Goal: Task Accomplishment & Management: Complete application form

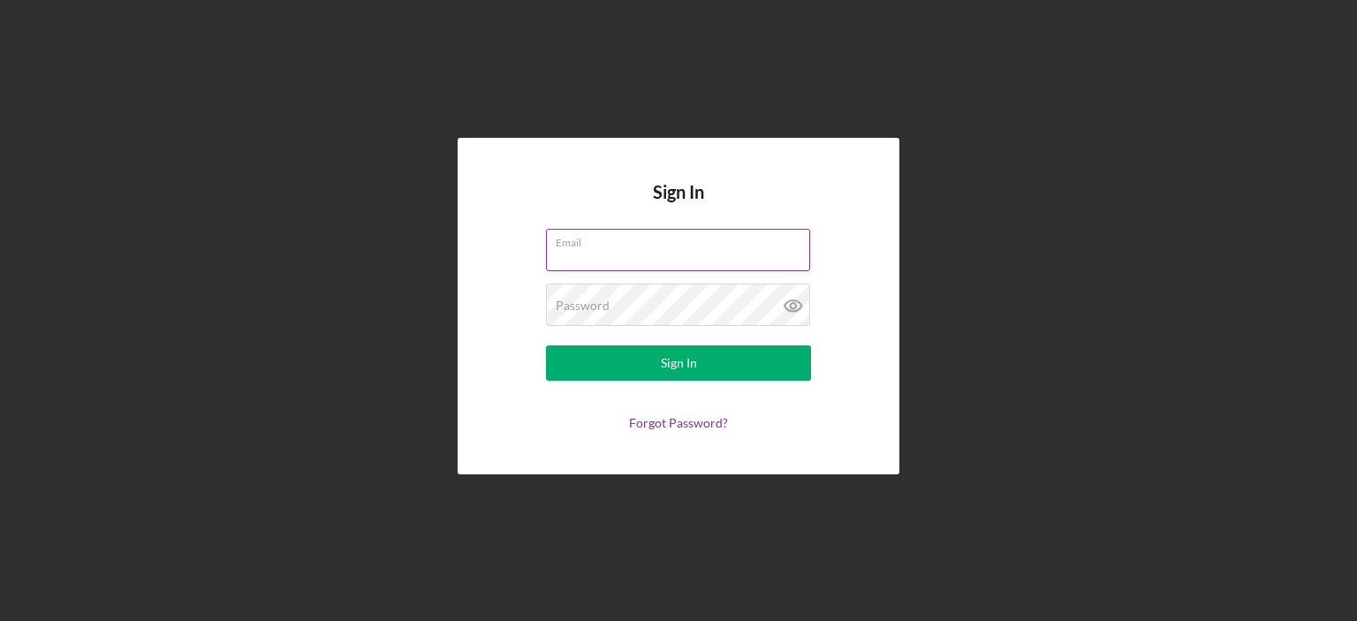
click at [689, 239] on div "Email" at bounding box center [678, 251] width 265 height 44
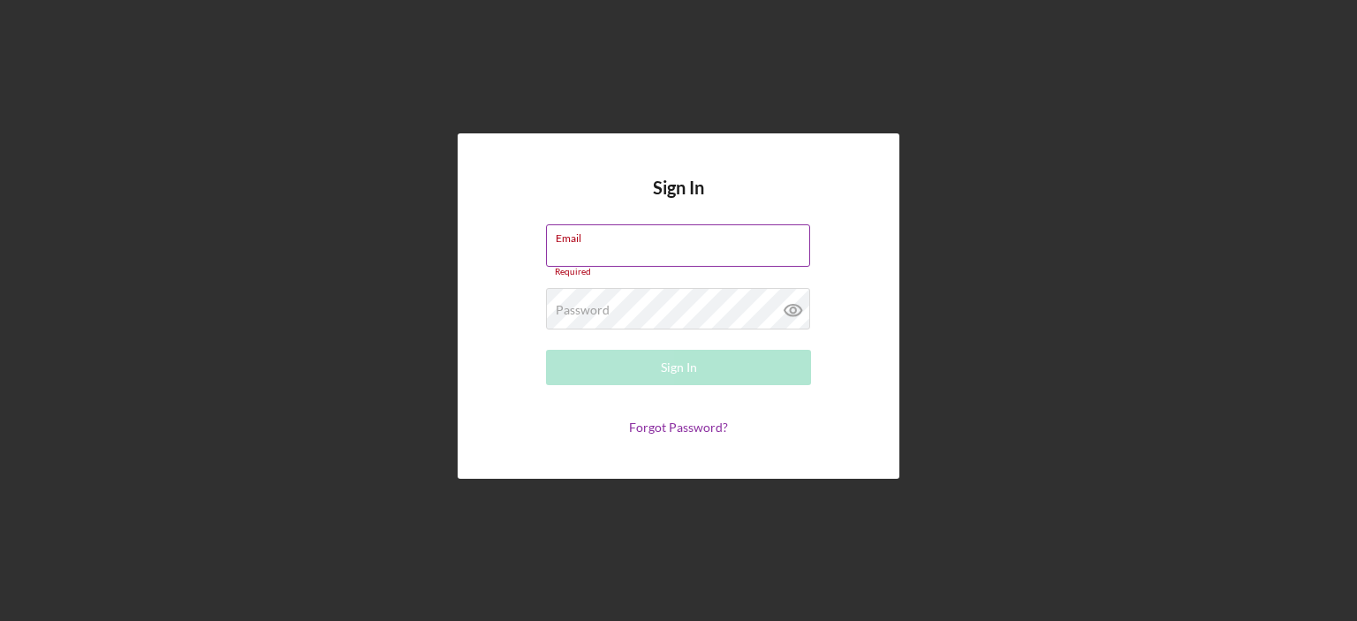
click at [588, 257] on input "Email" at bounding box center [678, 245] width 264 height 42
type input "[EMAIL_ADDRESS][DOMAIN_NAME]"
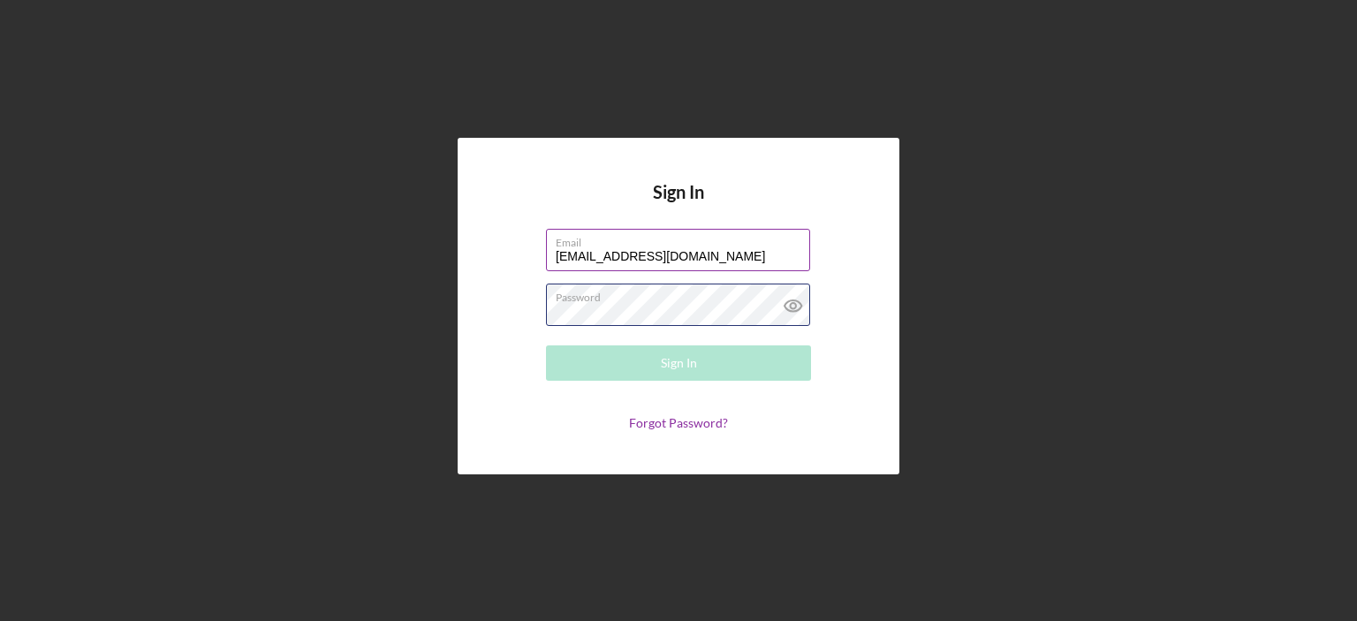
click at [657, 302] on div "Password Required" at bounding box center [678, 306] width 265 height 44
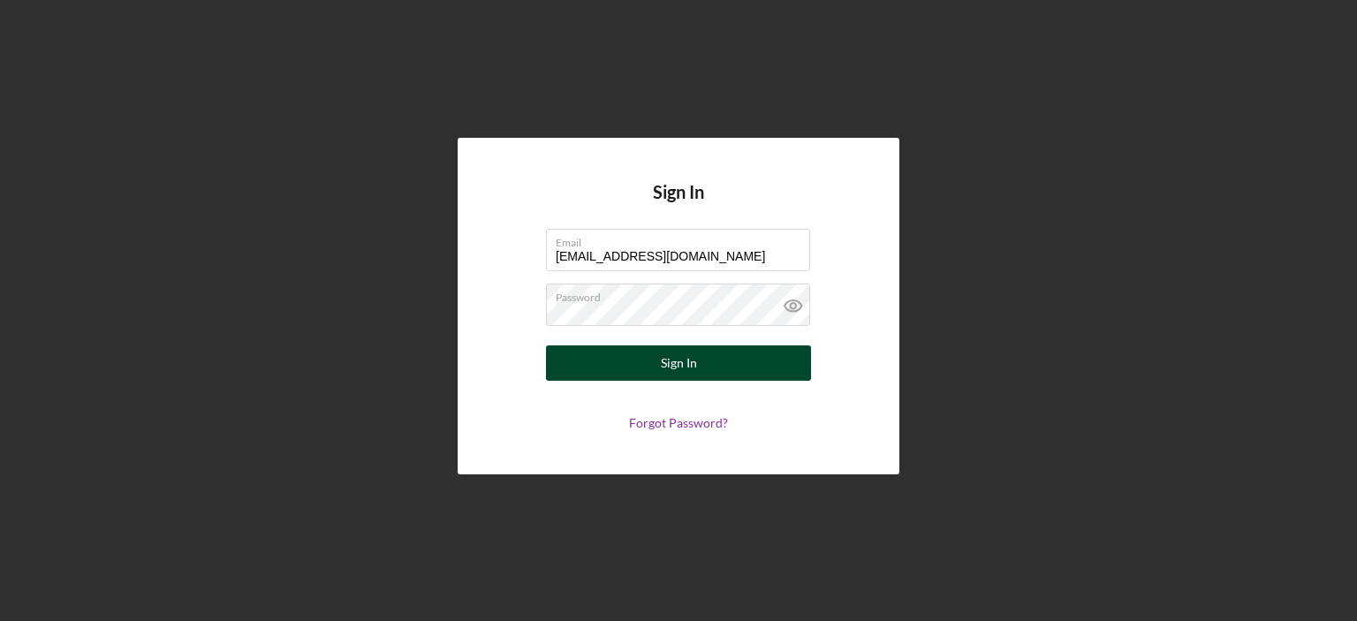
click at [661, 363] on button "Sign In" at bounding box center [678, 363] width 265 height 35
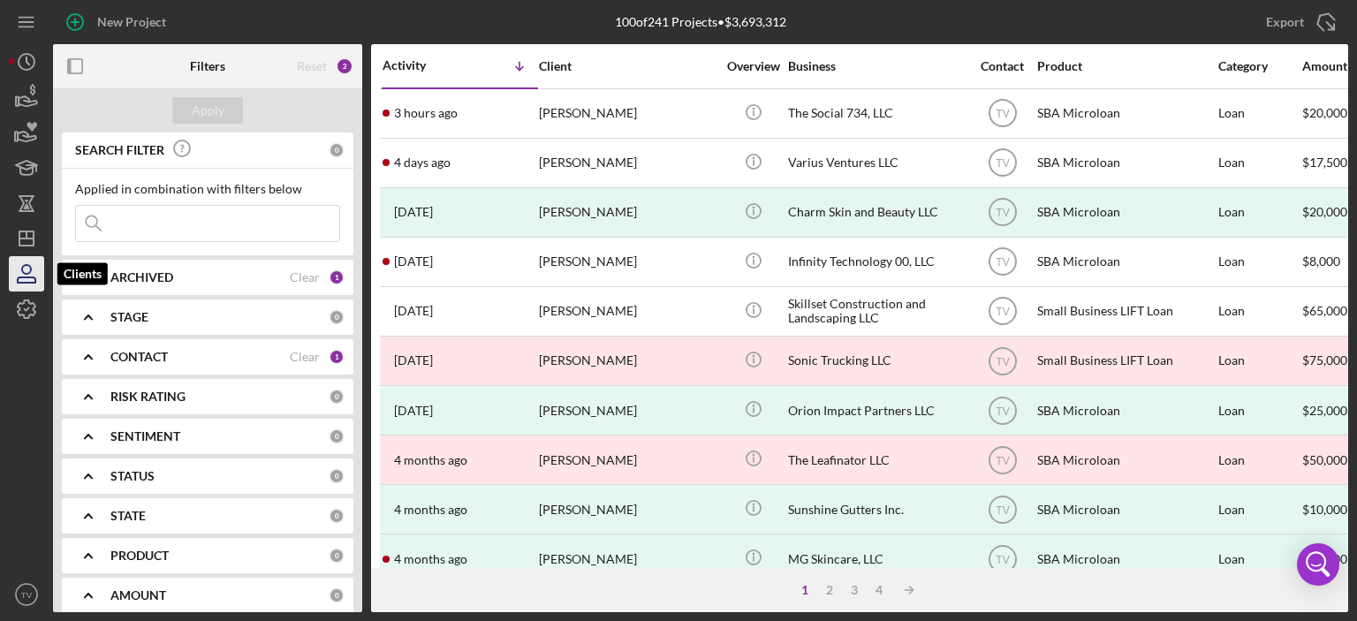
click at [31, 280] on icon "button" at bounding box center [26, 274] width 44 height 44
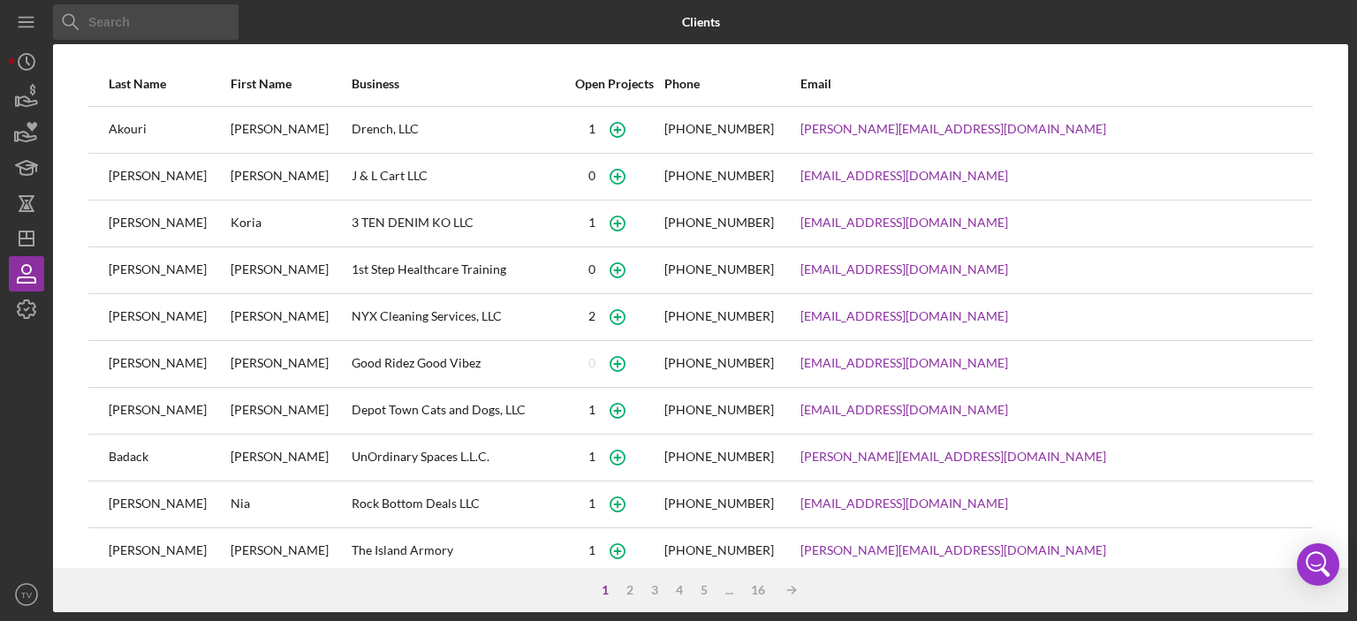
click at [103, 17] on input at bounding box center [146, 21] width 186 height 35
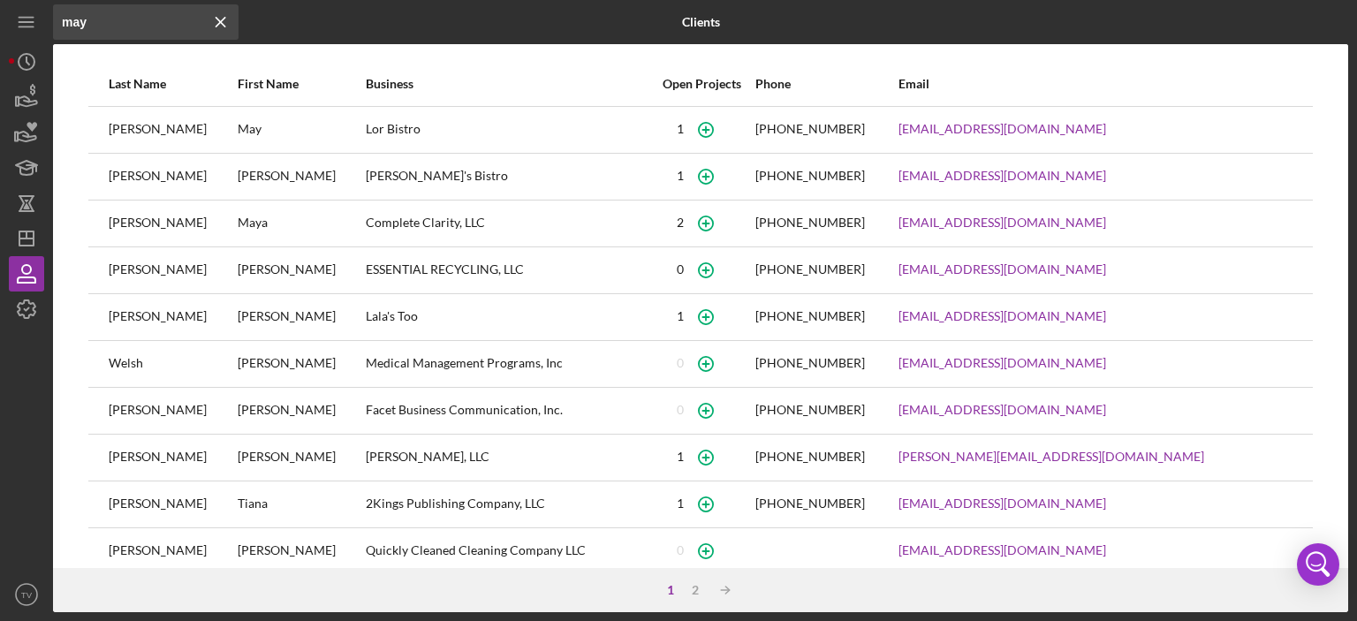
type input "may"
click at [120, 130] on div "[PERSON_NAME]" at bounding box center [172, 130] width 127 height 44
click at [125, 130] on div "[PERSON_NAME]" at bounding box center [172, 130] width 127 height 44
click at [726, 139] on icon "button" at bounding box center [706, 130] width 40 height 40
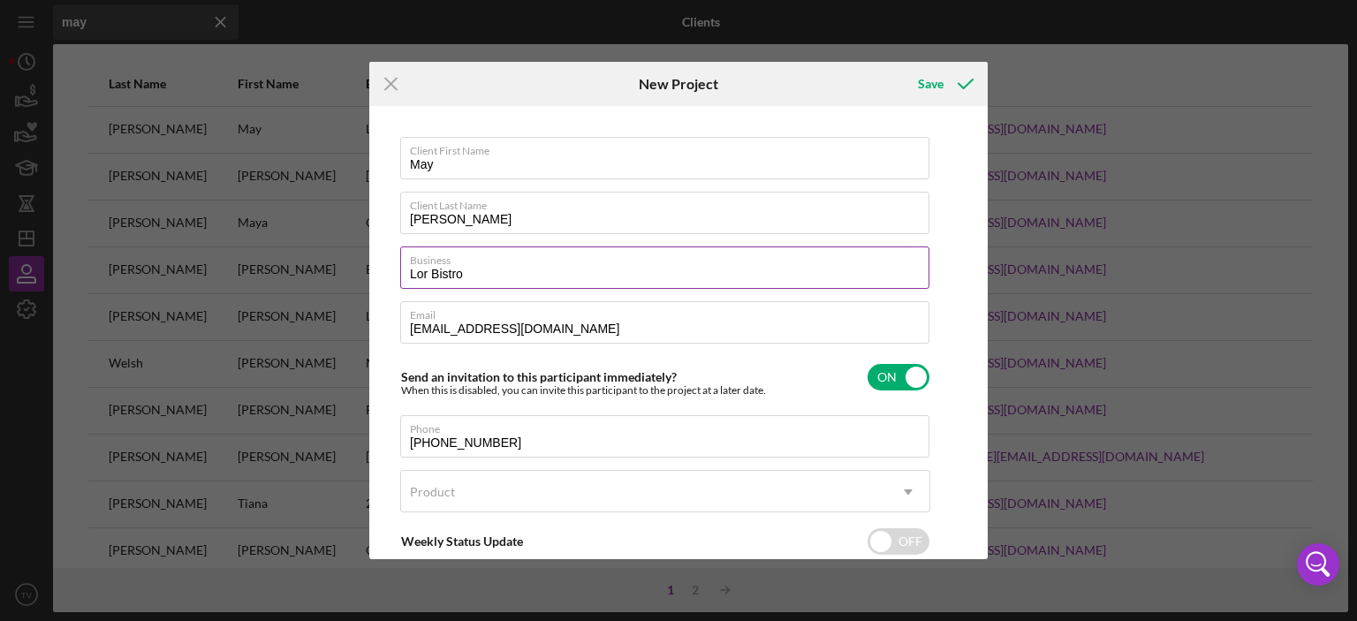
click at [463, 271] on input "Lor Bistro" at bounding box center [664, 268] width 529 height 42
type input "L"
paste input "XKZ Platinum Investments LLC, DBA Lor Bistro"
type input "XKZ Platinum Investments LLC, DBA Lor Bistro"
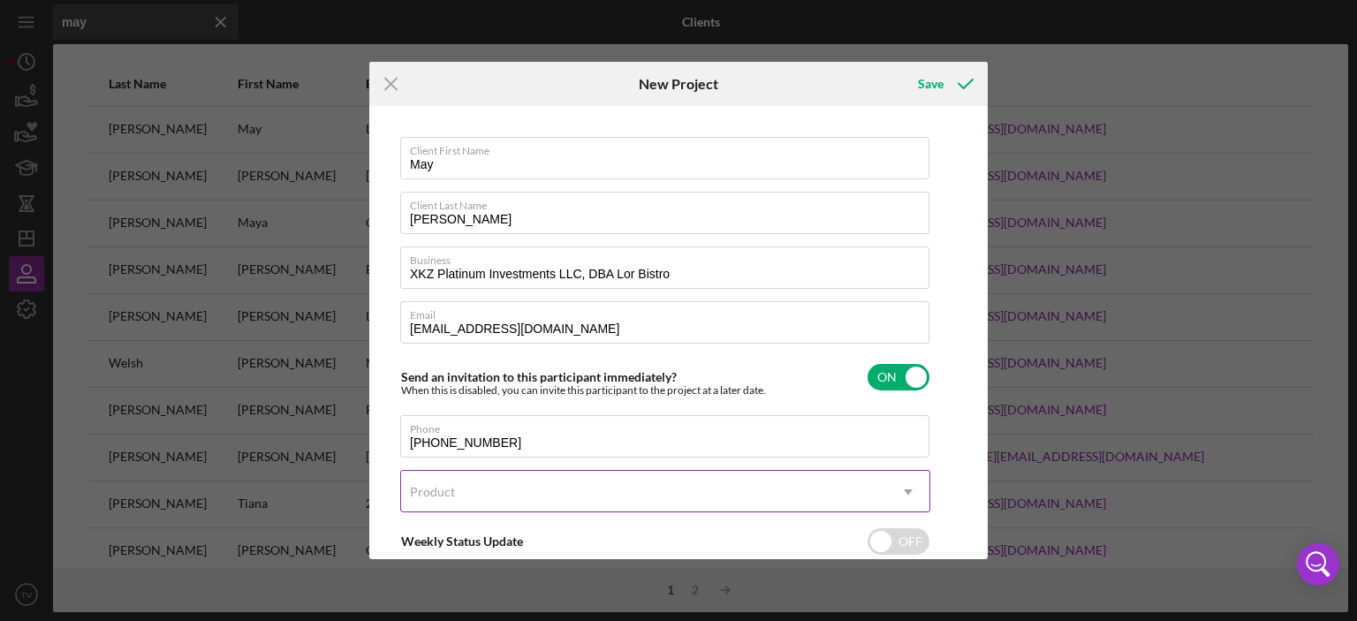
click at [908, 486] on icon "Icon/Dropdown Arrow" at bounding box center [908, 492] width 42 height 42
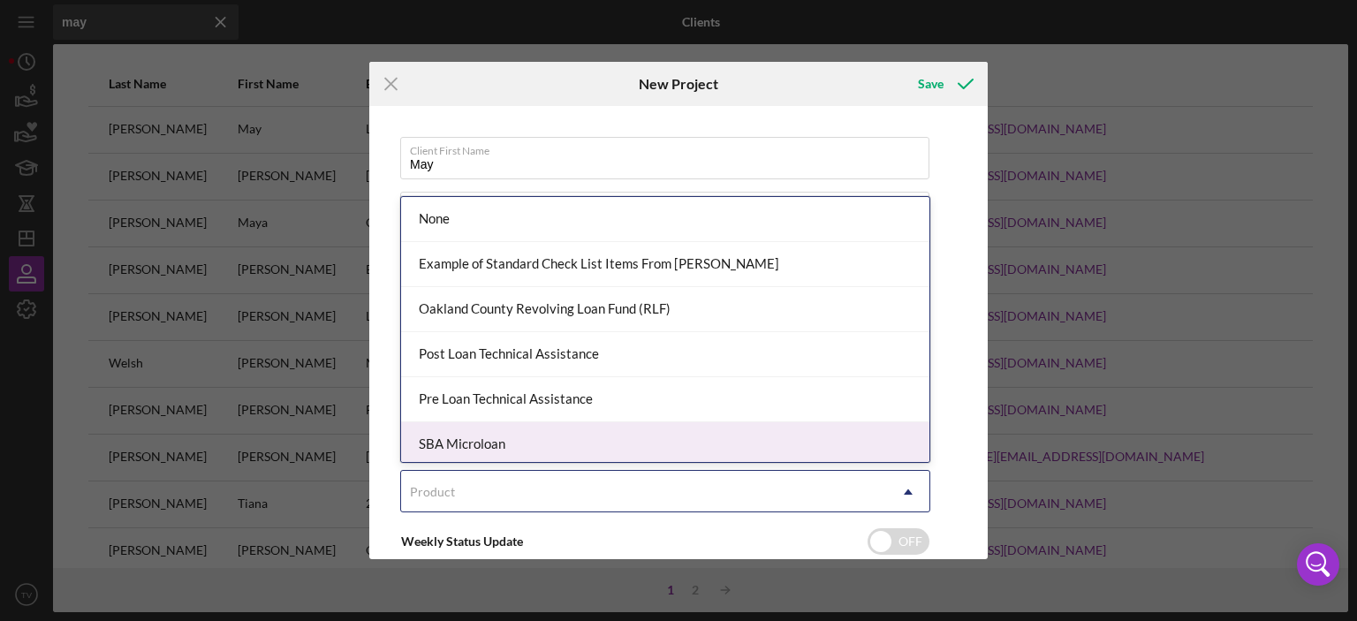
click at [760, 436] on div "SBA Microloan" at bounding box center [665, 444] width 528 height 45
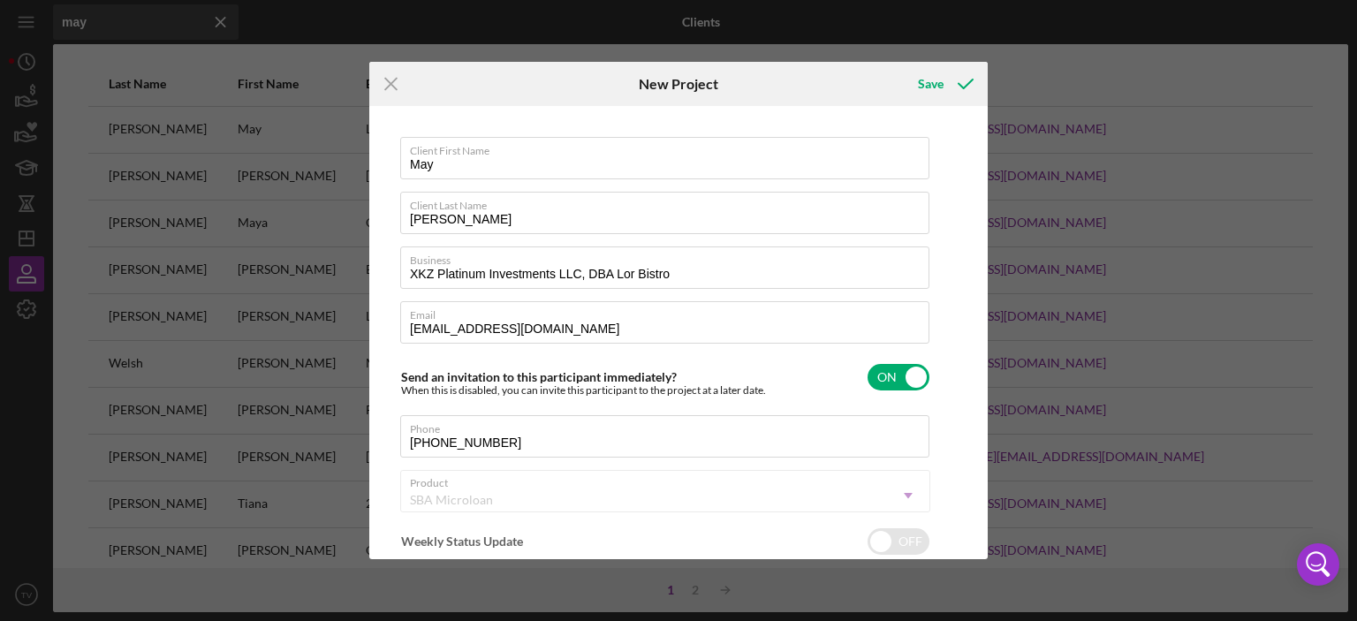
checkbox input "true"
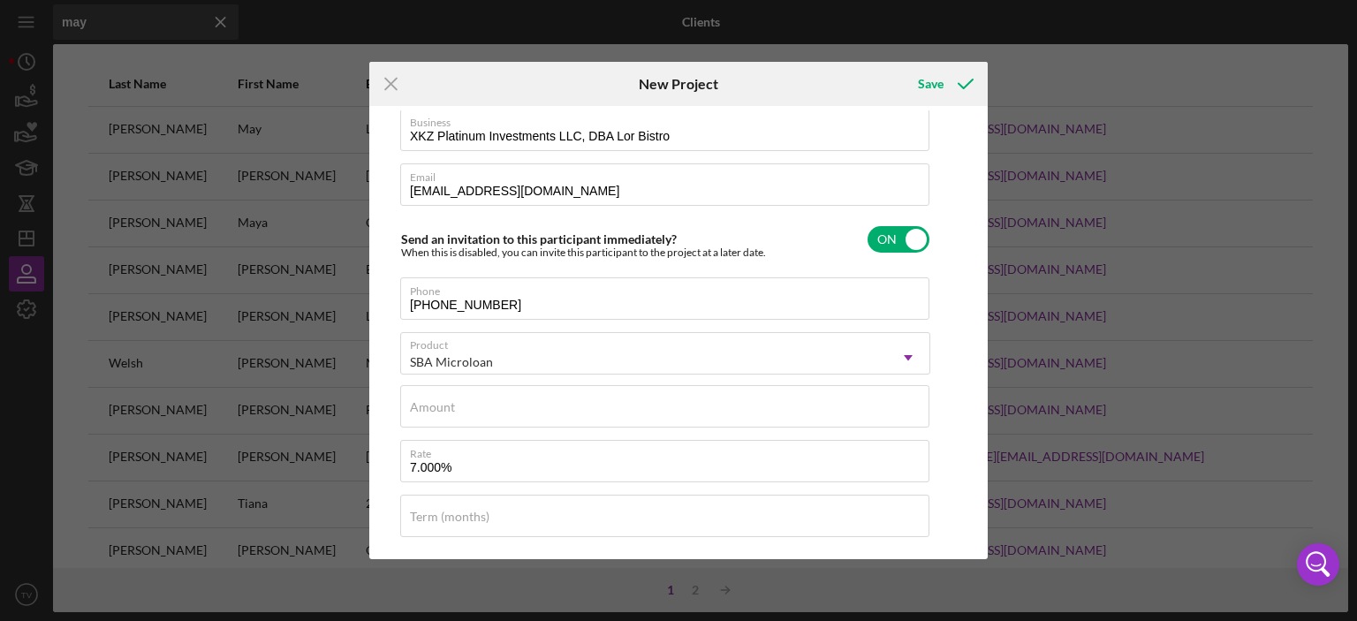
scroll to position [153, 0]
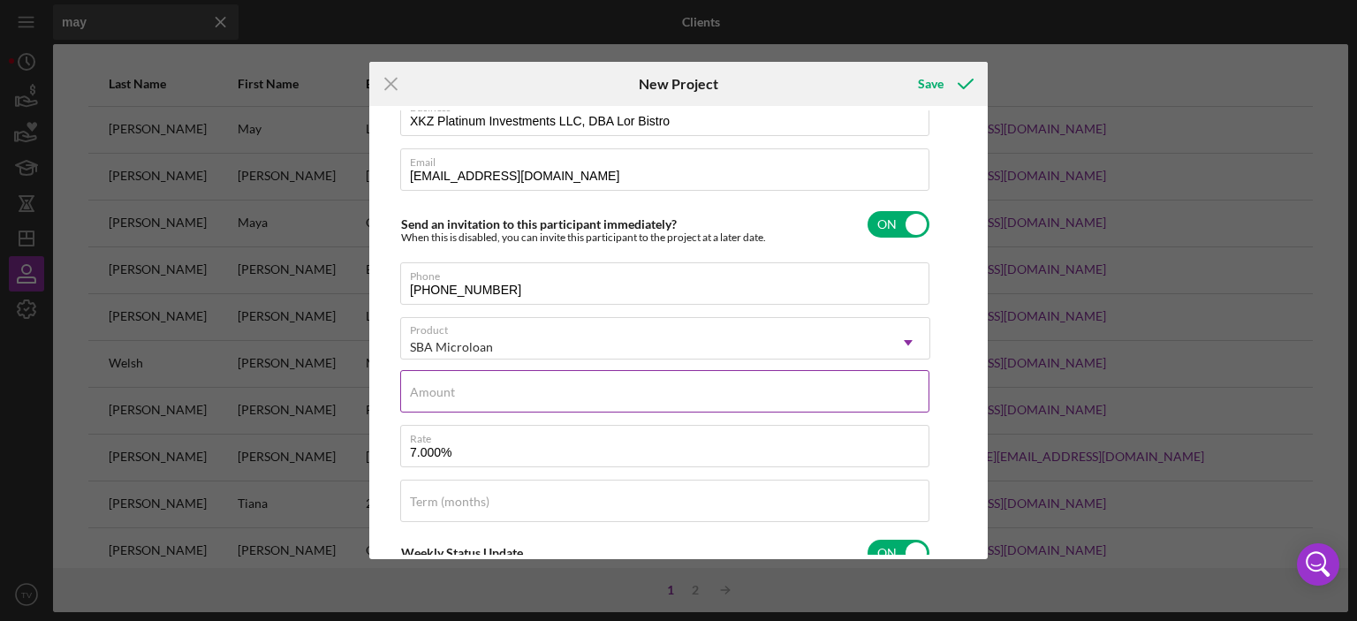
click at [548, 384] on div "Amount" at bounding box center [665, 392] width 530 height 44
type input "$50,000"
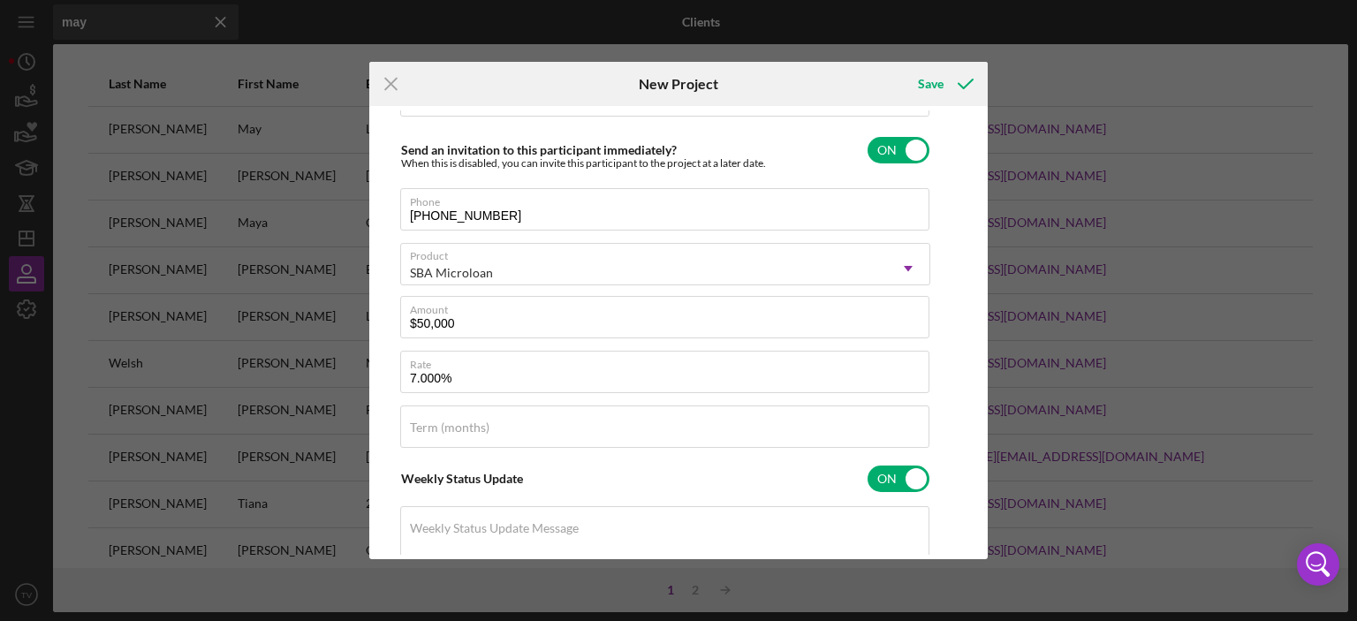
scroll to position [230, 0]
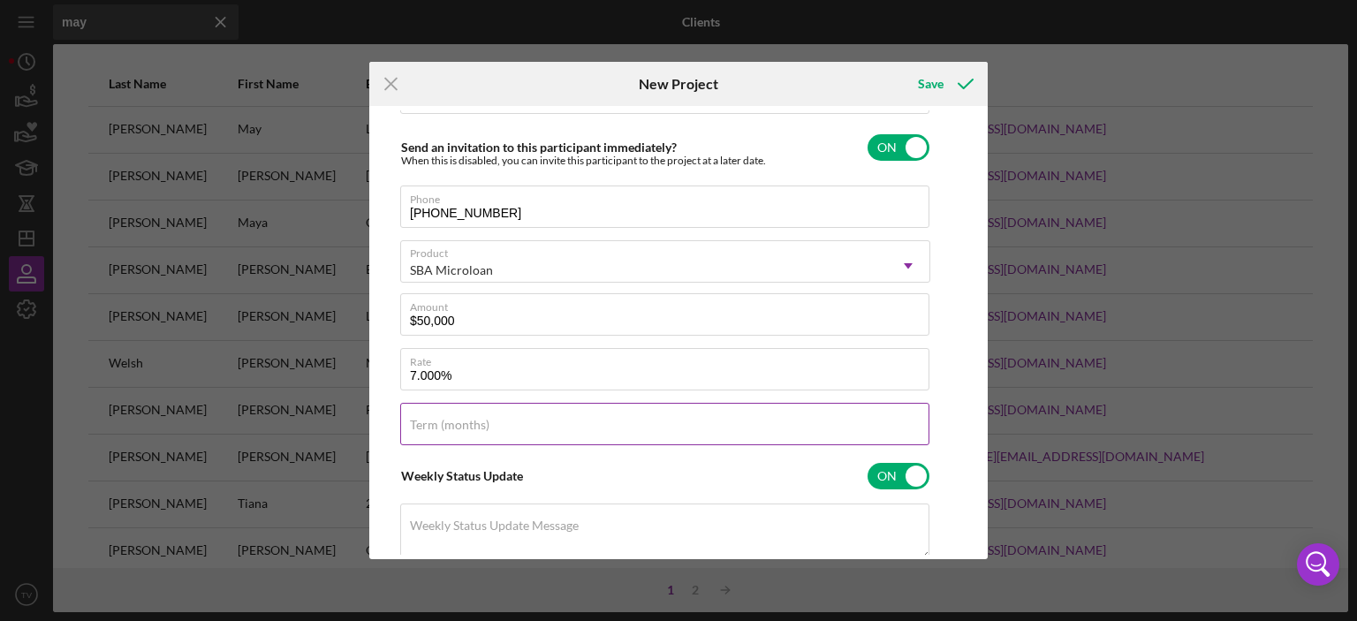
click at [439, 429] on label "Term (months)" at bounding box center [450, 425] width 80 height 14
click at [439, 429] on input "Term (months)" at bounding box center [664, 424] width 529 height 42
type input "72"
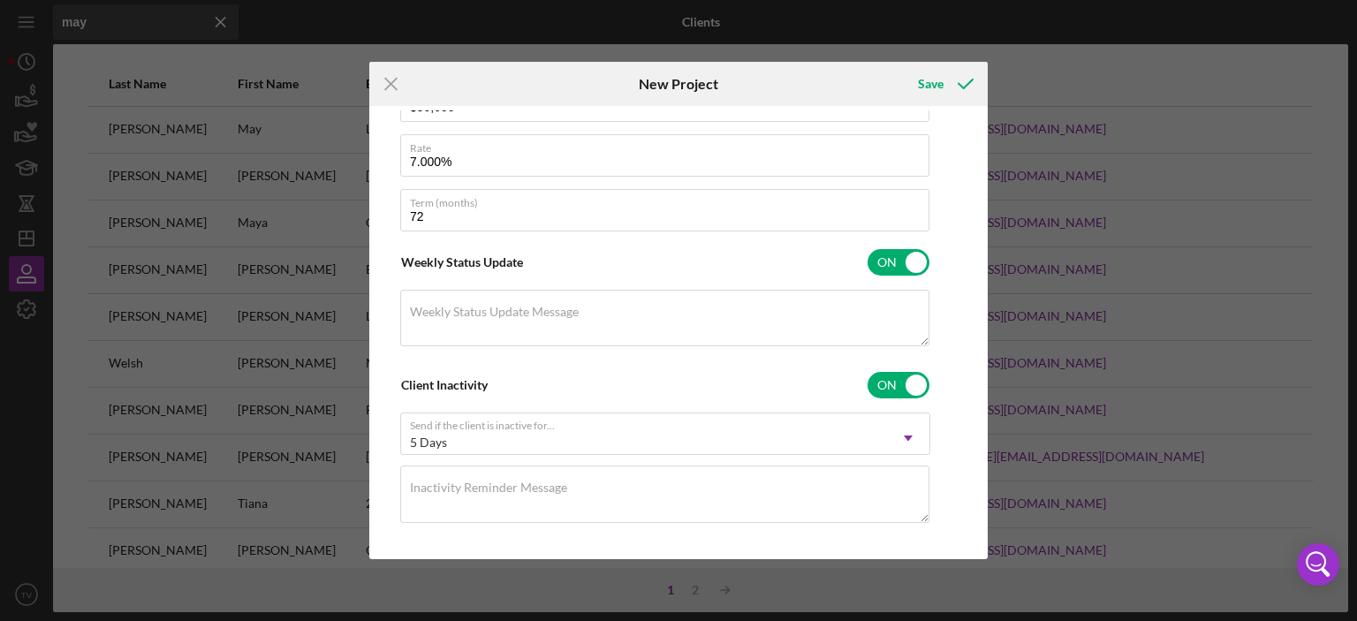
scroll to position [457, 0]
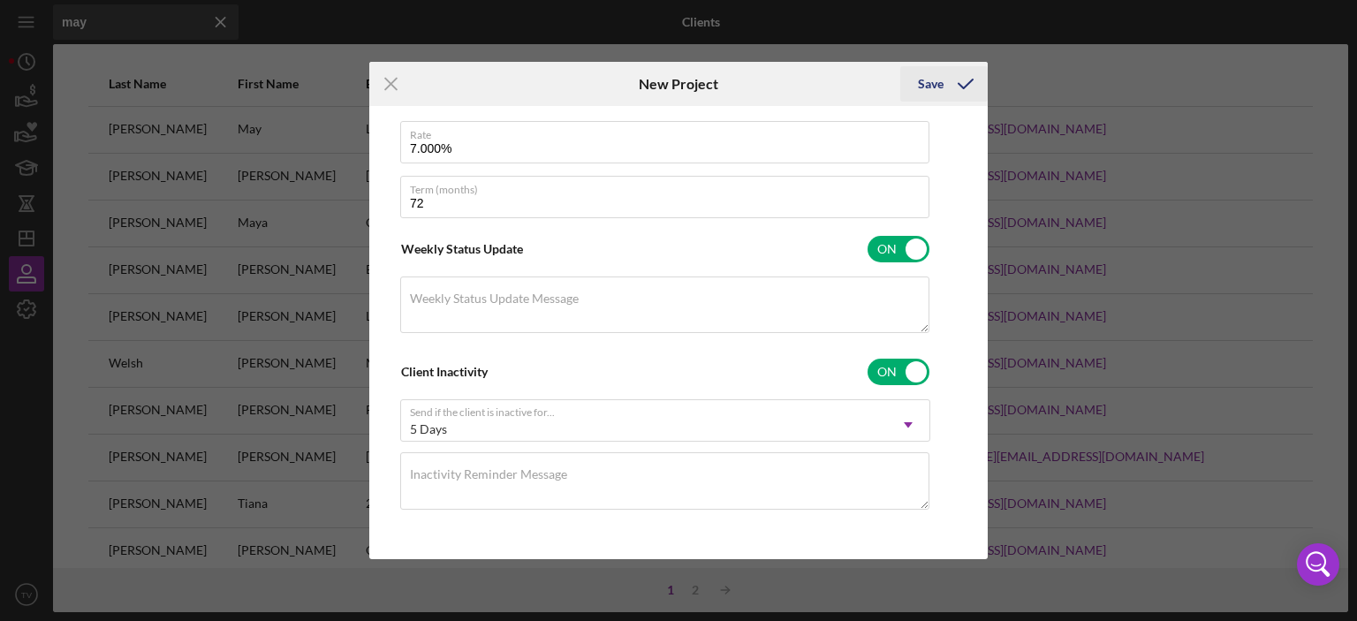
click at [931, 86] on div "Save" at bounding box center [931, 83] width 26 height 35
type input "Lor Bistro"
checkbox input "false"
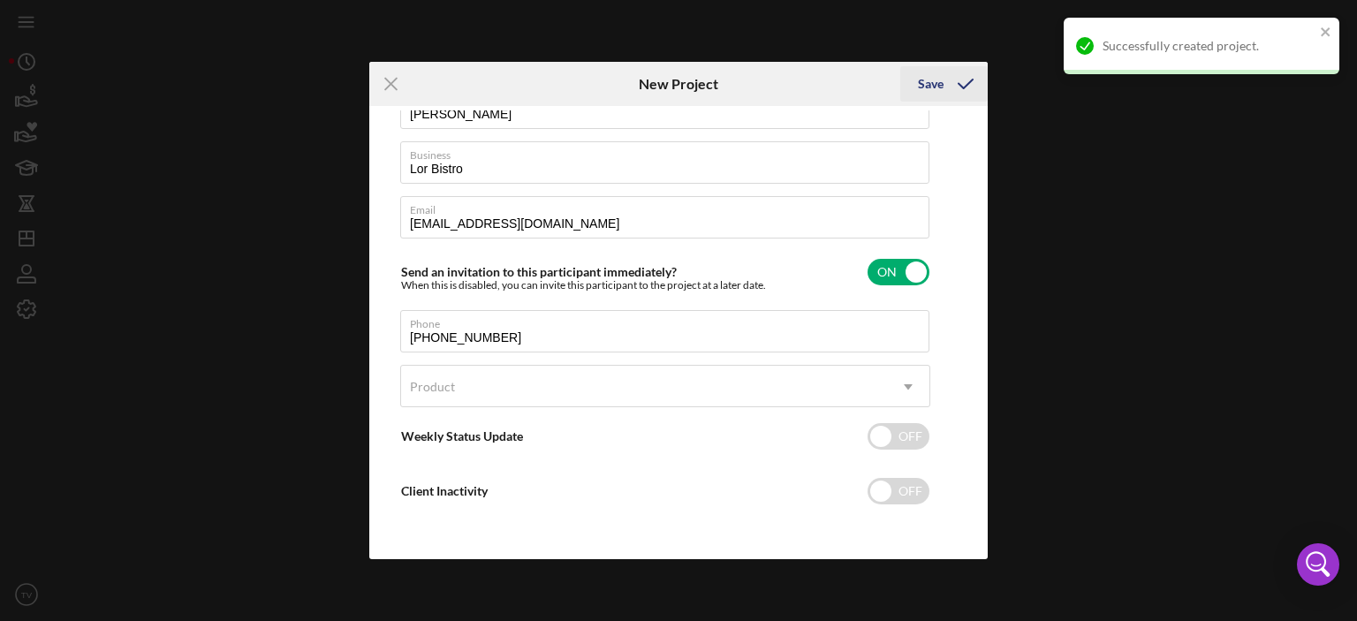
scroll to position [103, 0]
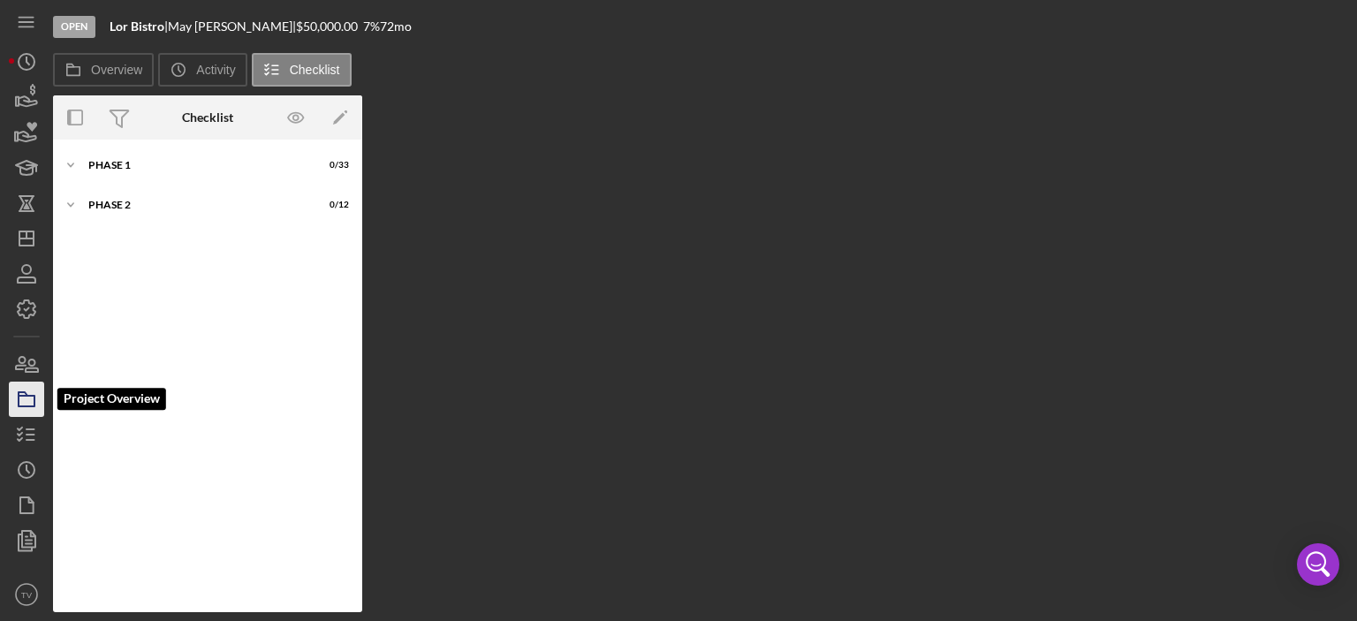
click at [28, 398] on icon "button" at bounding box center [26, 399] width 44 height 44
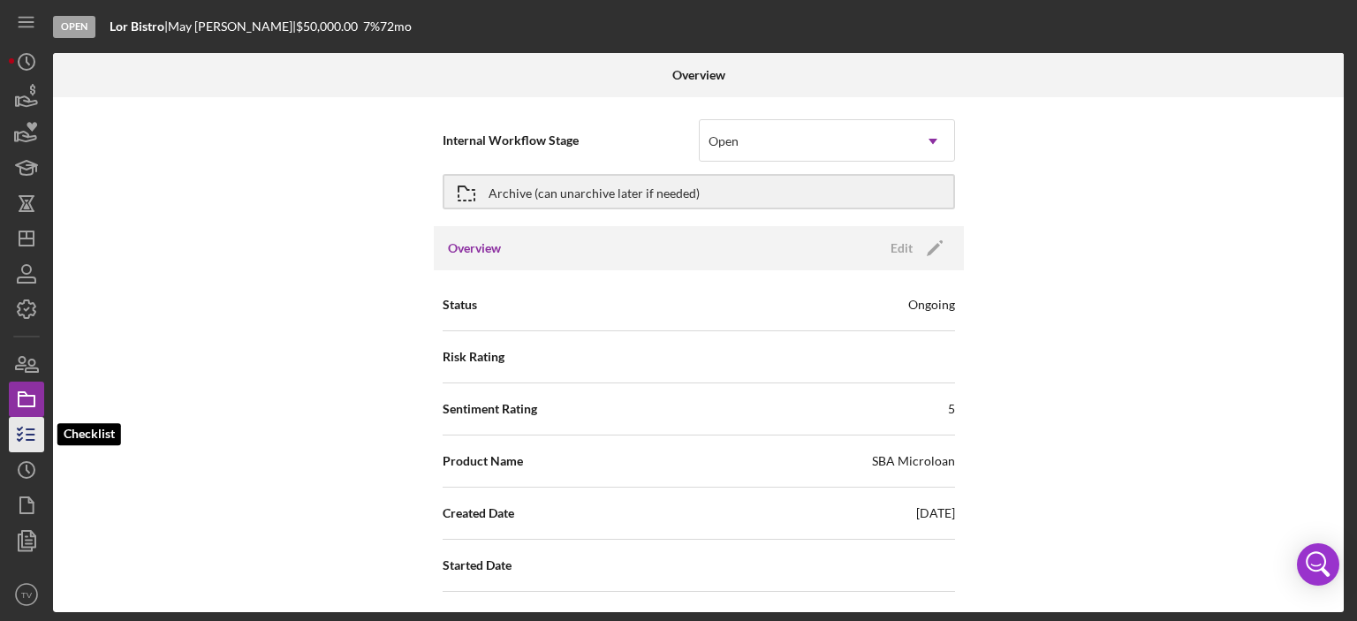
click at [27, 429] on line "button" at bounding box center [31, 429] width 8 height 0
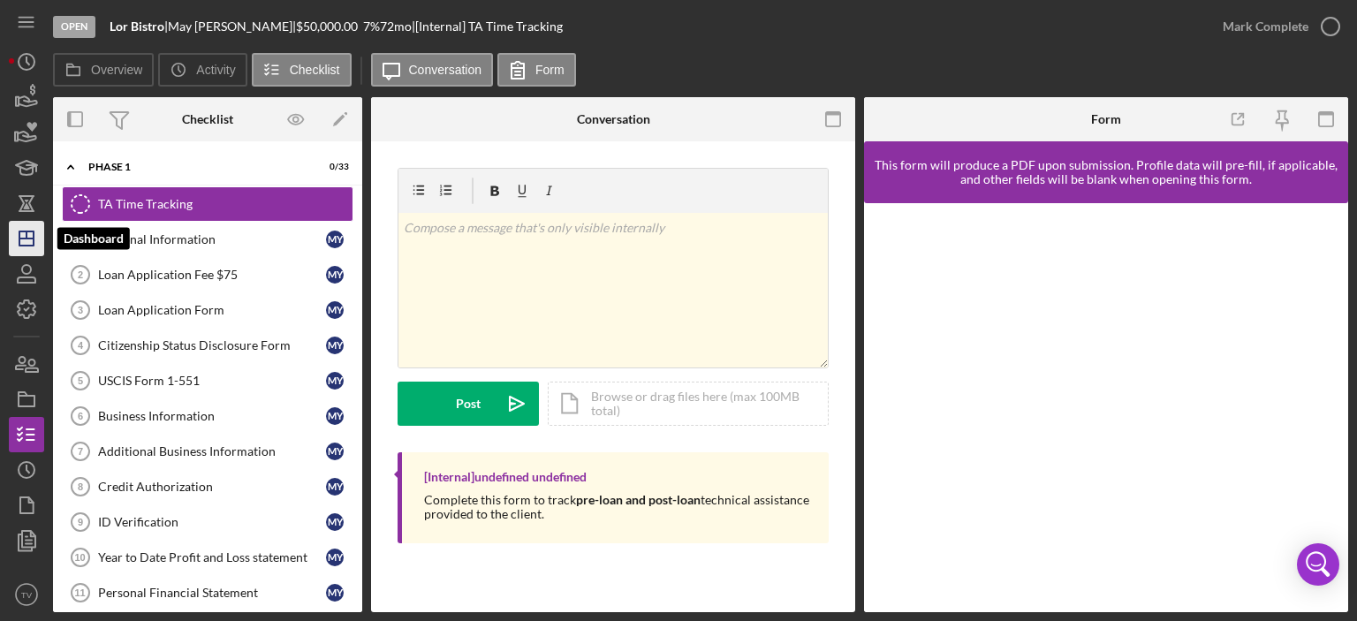
click at [29, 239] on line "button" at bounding box center [26, 239] width 14 height 0
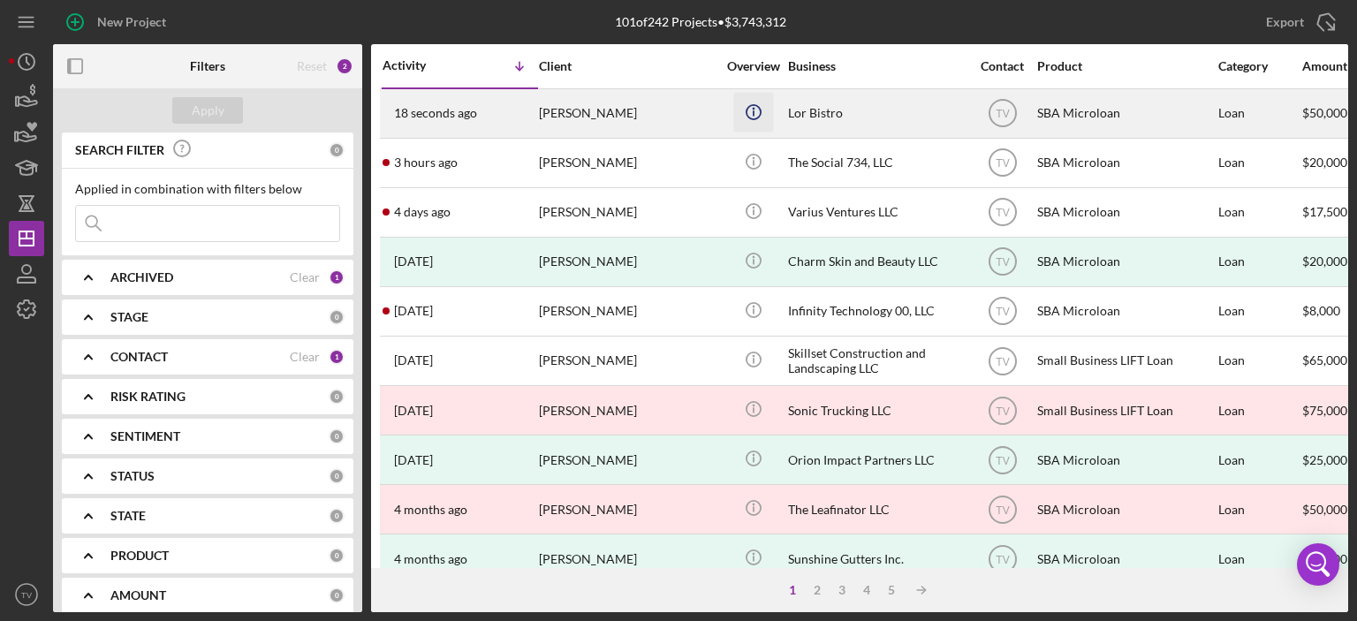
click at [754, 110] on icon "Icon/Info" at bounding box center [754, 112] width 40 height 40
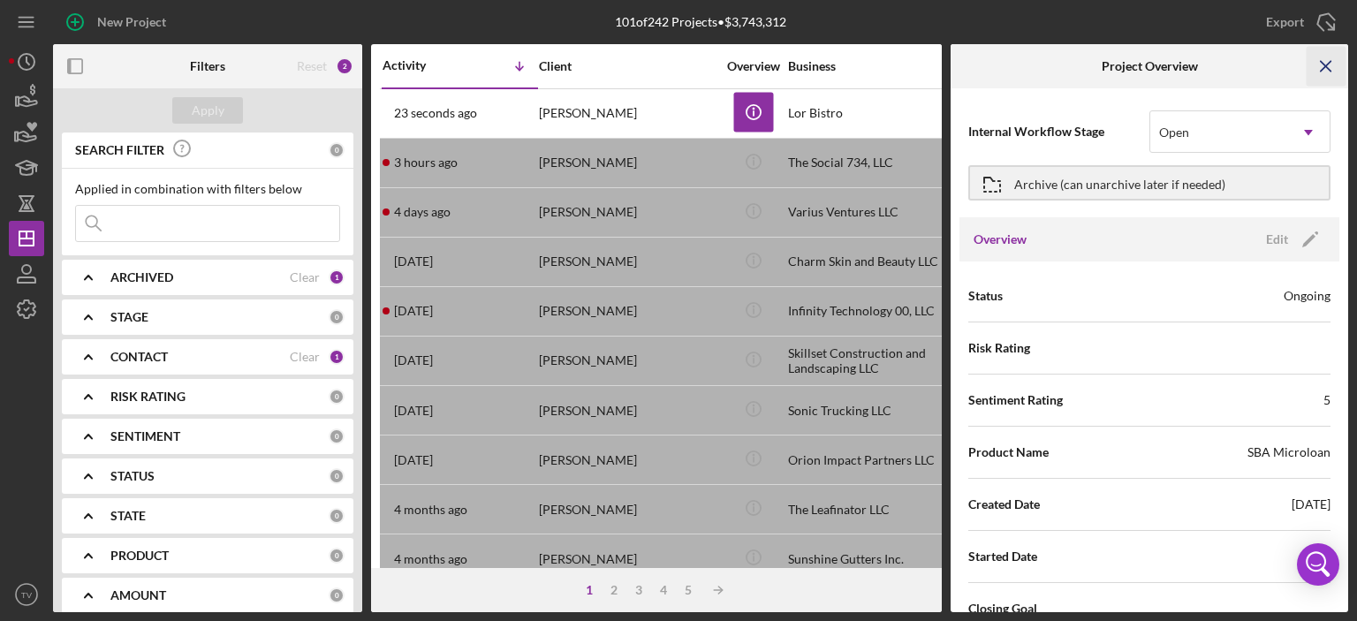
click at [1328, 69] on line "button" at bounding box center [1326, 66] width 10 height 10
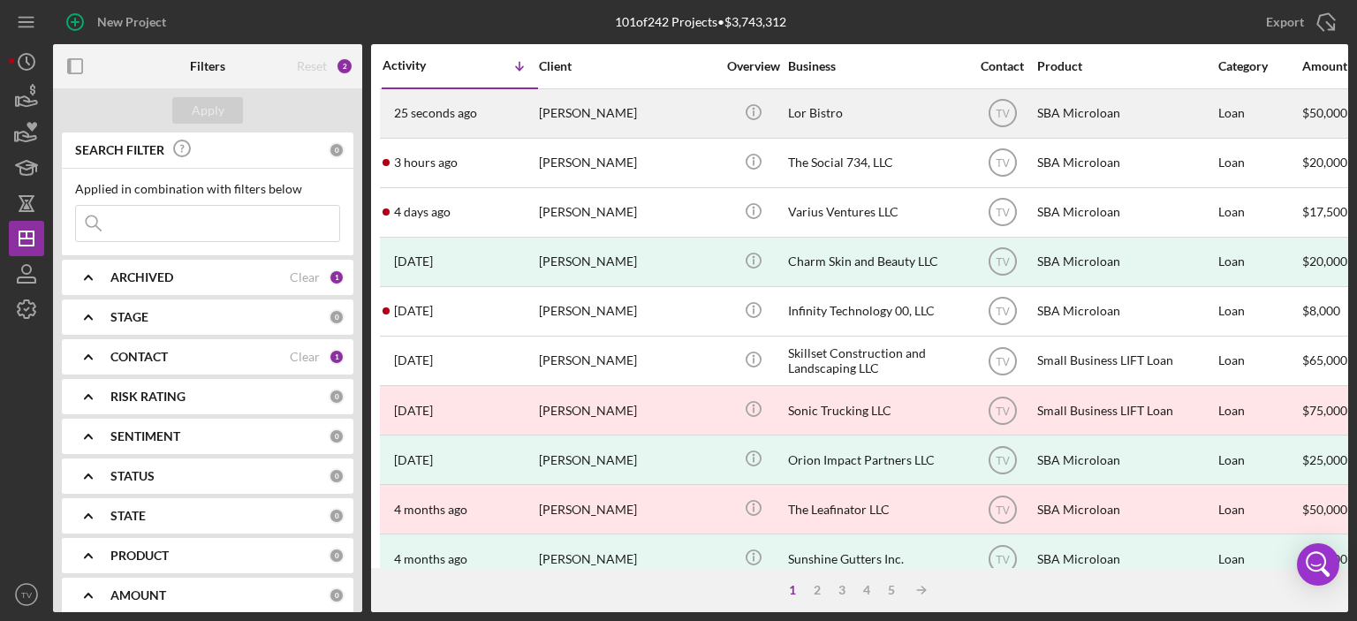
click at [454, 116] on time "25 seconds ago" at bounding box center [435, 113] width 83 height 14
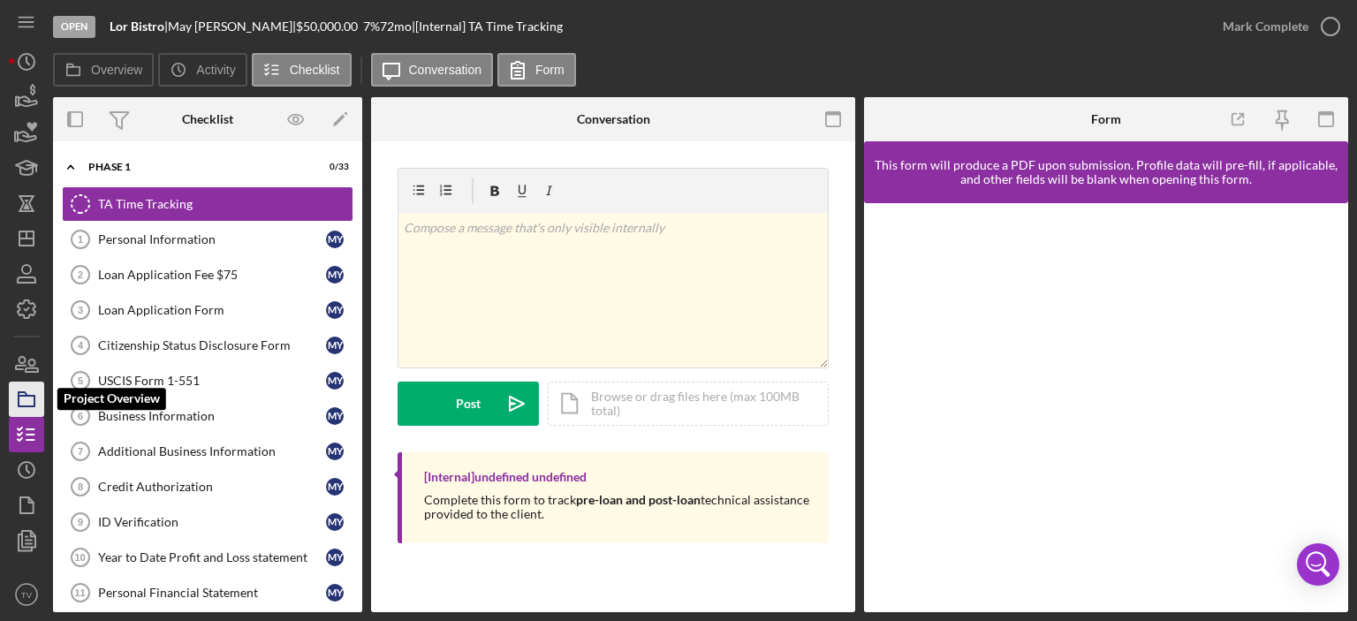
click at [22, 399] on icon "button" at bounding box center [26, 399] width 44 height 44
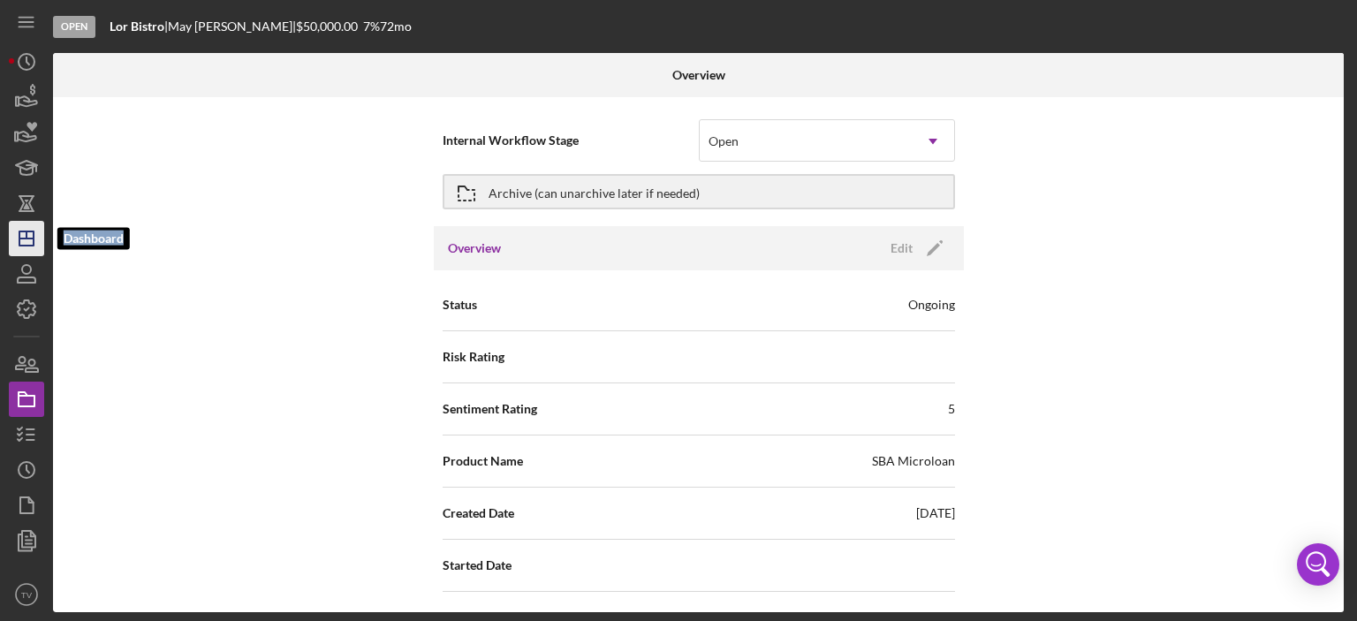
click at [31, 227] on icon "Icon/Dashboard" at bounding box center [26, 239] width 44 height 44
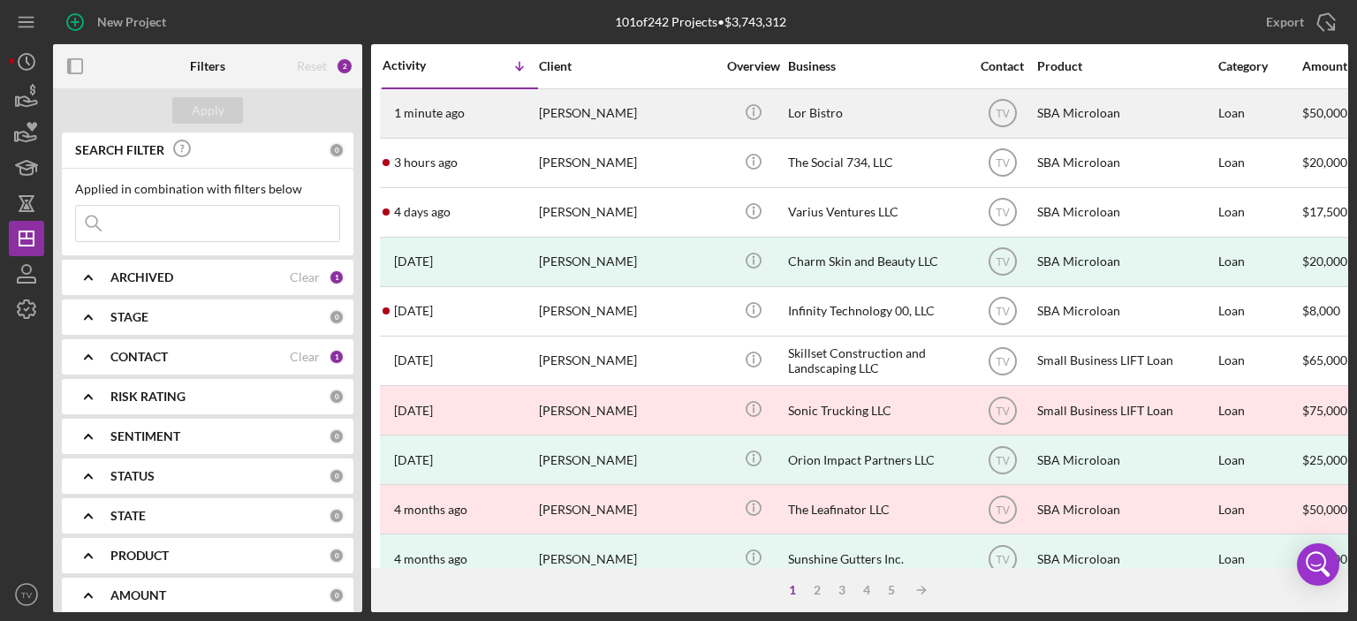
click at [431, 103] on div "1 minute ago [PERSON_NAME]" at bounding box center [460, 113] width 155 height 47
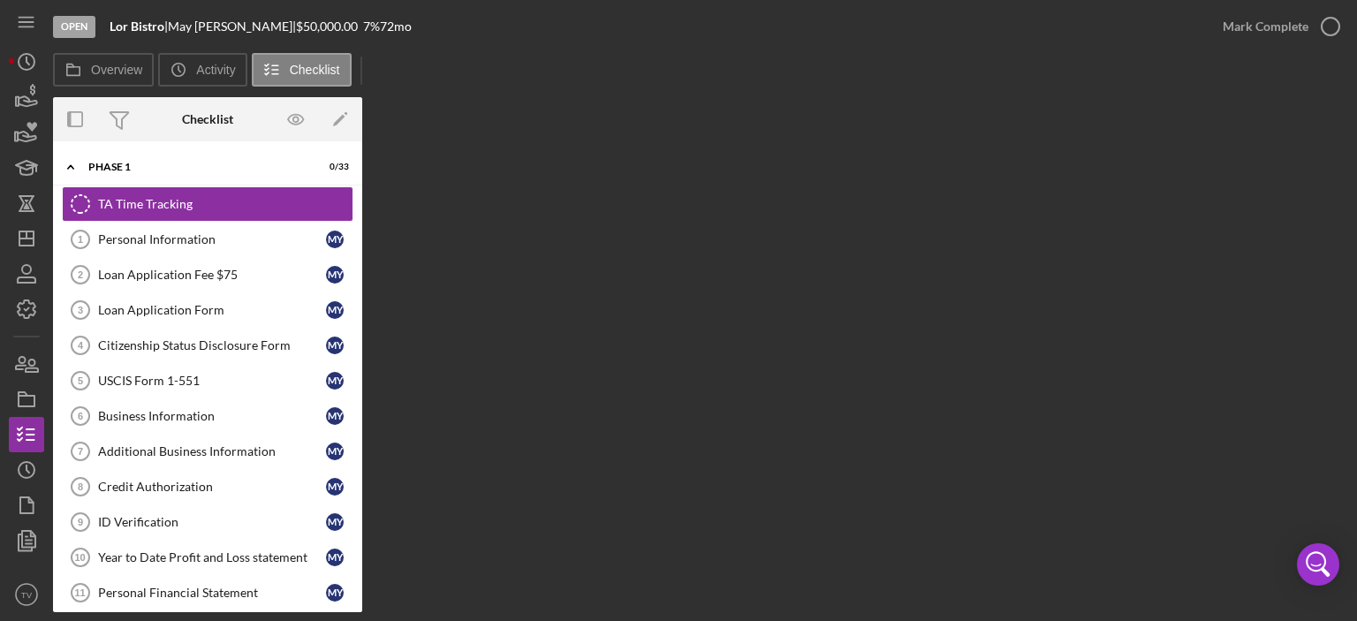
click at [431, 103] on div "Overview Internal Workflow Stage Open Icon/Dropdown Arrow Archive (can unarchiv…" at bounding box center [701, 354] width 1296 height 515
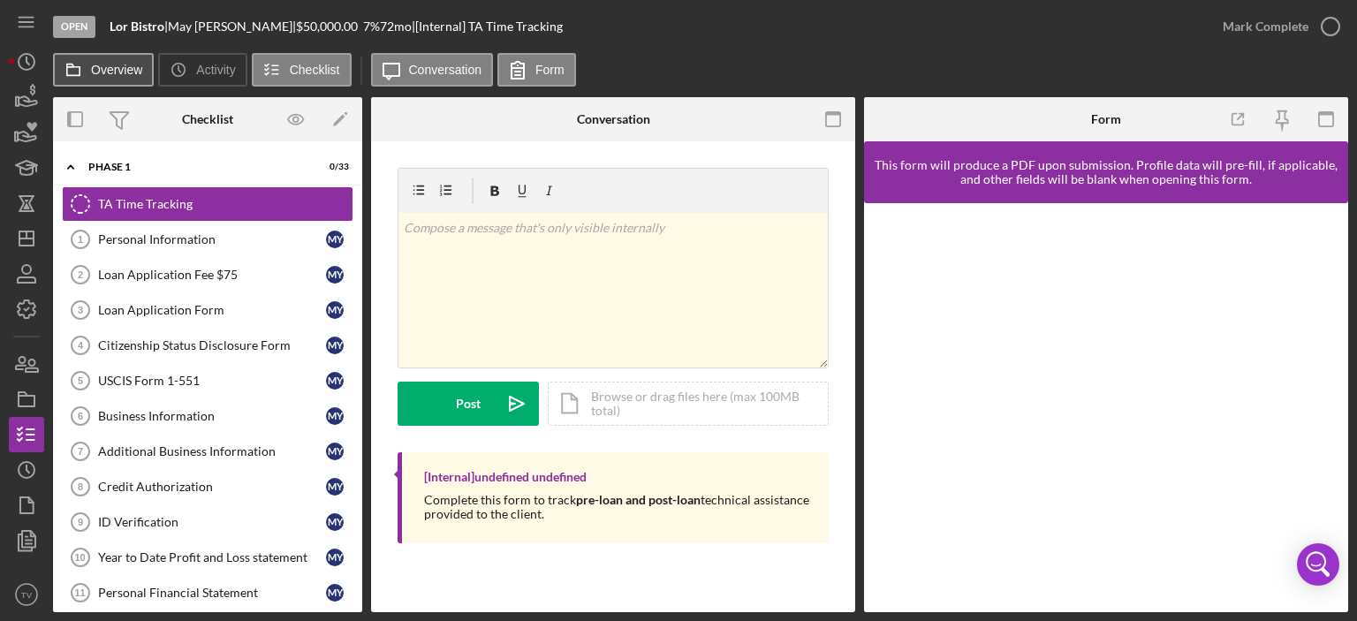
click at [133, 74] on label "Overview" at bounding box center [116, 70] width 51 height 14
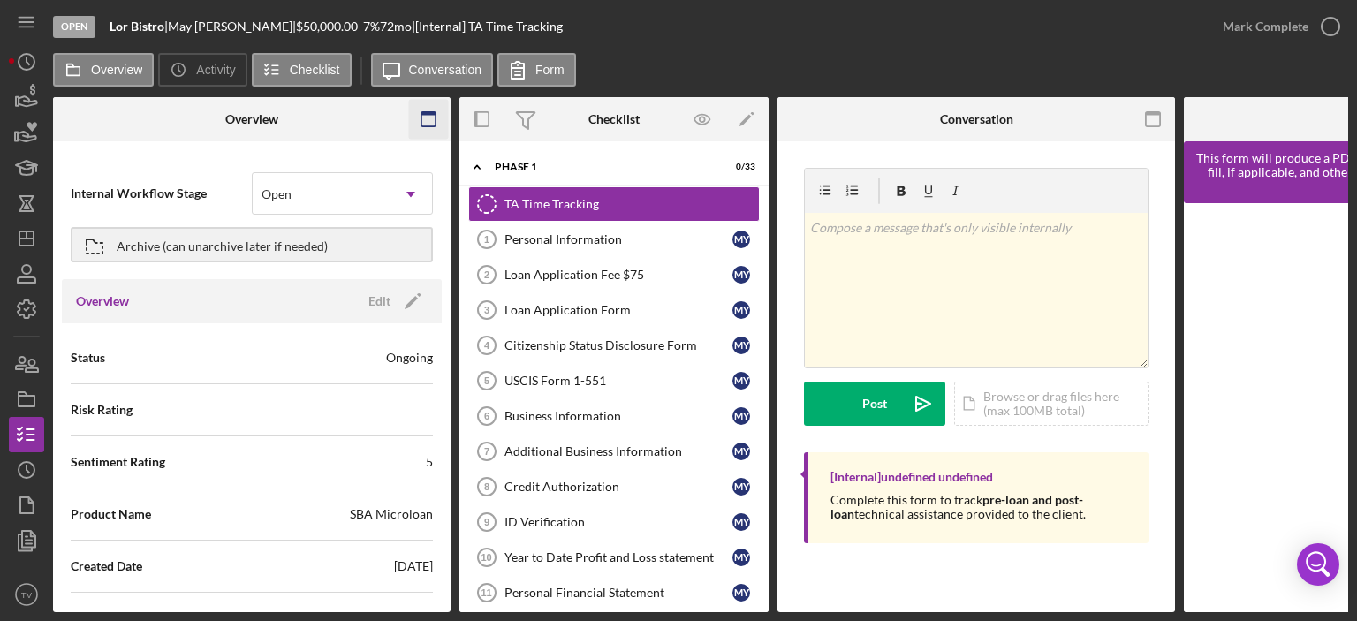
click at [435, 121] on rect "button" at bounding box center [429, 119] width 14 height 14
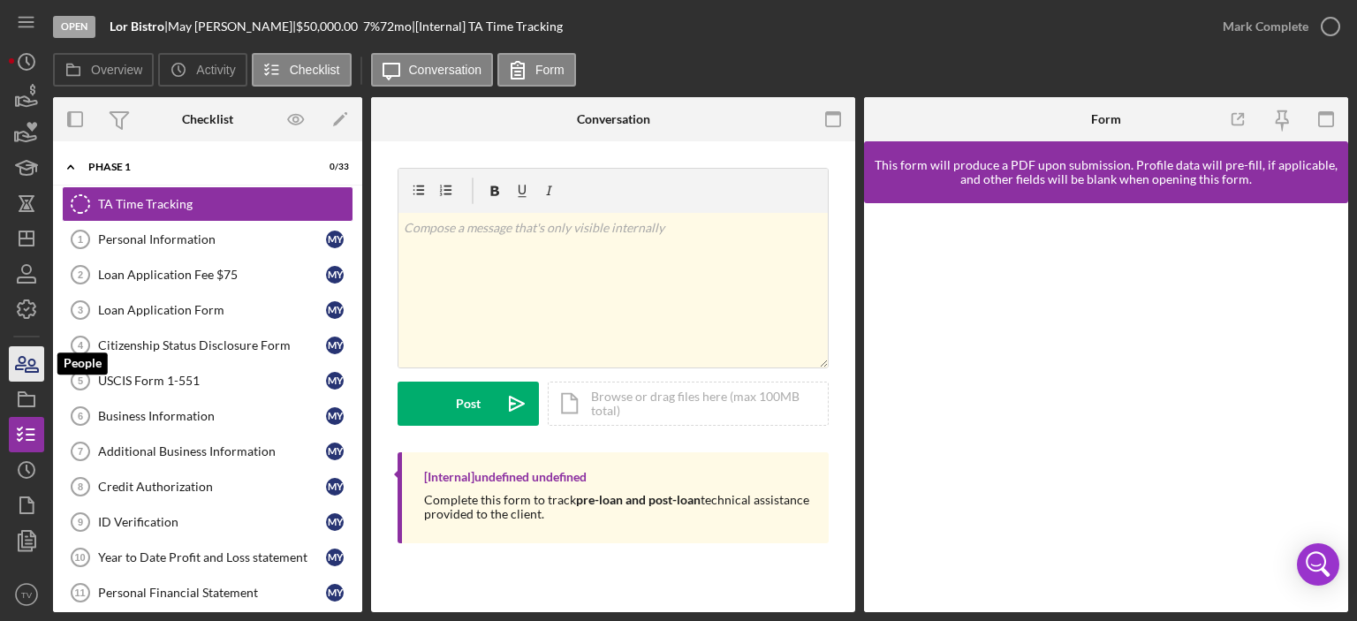
click at [19, 371] on icon "button" at bounding box center [26, 364] width 44 height 44
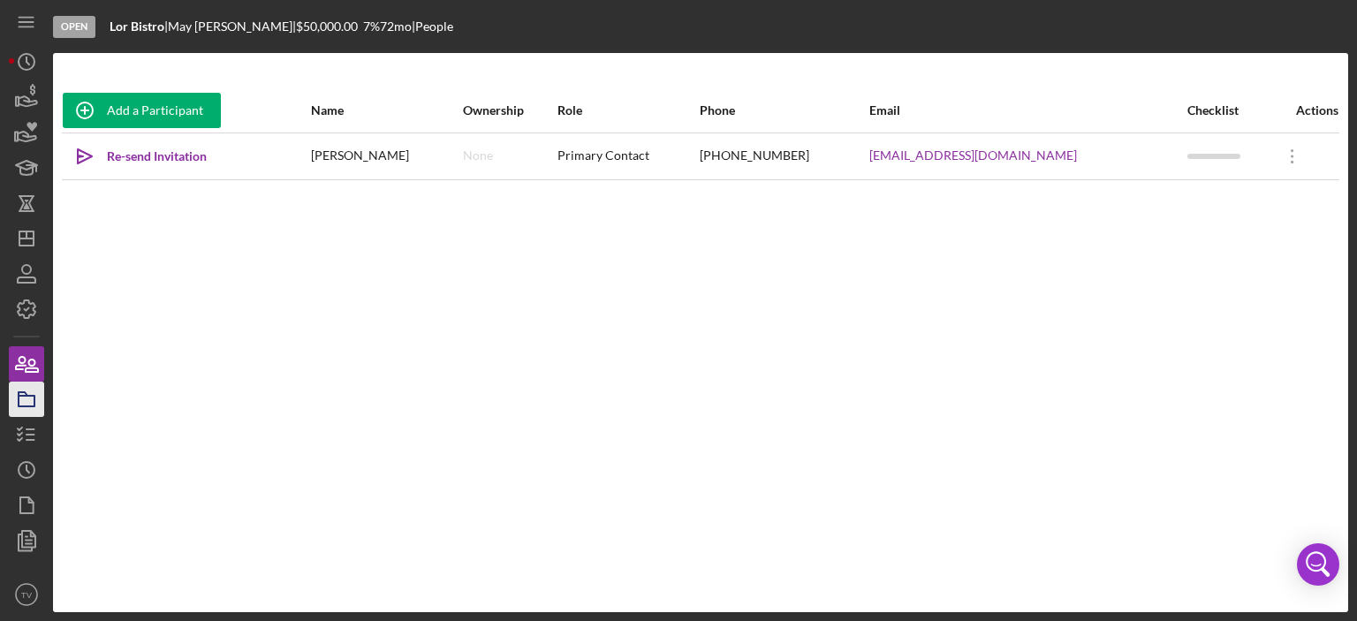
drag, startPoint x: 1273, startPoint y: 162, endPoint x: 20, endPoint y: 399, distance: 1274.6
click at [20, 399] on icon "button" at bounding box center [26, 399] width 44 height 44
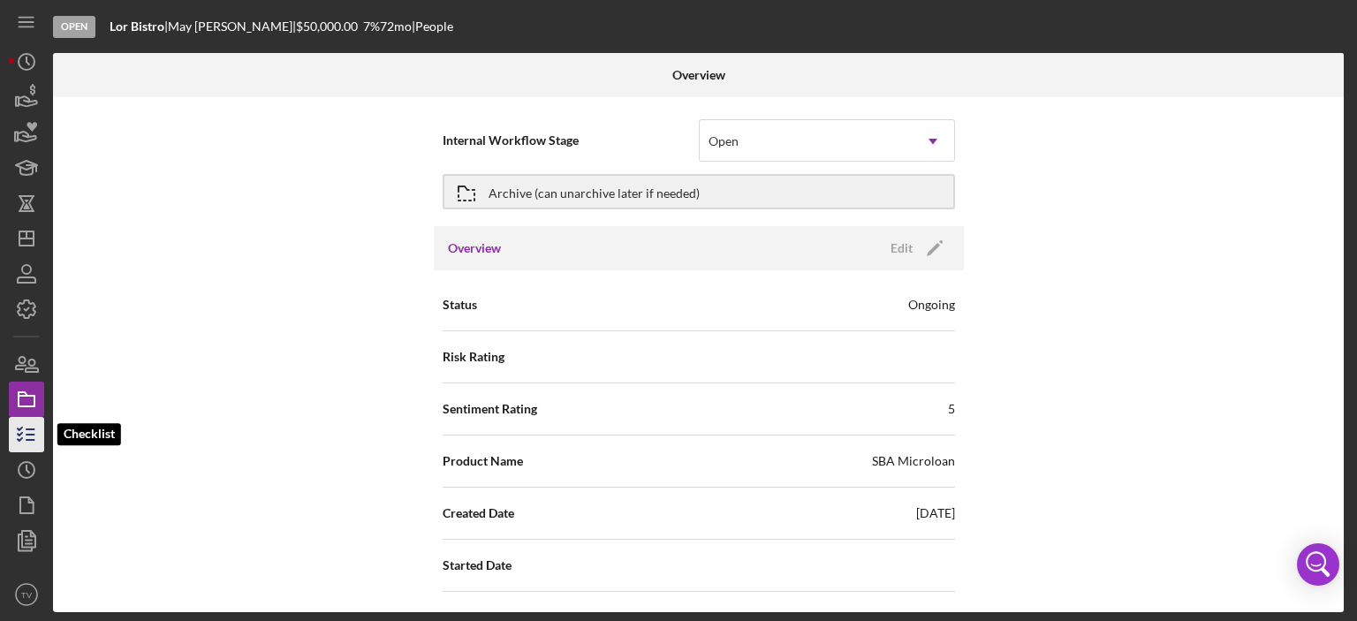
click at [37, 437] on icon "button" at bounding box center [26, 435] width 44 height 44
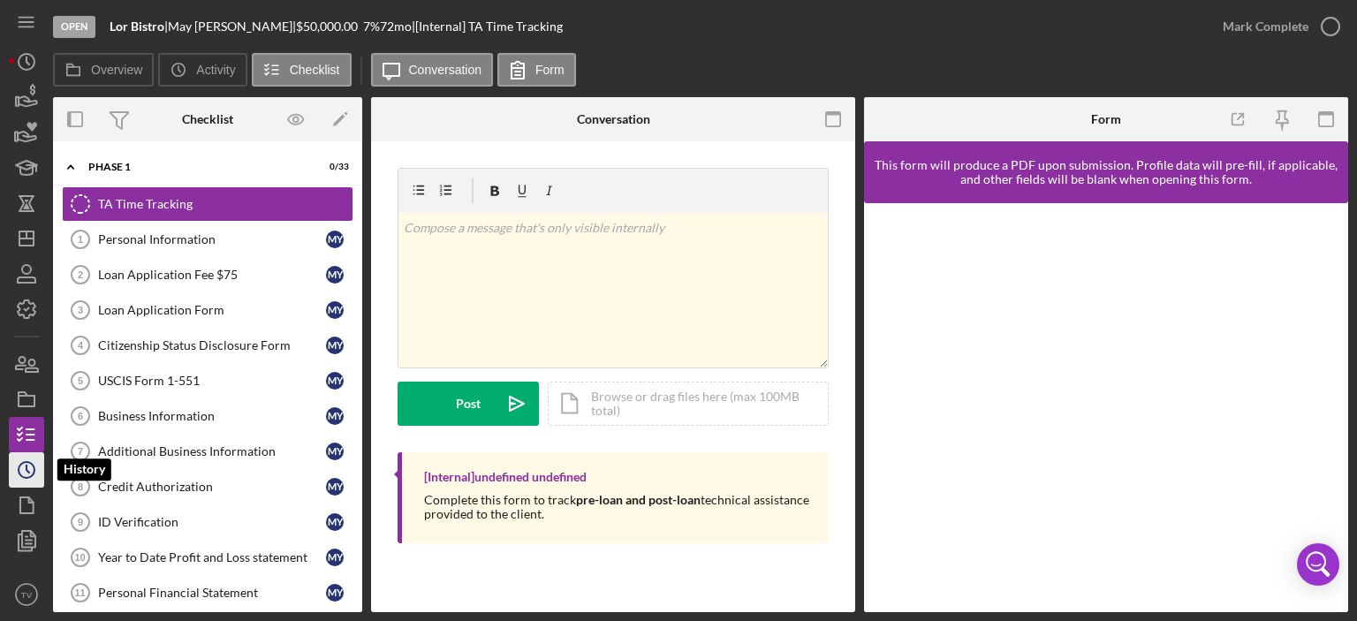
click at [30, 468] on icon "Icon/History" at bounding box center [26, 470] width 44 height 44
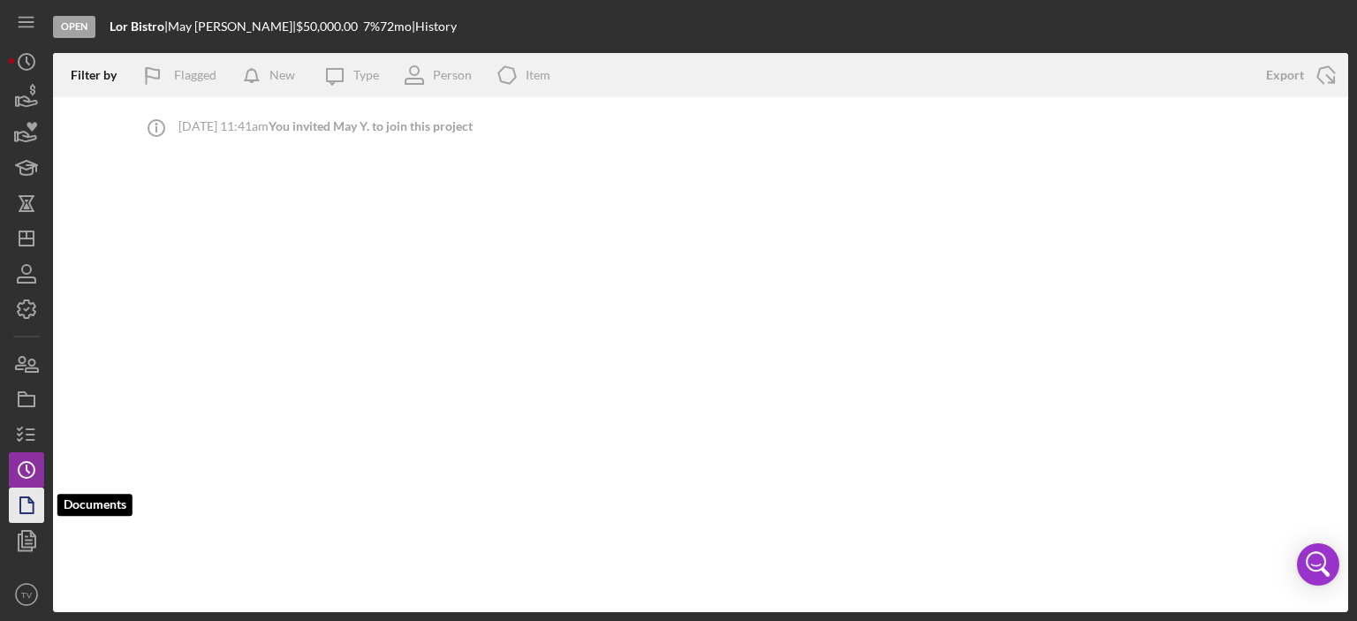
click at [27, 513] on polygon "button" at bounding box center [26, 506] width 13 height 16
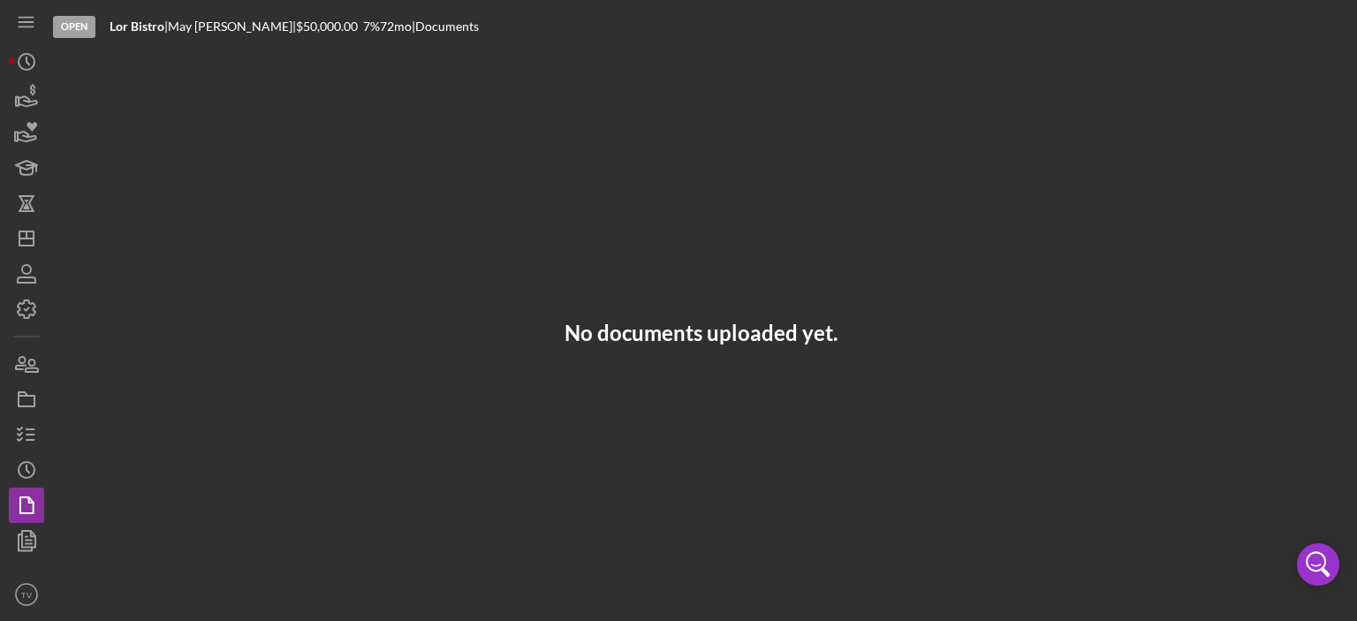
click at [21, 560] on div at bounding box center [26, 568] width 35 height 19
click at [27, 550] on icon "button" at bounding box center [26, 541] width 44 height 44
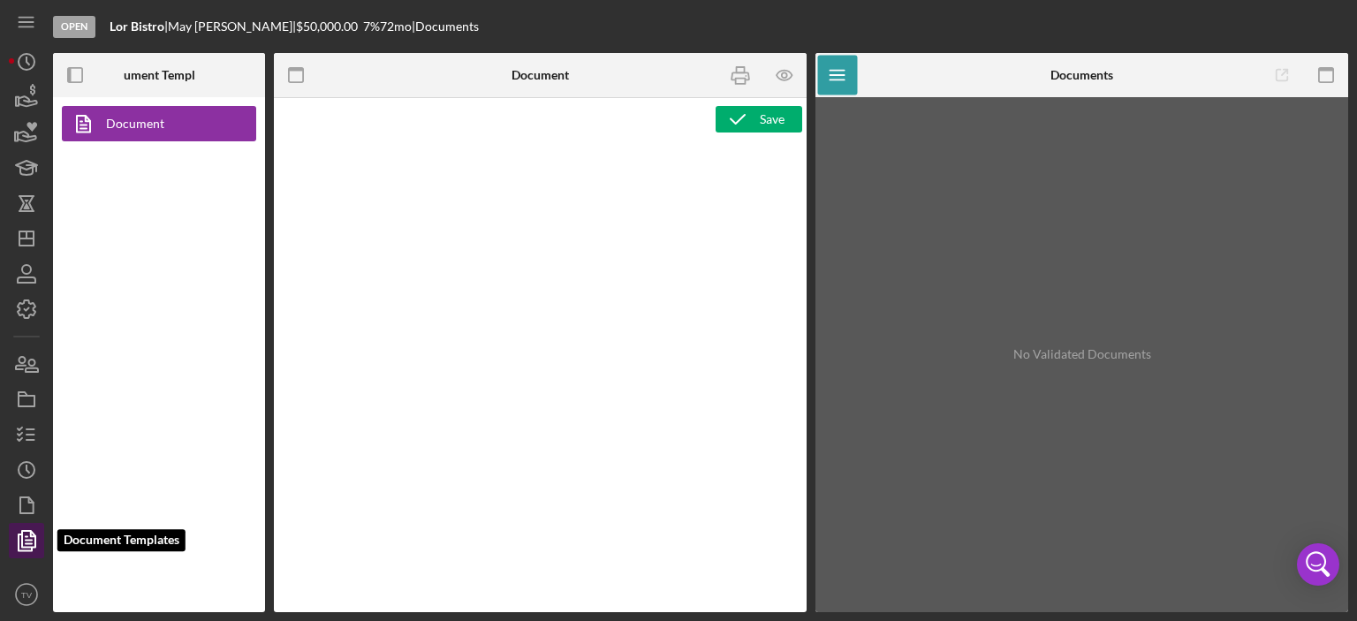
type textarea "<div> <p style="padding-left: 280px;">&nbsp;</p> <p>&nbsp;</p> <p style="text-a…"
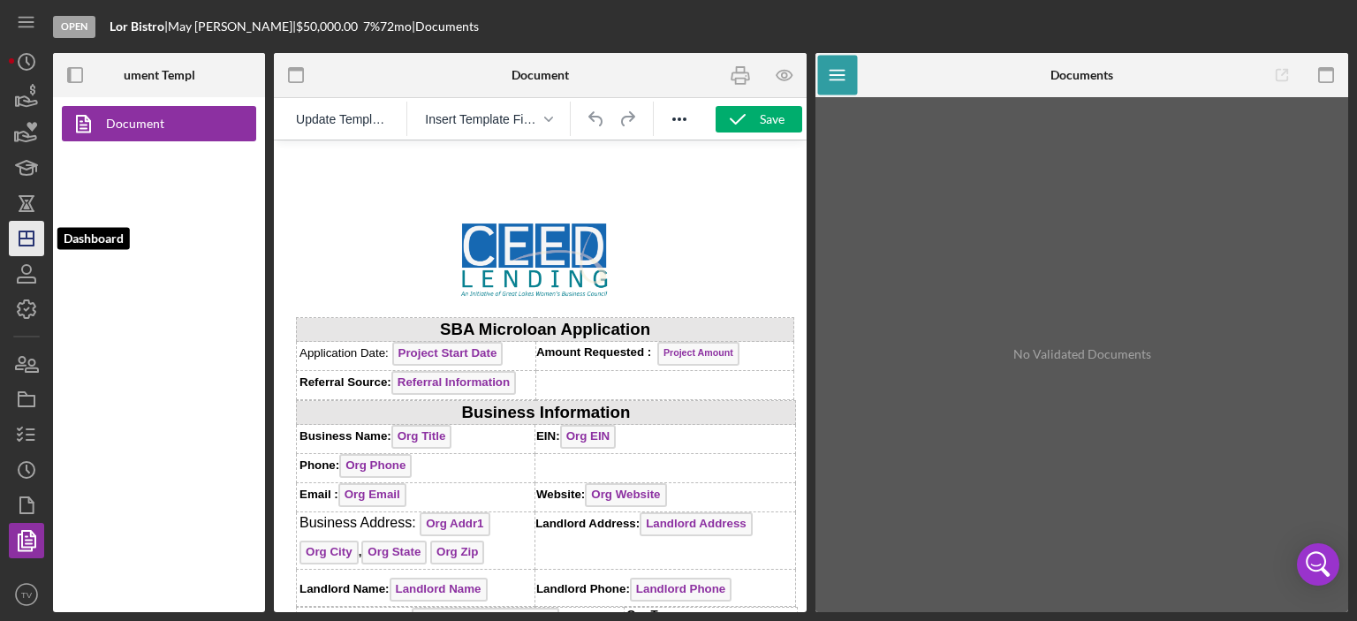
click at [27, 234] on line "button" at bounding box center [27, 235] width 0 height 7
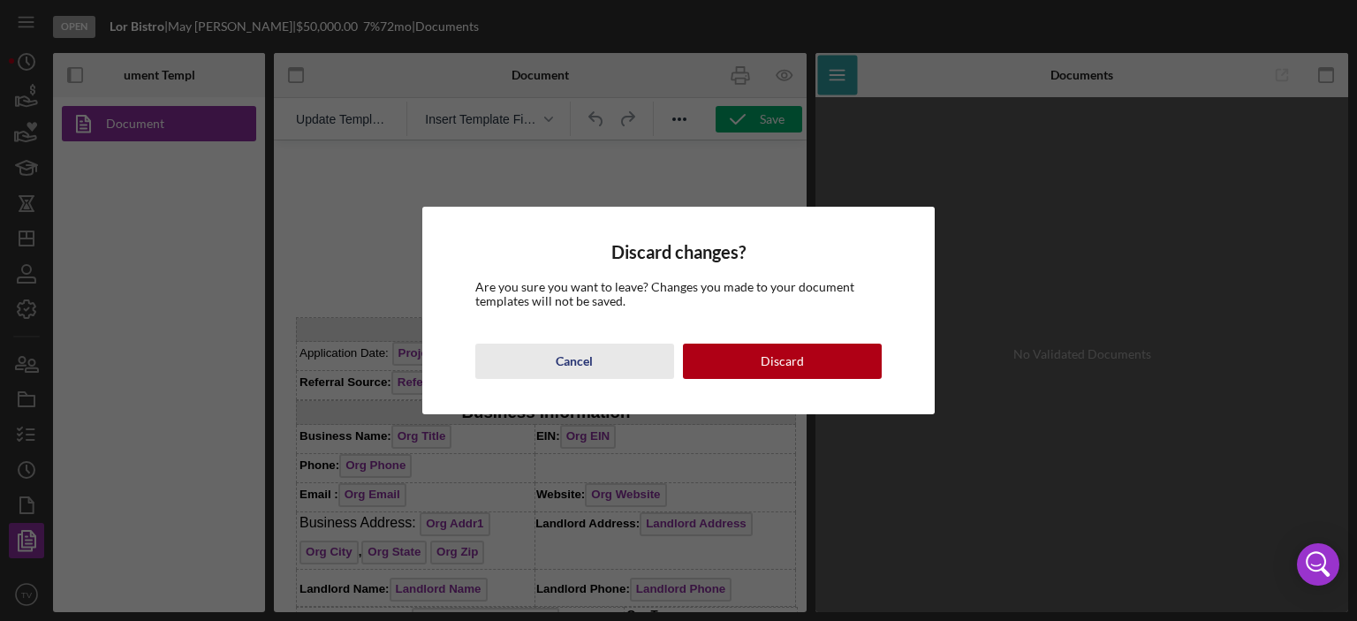
click at [589, 364] on div "Cancel" at bounding box center [574, 361] width 37 height 35
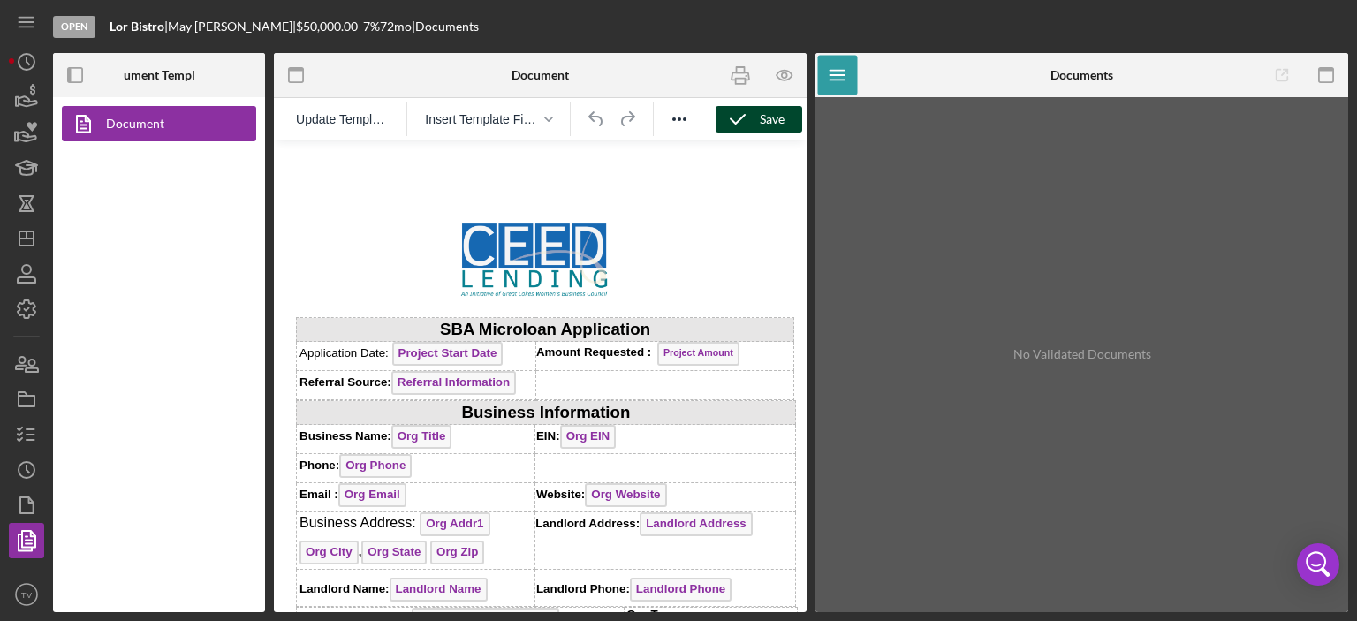
click at [753, 110] on icon "button" at bounding box center [738, 119] width 44 height 44
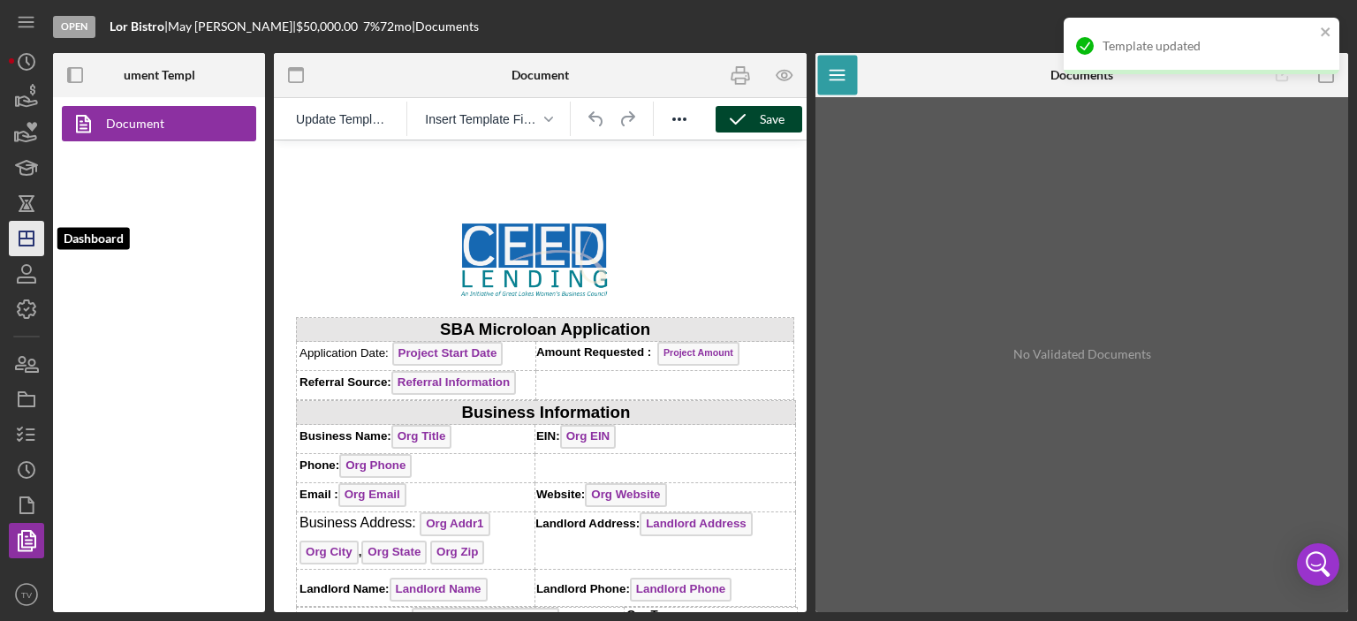
click at [27, 243] on icon "Icon/Dashboard" at bounding box center [26, 239] width 44 height 44
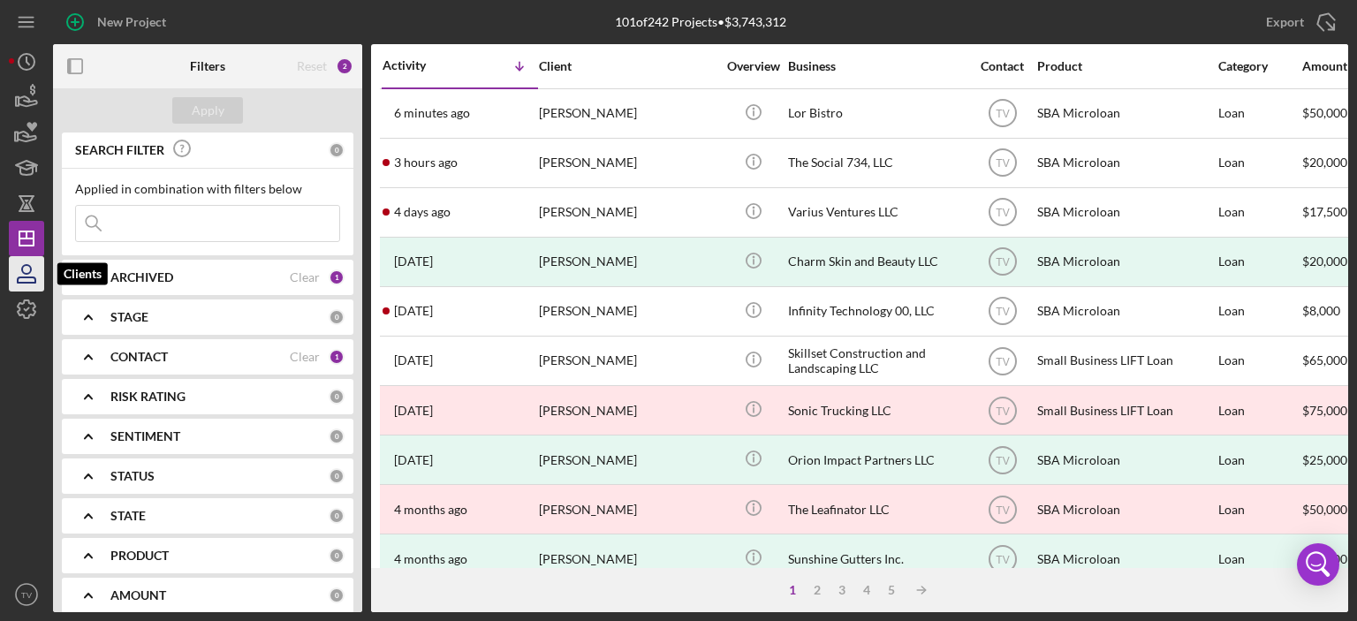
click at [33, 271] on icon "button" at bounding box center [26, 274] width 44 height 44
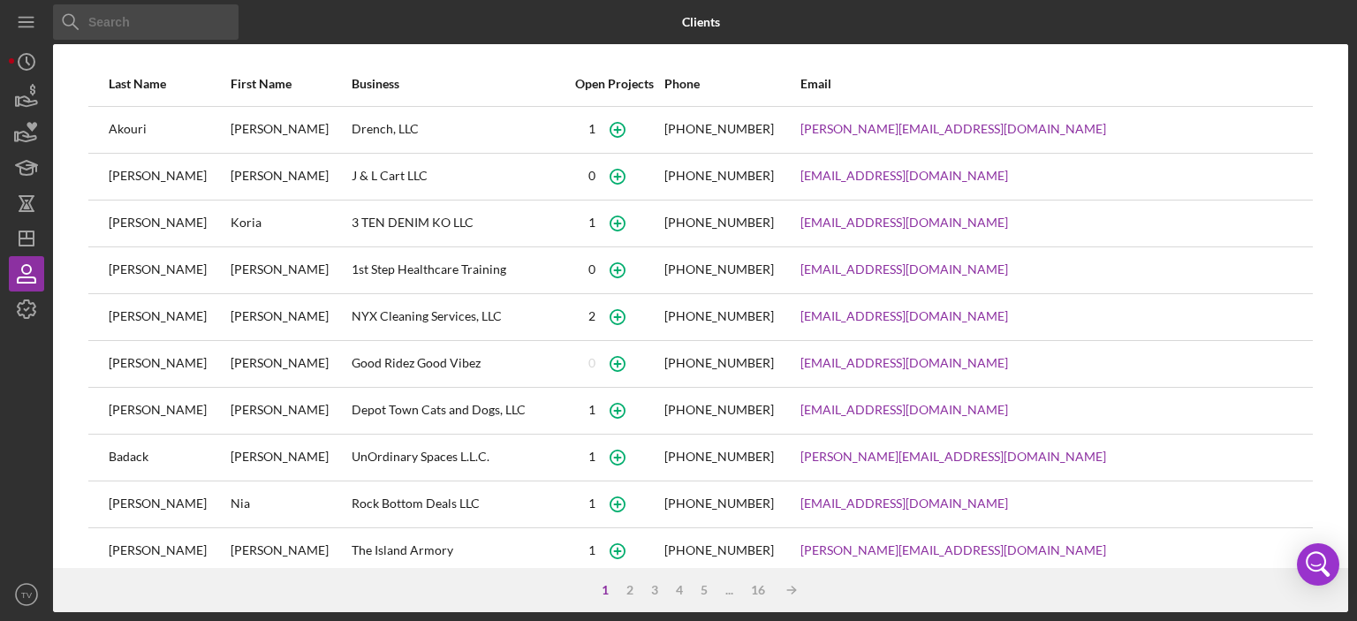
click at [99, 16] on input at bounding box center [146, 21] width 186 height 35
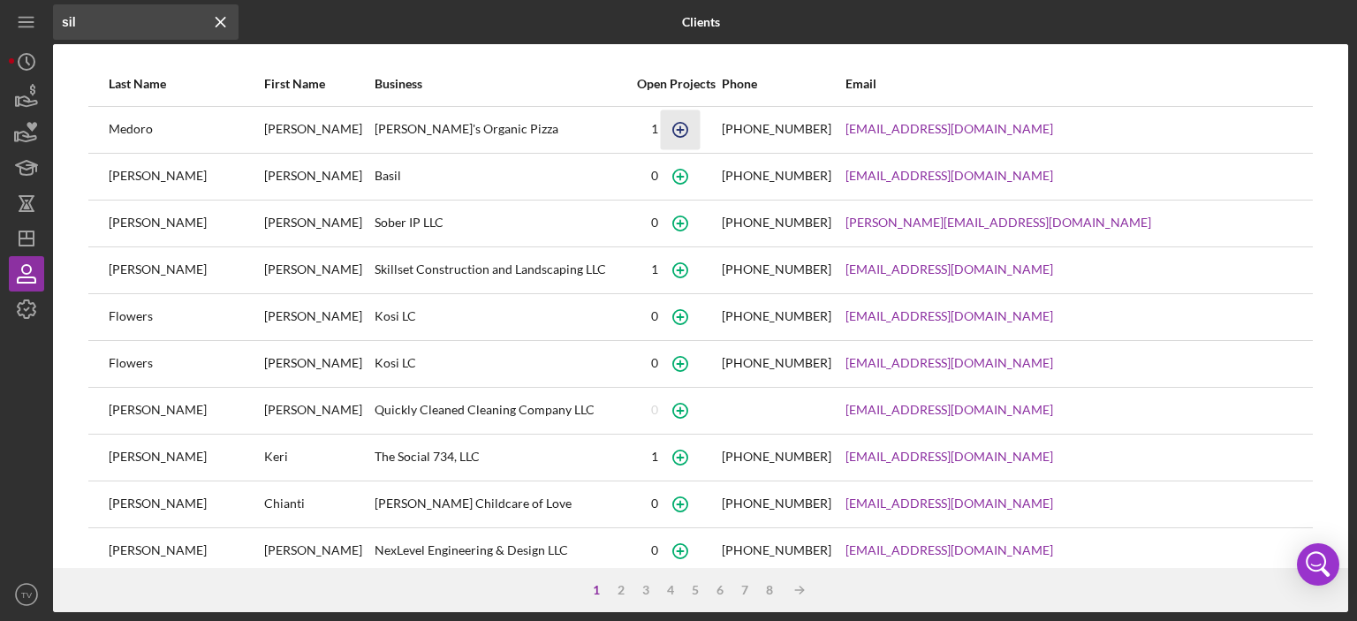
type input "sil"
click at [700, 134] on icon "button" at bounding box center [680, 130] width 40 height 40
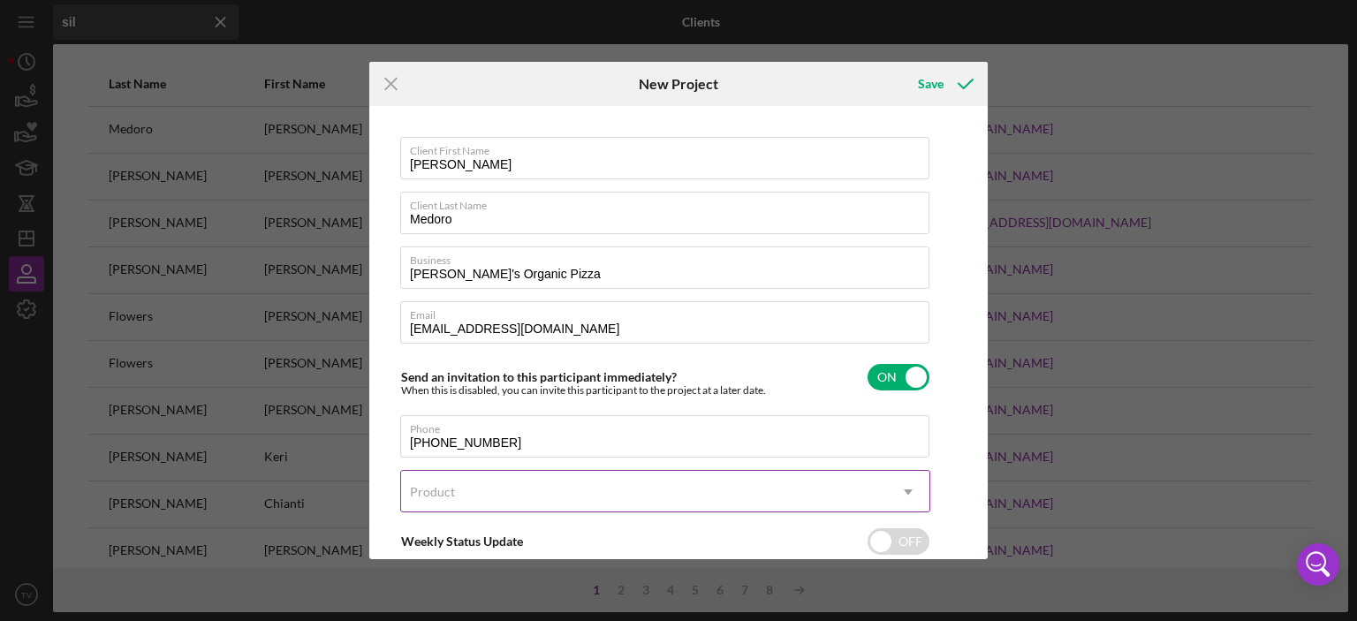
click at [907, 487] on icon "Icon/Dropdown Arrow" at bounding box center [908, 492] width 42 height 42
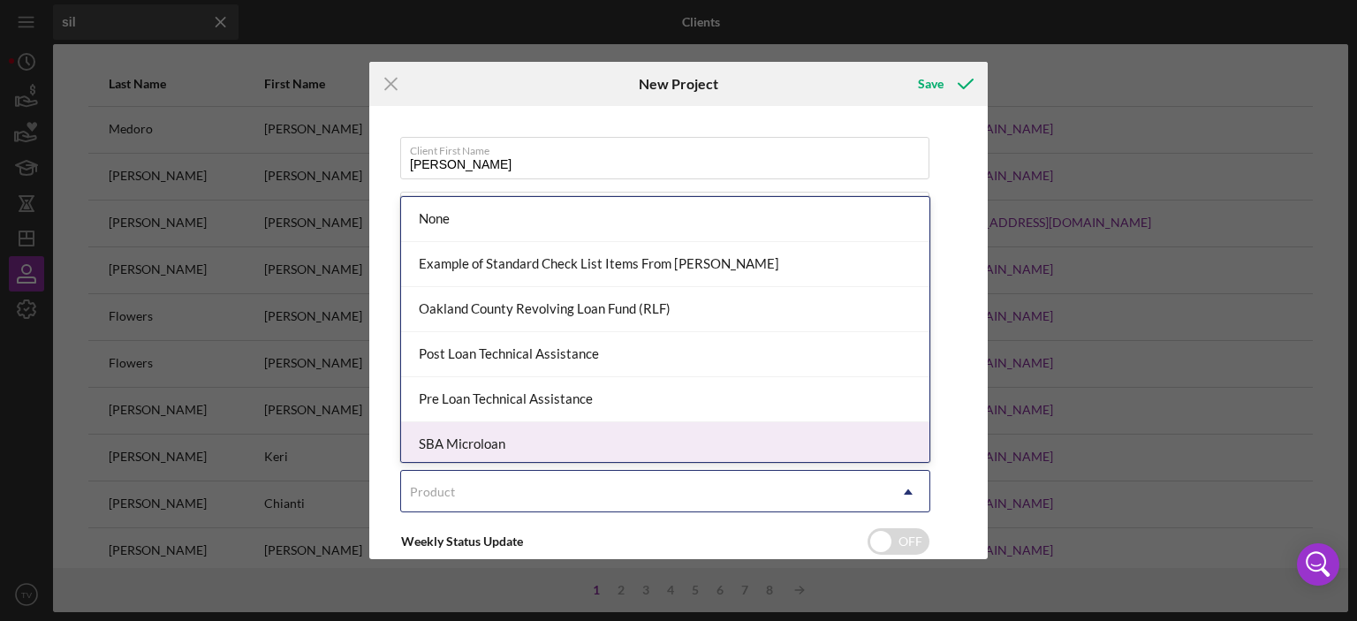
click at [587, 445] on div "SBA Microloan" at bounding box center [665, 444] width 528 height 45
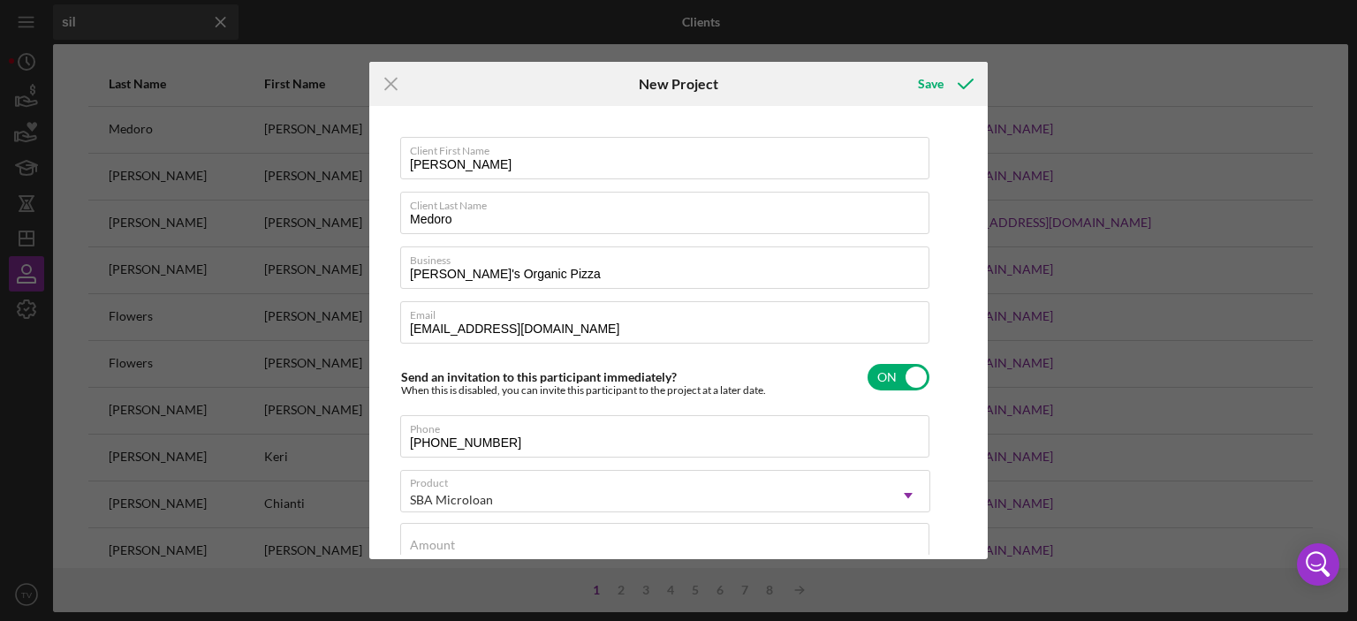
checkbox input "true"
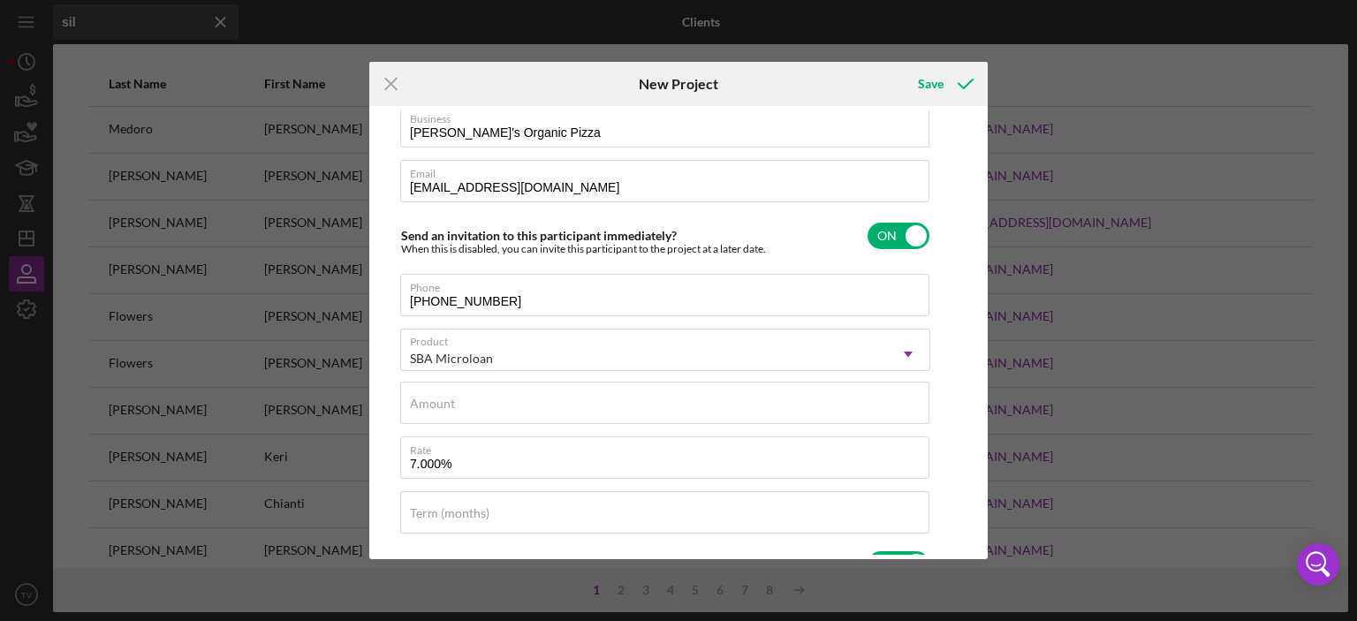
scroll to position [146, 0]
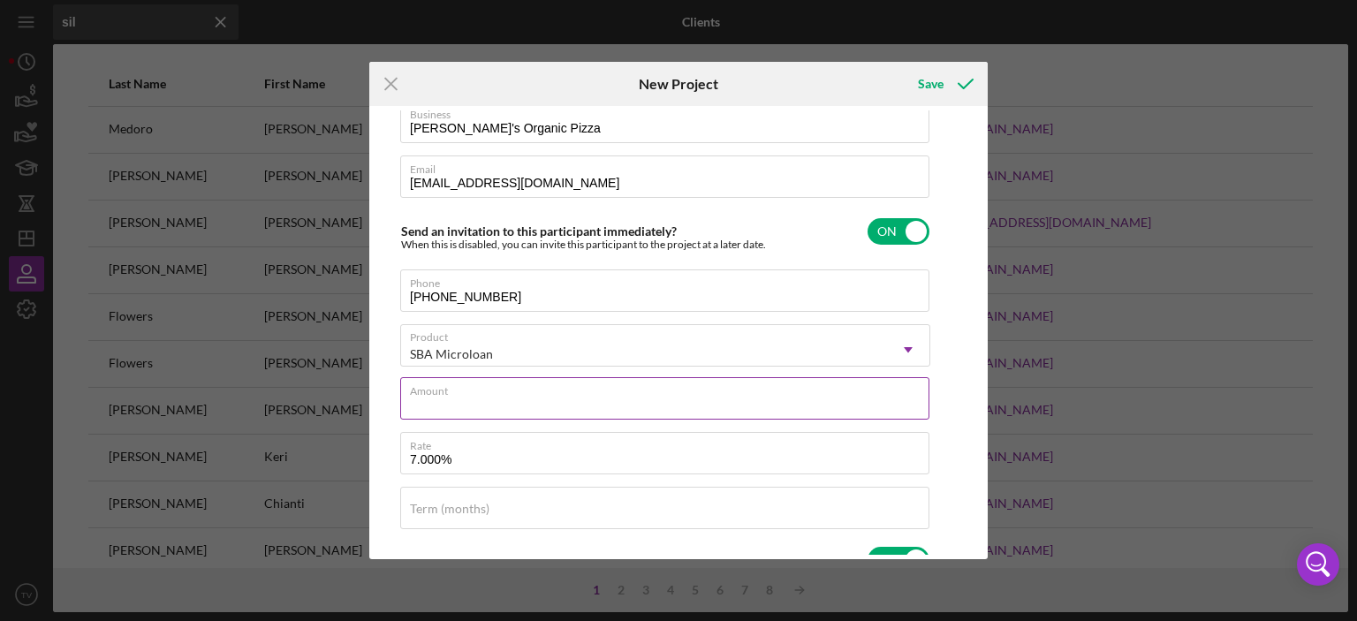
click at [739, 406] on input "Amount" at bounding box center [664, 398] width 529 height 42
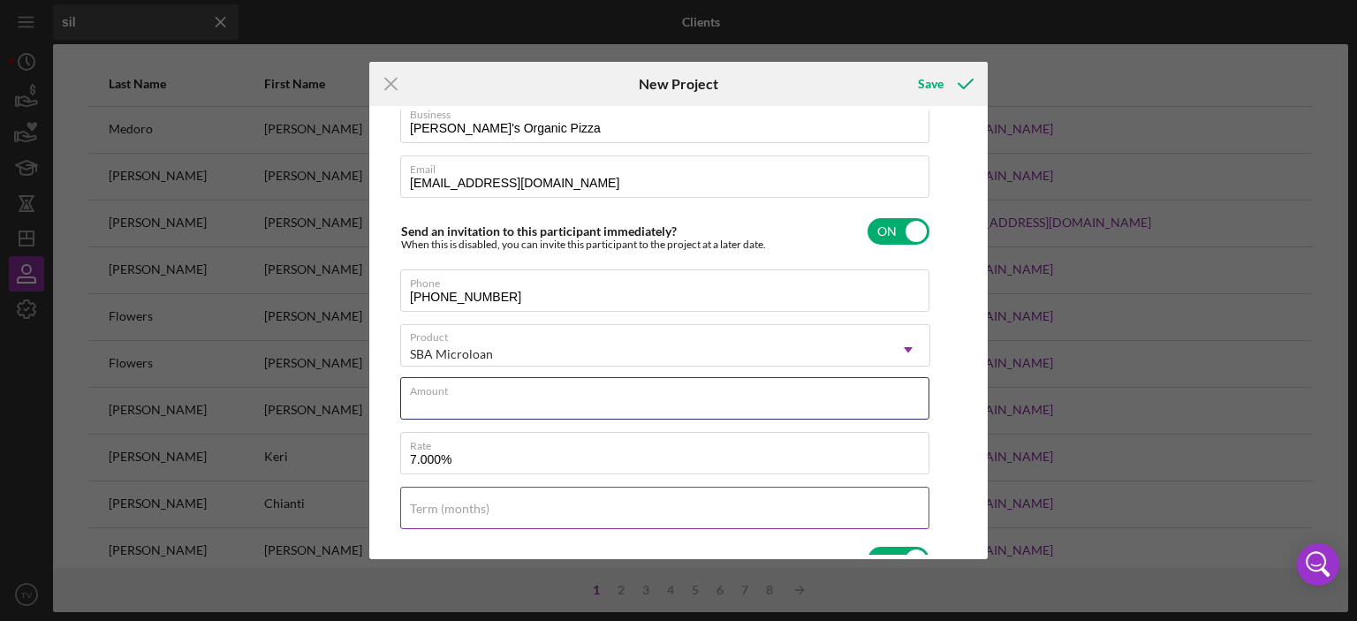
type input "$50,000"
click at [500, 500] on div "Term (months)" at bounding box center [665, 509] width 530 height 44
type input "72"
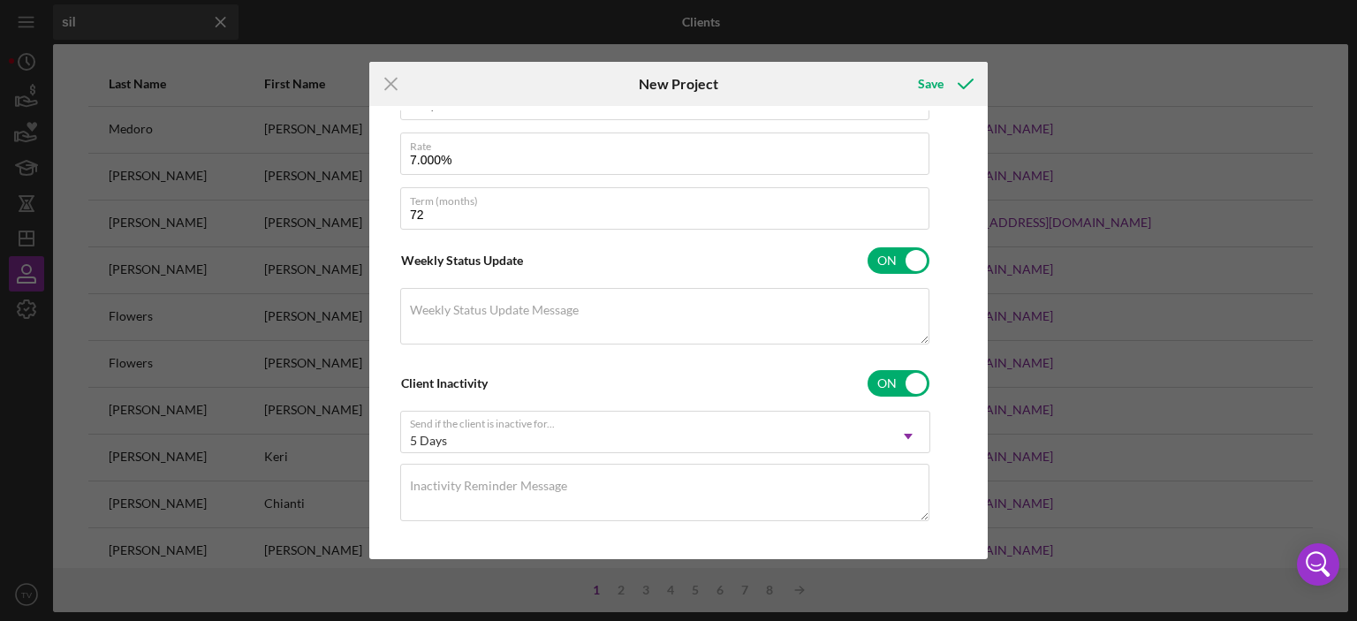
scroll to position [457, 0]
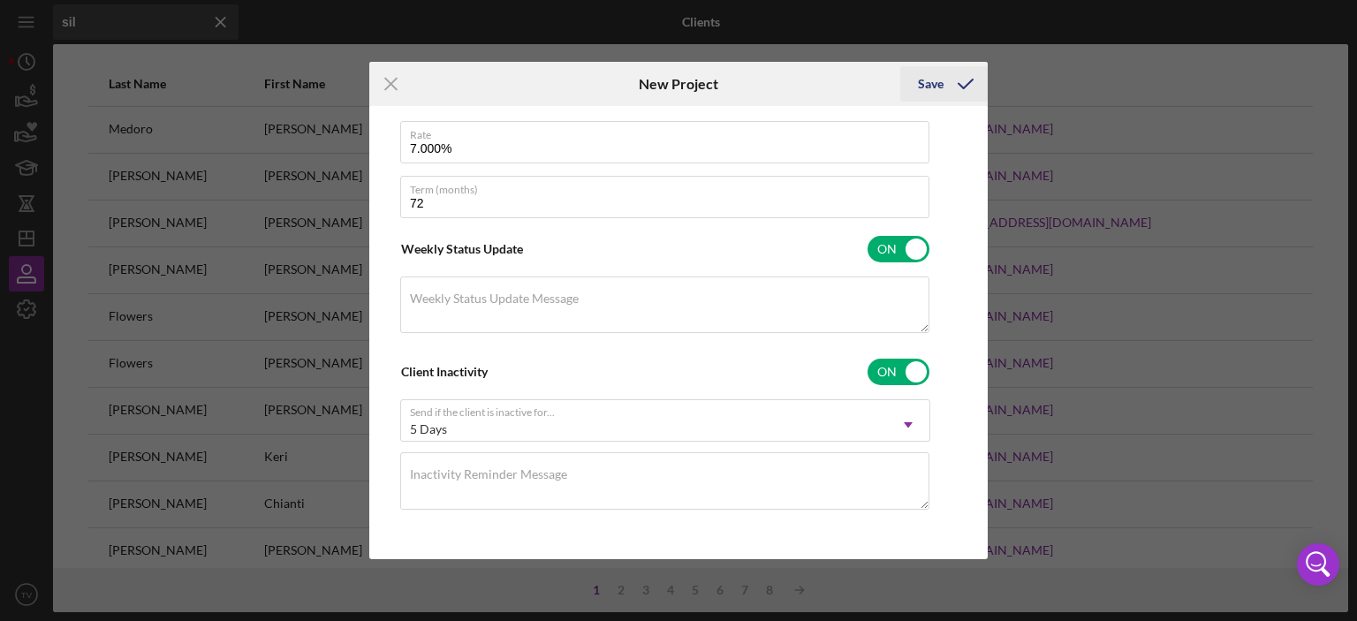
click at [933, 86] on div "Save" at bounding box center [931, 83] width 26 height 35
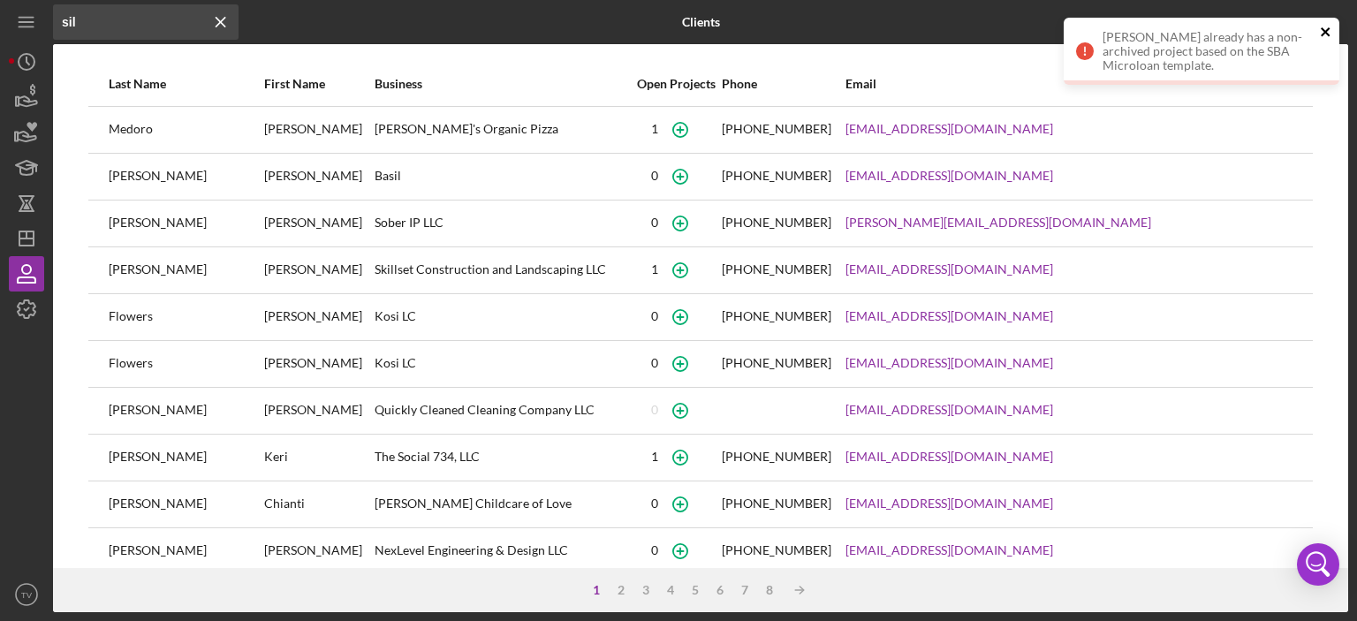
click at [1324, 30] on icon "close" at bounding box center [1325, 31] width 9 height 9
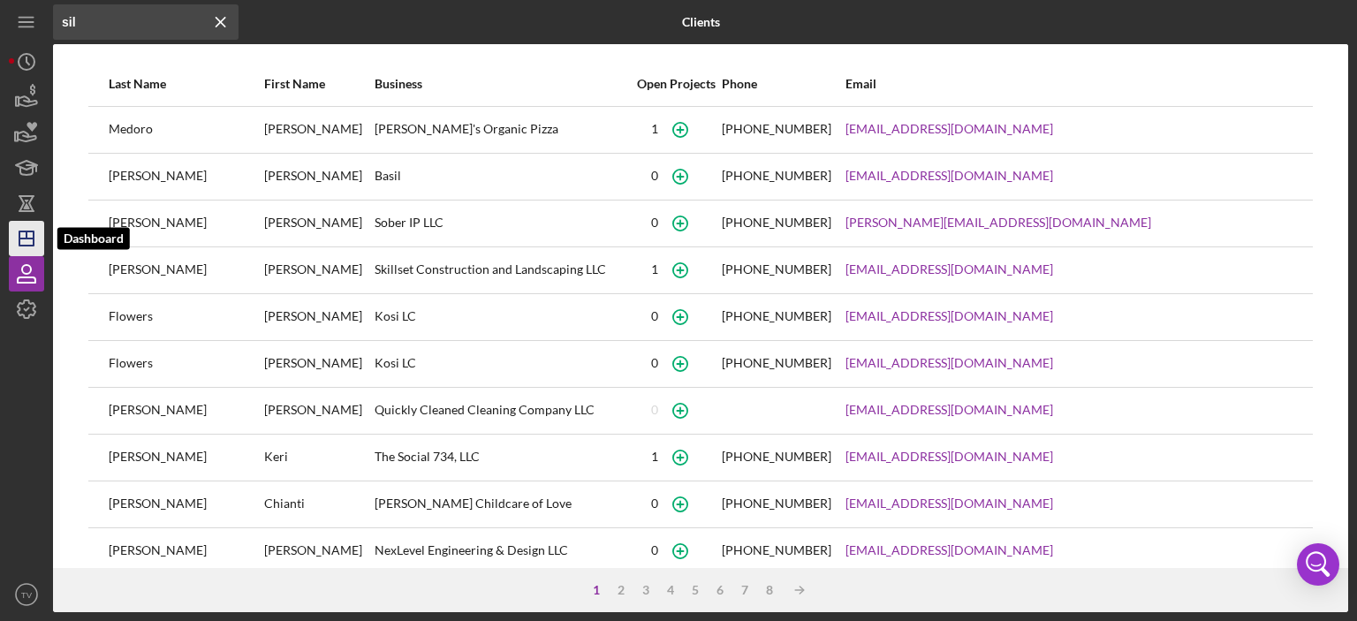
click at [29, 239] on line "button" at bounding box center [26, 239] width 14 height 0
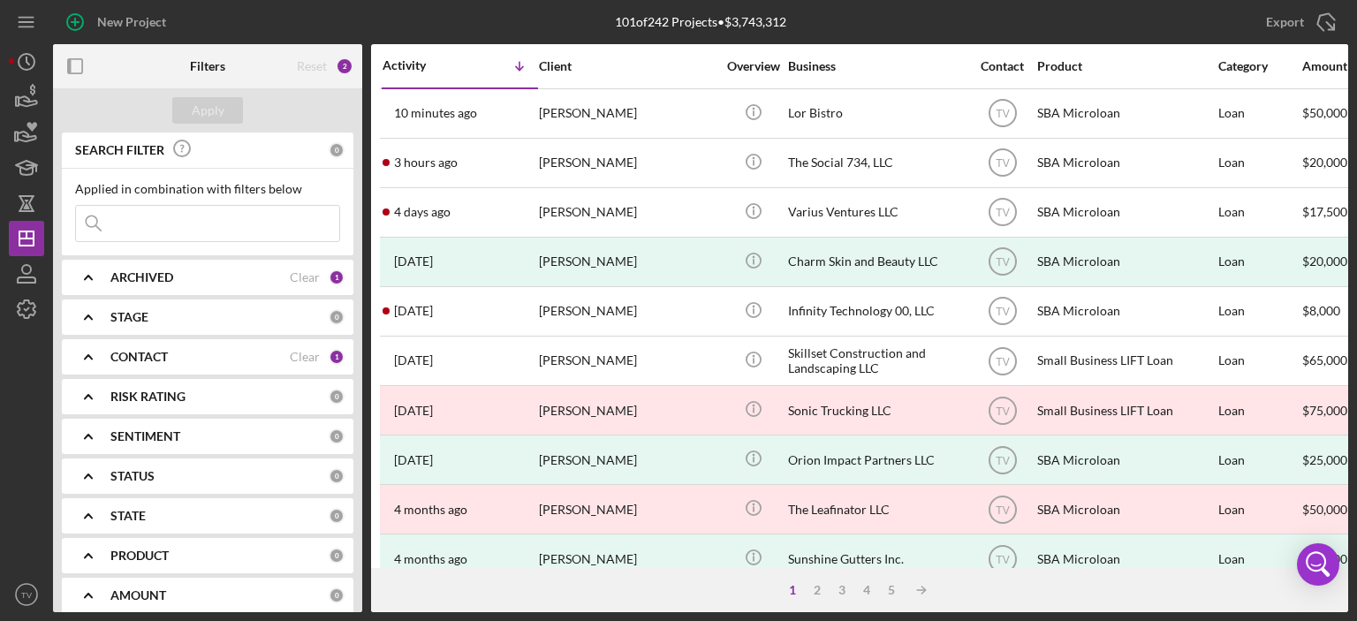
click at [191, 212] on input at bounding box center [207, 223] width 263 height 35
type input "s"
click at [520, 59] on icon "Icon/Table Sort Arrow" at bounding box center [519, 66] width 35 height 35
click at [123, 223] on input at bounding box center [207, 223] width 263 height 35
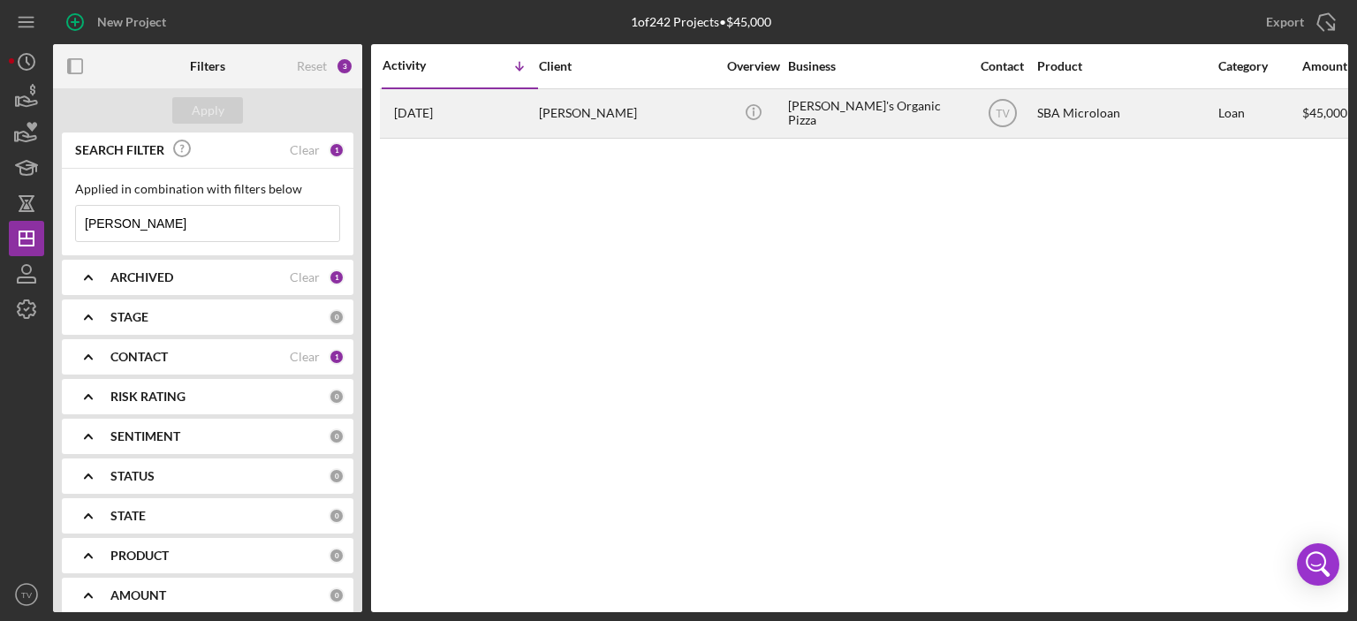
type input "[PERSON_NAME]"
click at [433, 112] on time "[DATE]" at bounding box center [413, 113] width 39 height 14
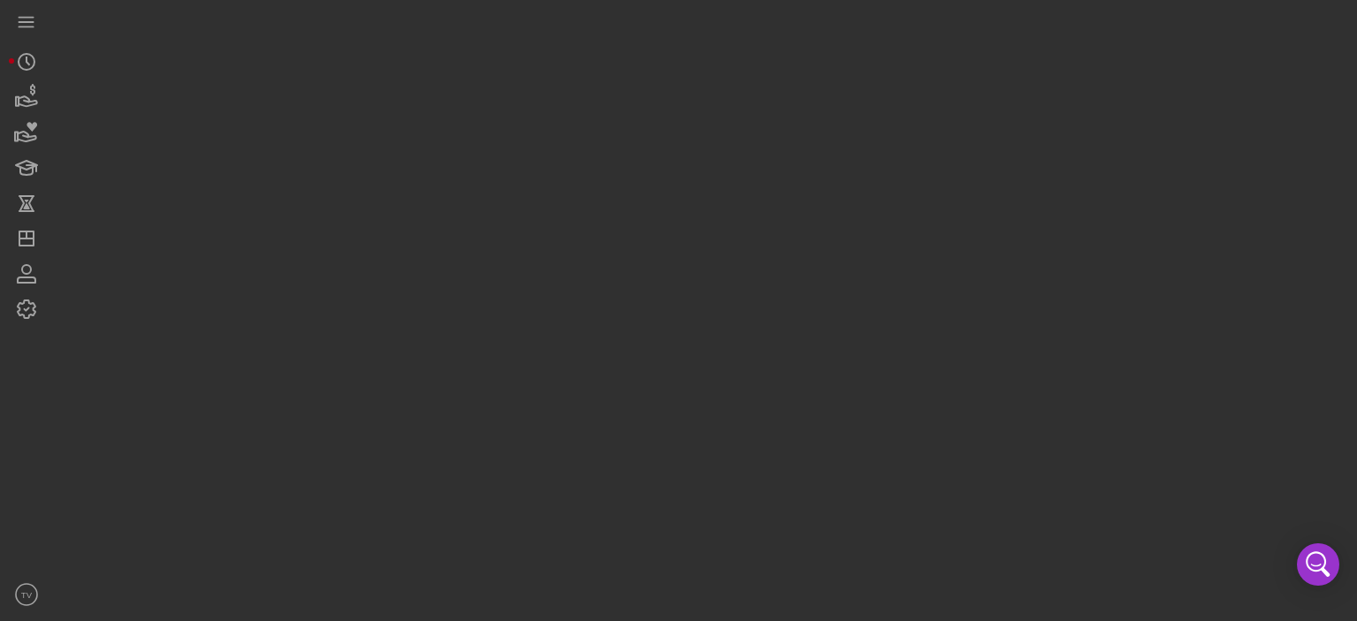
click at [442, 112] on div at bounding box center [701, 306] width 1296 height 612
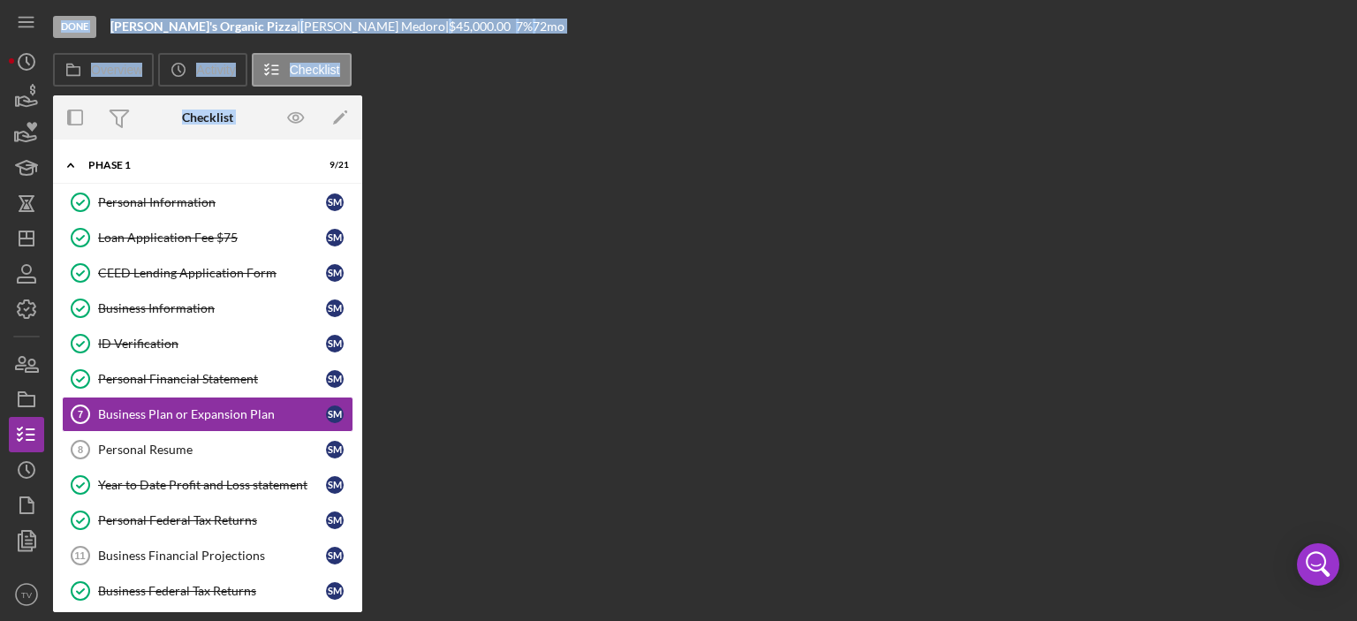
scroll to position [35, 0]
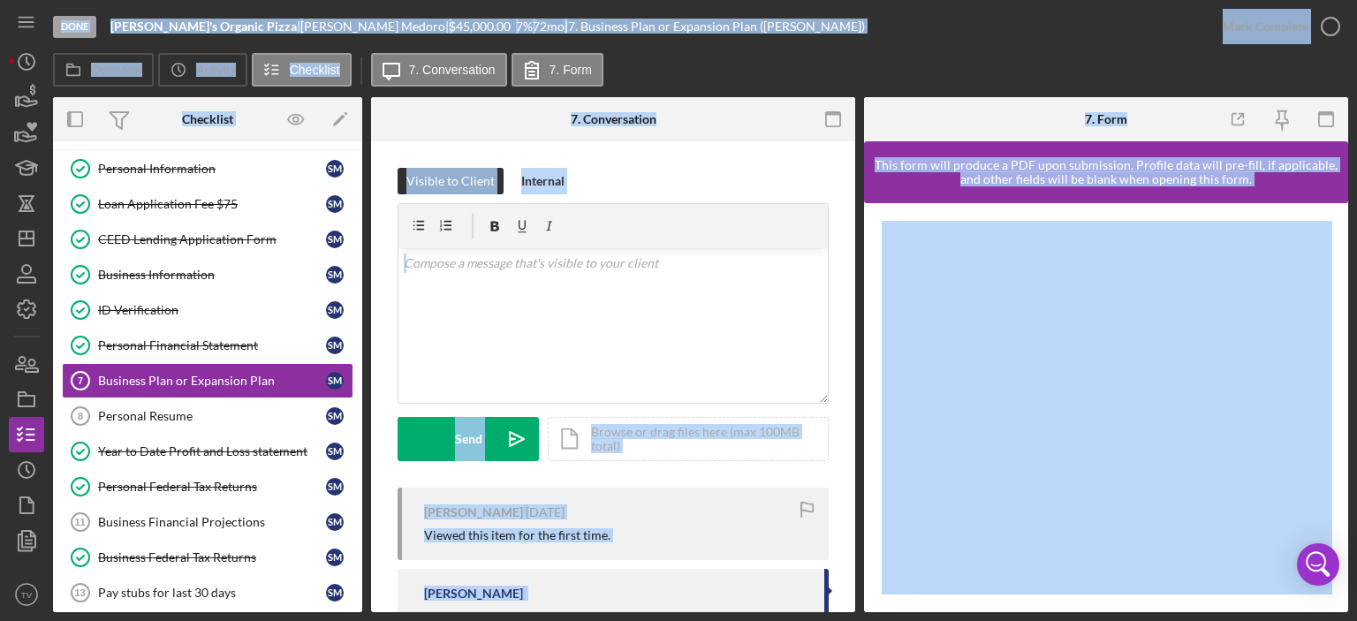
click at [1035, 35] on div "Done [PERSON_NAME]'s Organic Pizza | [PERSON_NAME] | $45,000.00 7 % 72 mo | 7. …" at bounding box center [629, 26] width 1152 height 53
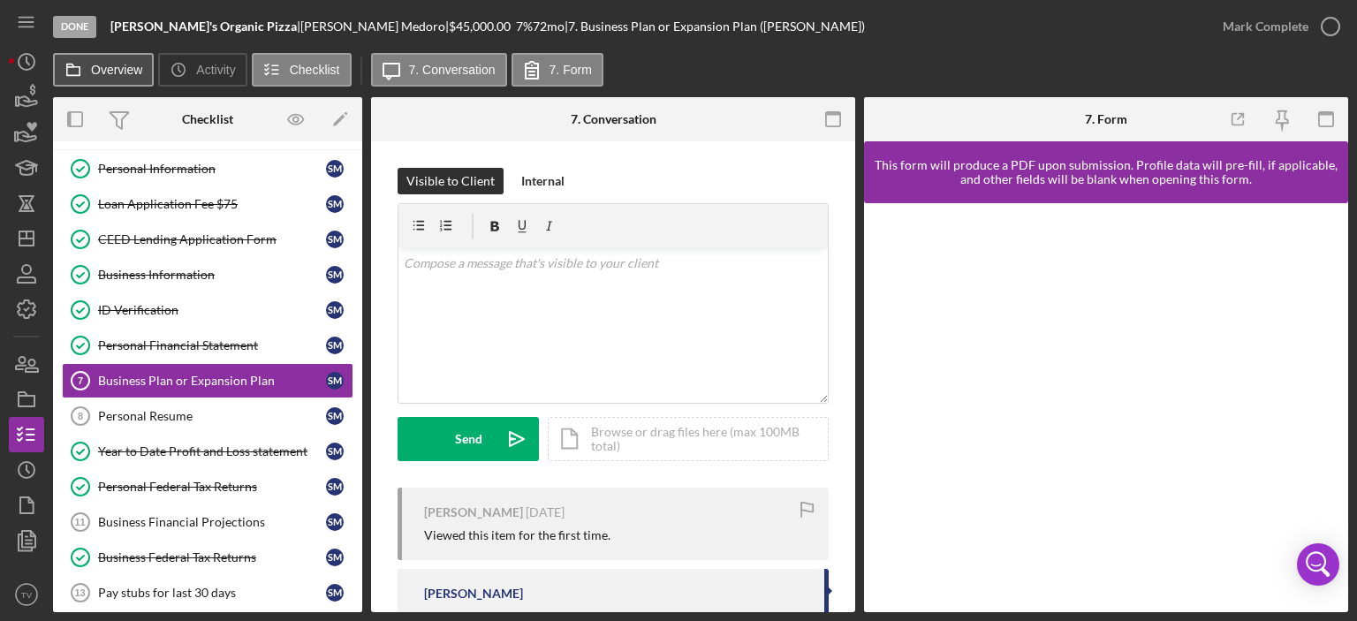
click at [124, 70] on label "Overview" at bounding box center [116, 70] width 51 height 14
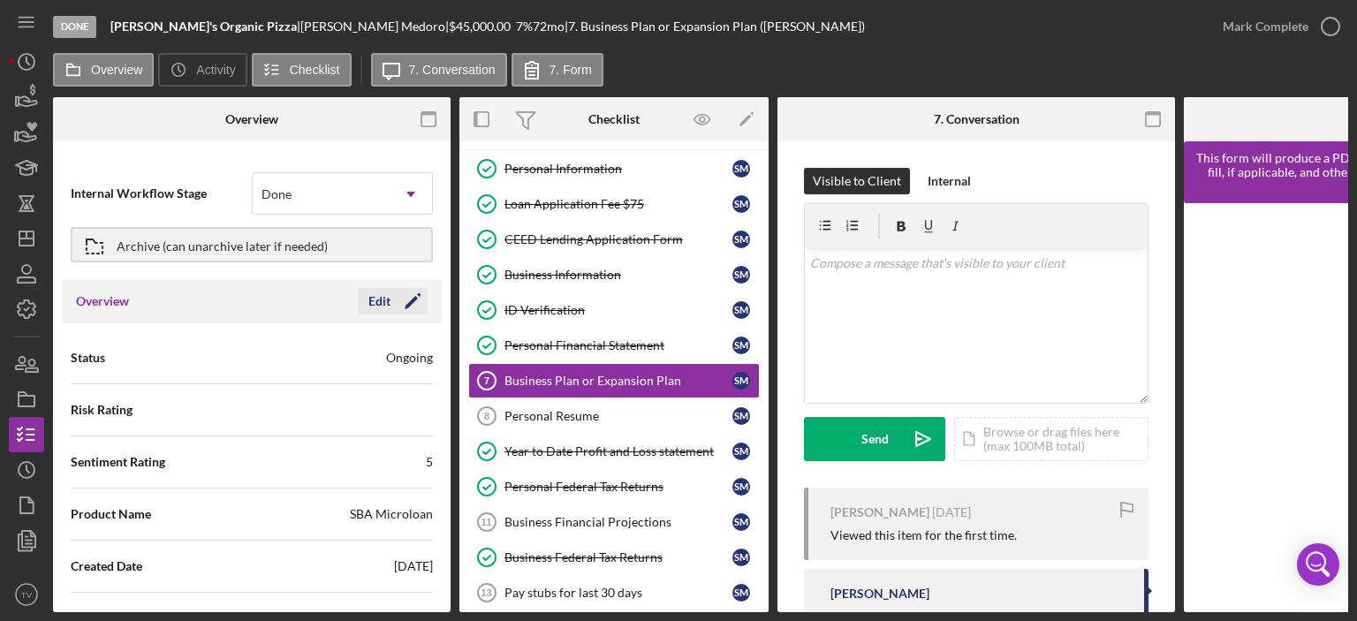
click at [397, 293] on icon "Icon/Edit" at bounding box center [413, 301] width 44 height 44
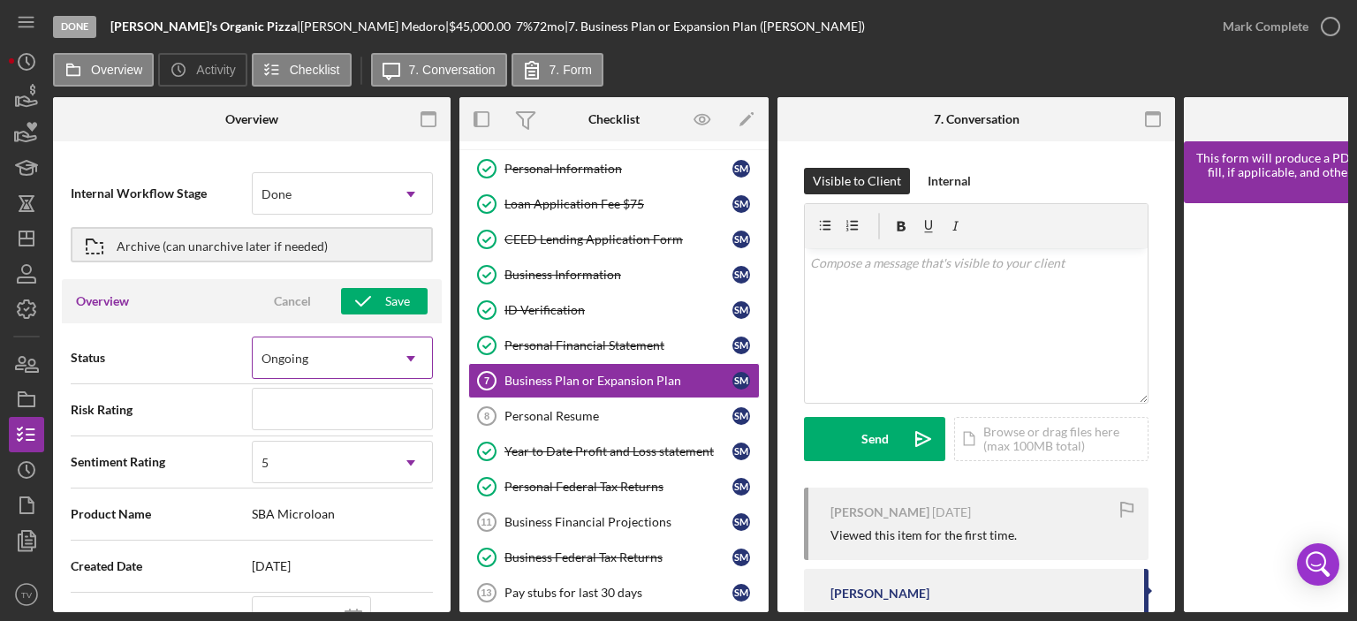
click at [415, 352] on icon "Icon/Dropdown Arrow" at bounding box center [411, 359] width 42 height 42
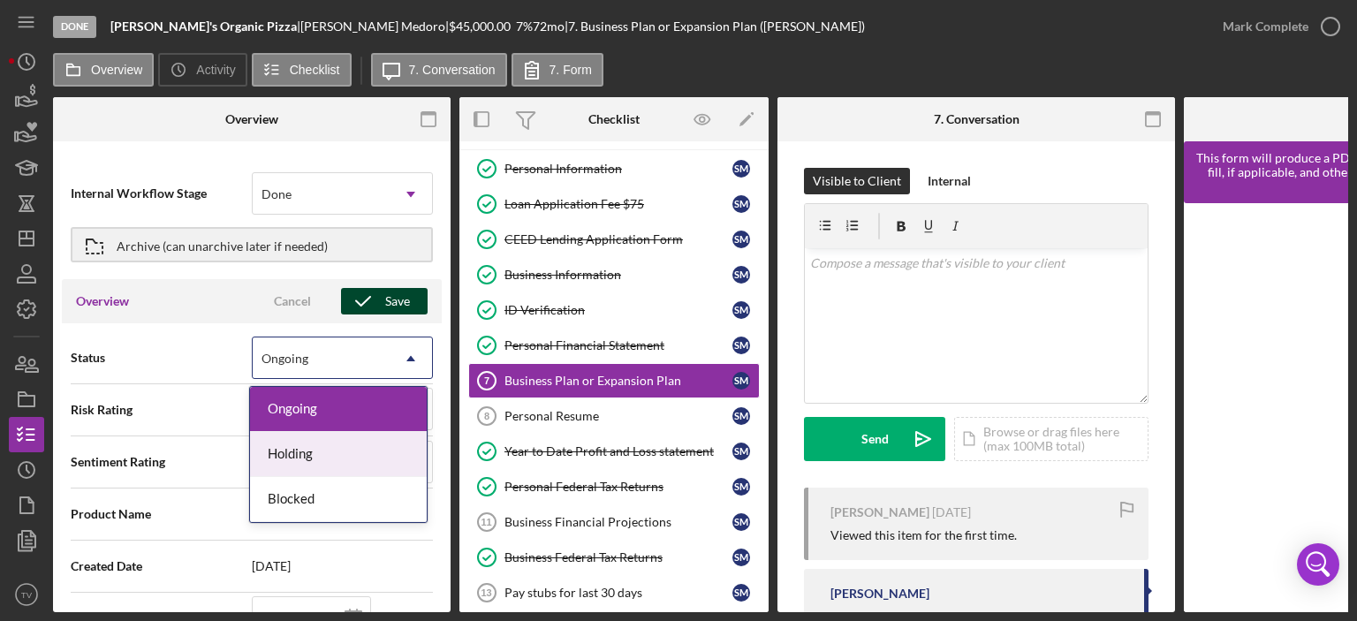
click at [376, 296] on icon "button" at bounding box center [363, 301] width 44 height 44
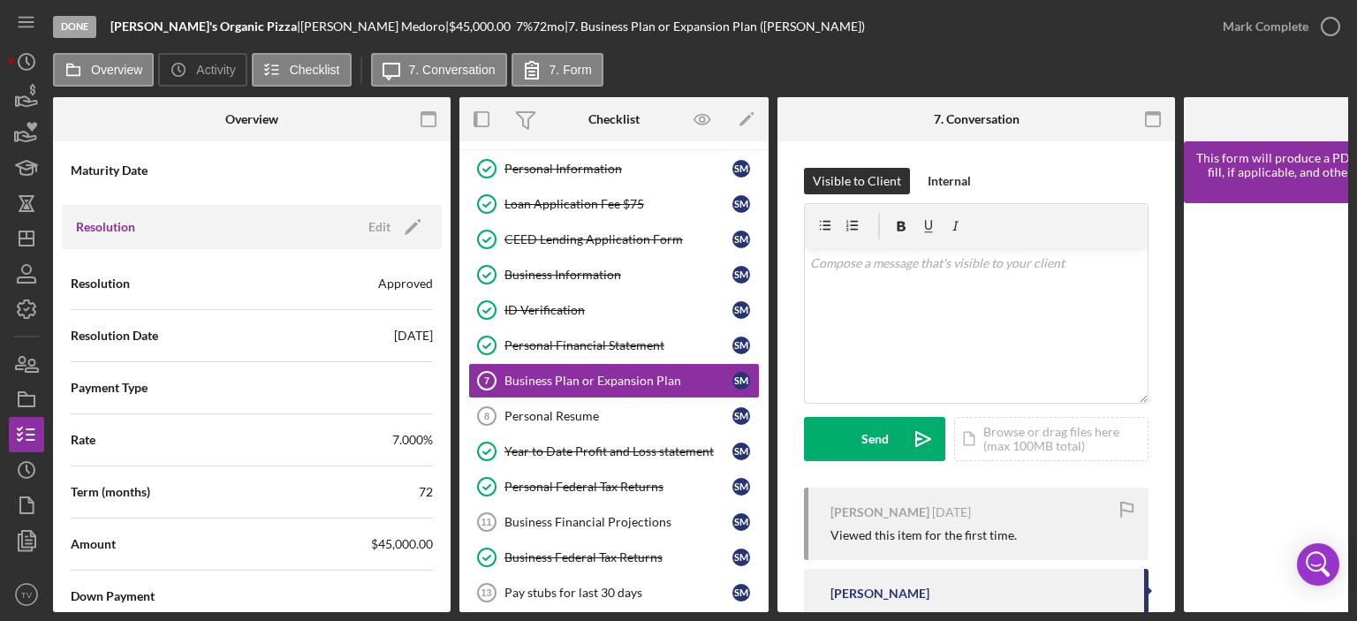
scroll to position [2156, 0]
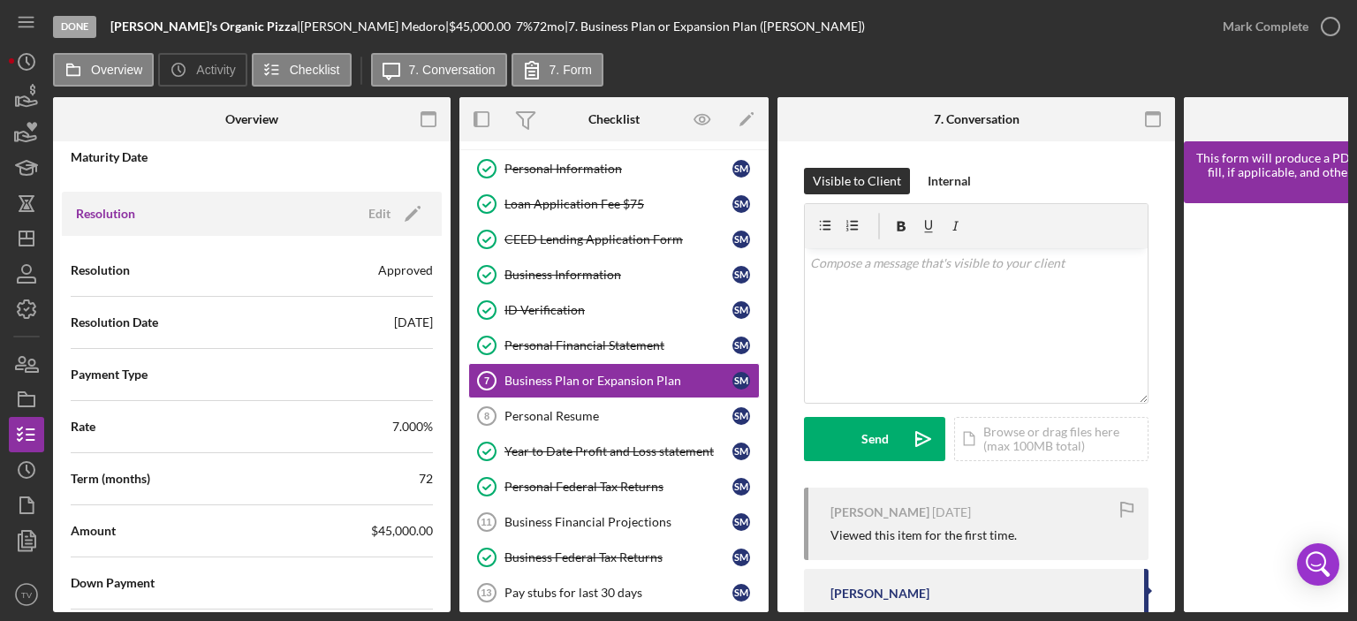
click at [400, 204] on icon "Icon/Edit" at bounding box center [413, 214] width 44 height 44
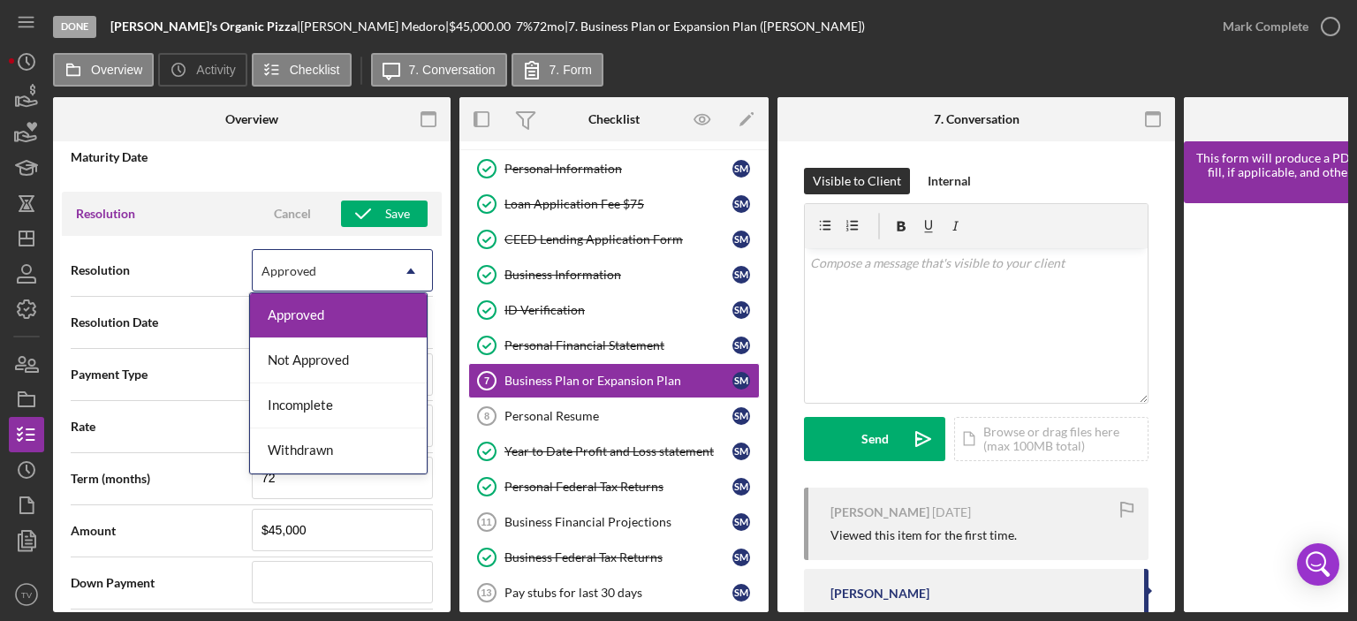
click at [399, 256] on icon "Icon/Dropdown Arrow" at bounding box center [411, 271] width 42 height 42
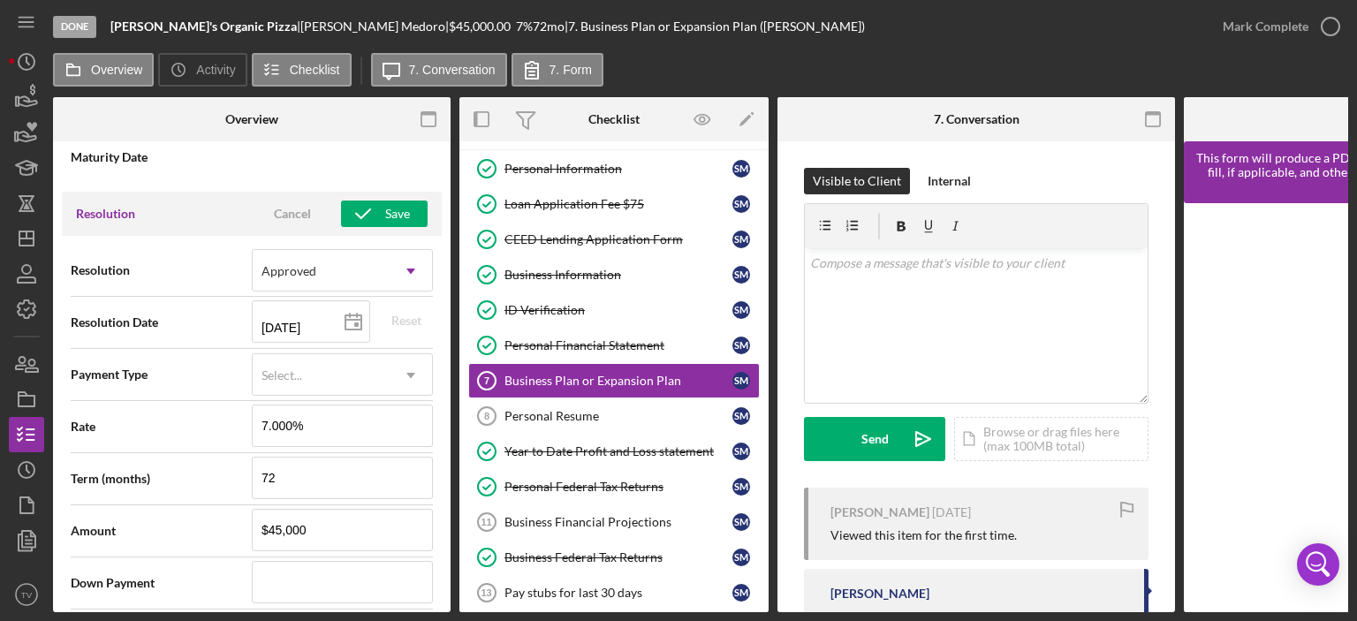
click at [445, 224] on div "Internal Workflow Stage Done Icon/Dropdown Arrow Archive (can unarchive later i…" at bounding box center [252, 381] width 398 height 462
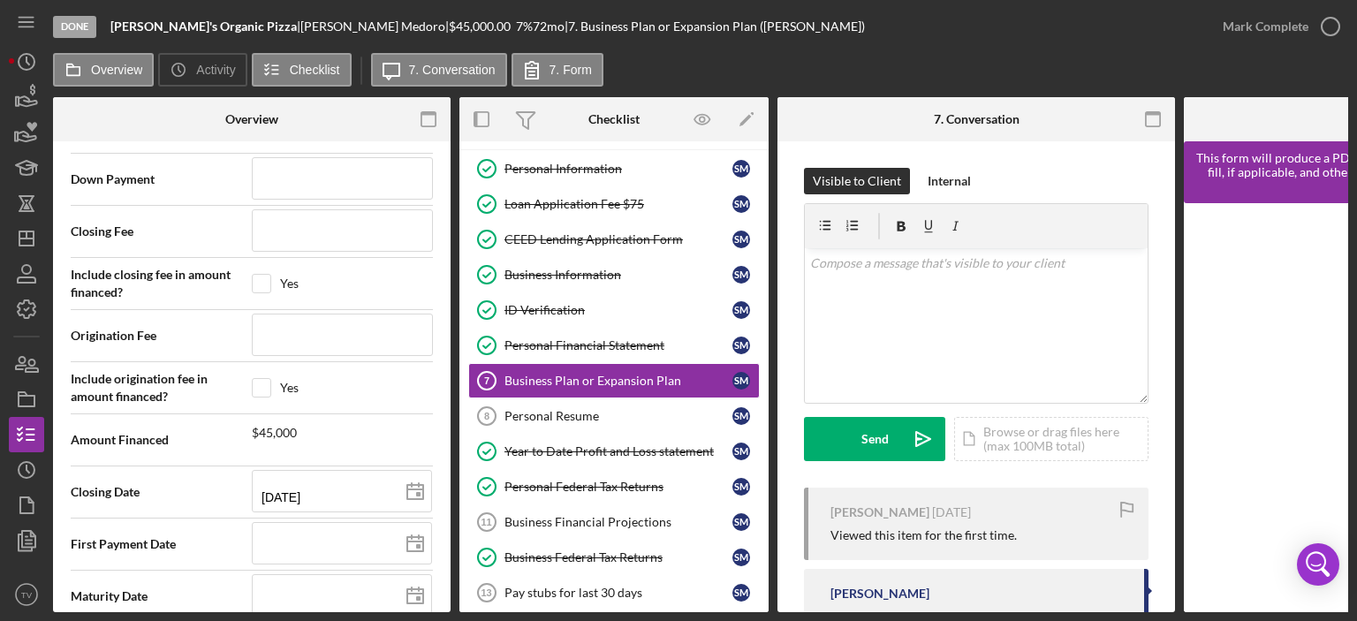
scroll to position [2584, 0]
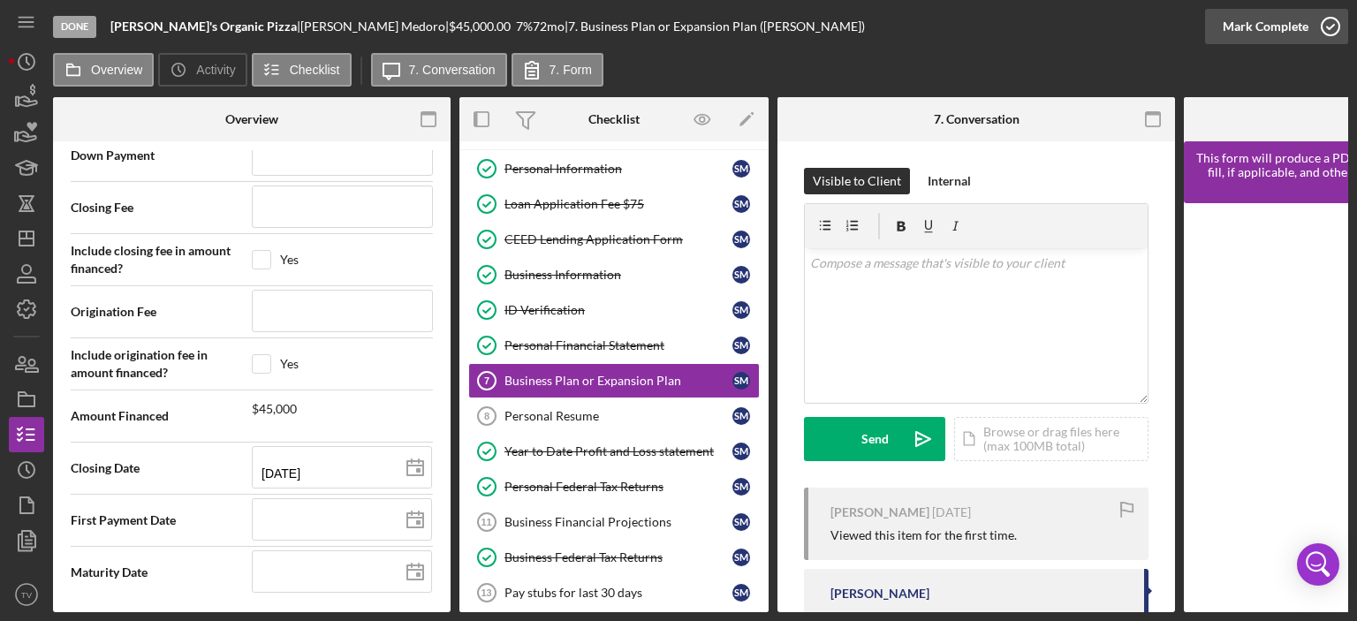
click at [1334, 26] on icon "button" at bounding box center [1331, 26] width 44 height 44
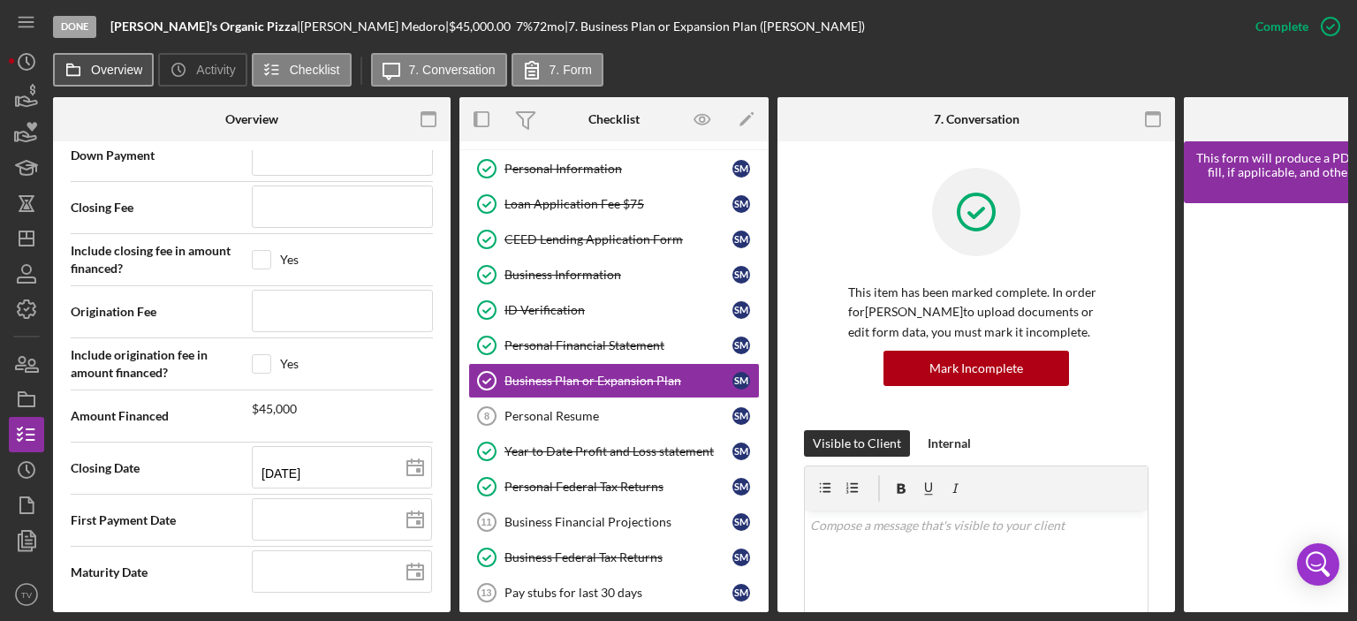
click at [99, 59] on button "Overview" at bounding box center [103, 70] width 101 height 34
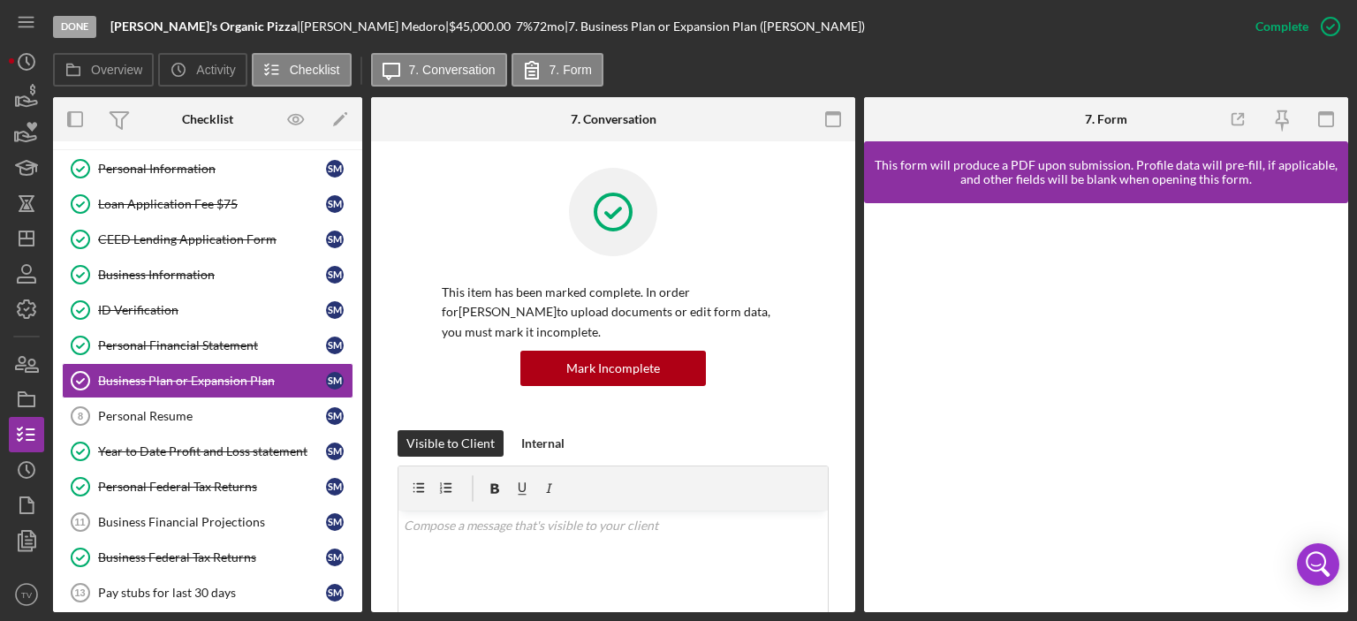
scroll to position [365, 0]
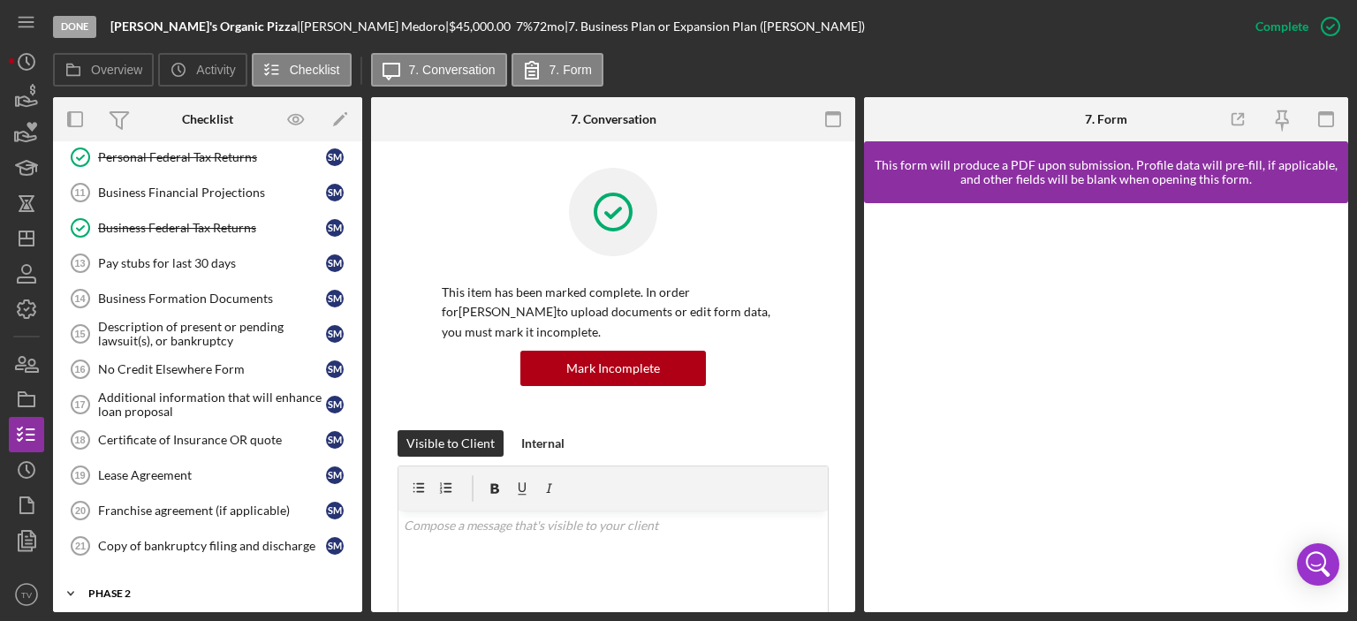
click at [80, 585] on icon "Icon/Expander" at bounding box center [70, 593] width 35 height 35
drag, startPoint x: 362, startPoint y: 451, endPoint x: 345, endPoint y: 554, distance: 104.9
click at [345, 554] on div "Overview Internal Workflow Stage Done Icon/Dropdown Arrow Archive (can unarchiv…" at bounding box center [701, 354] width 1296 height 515
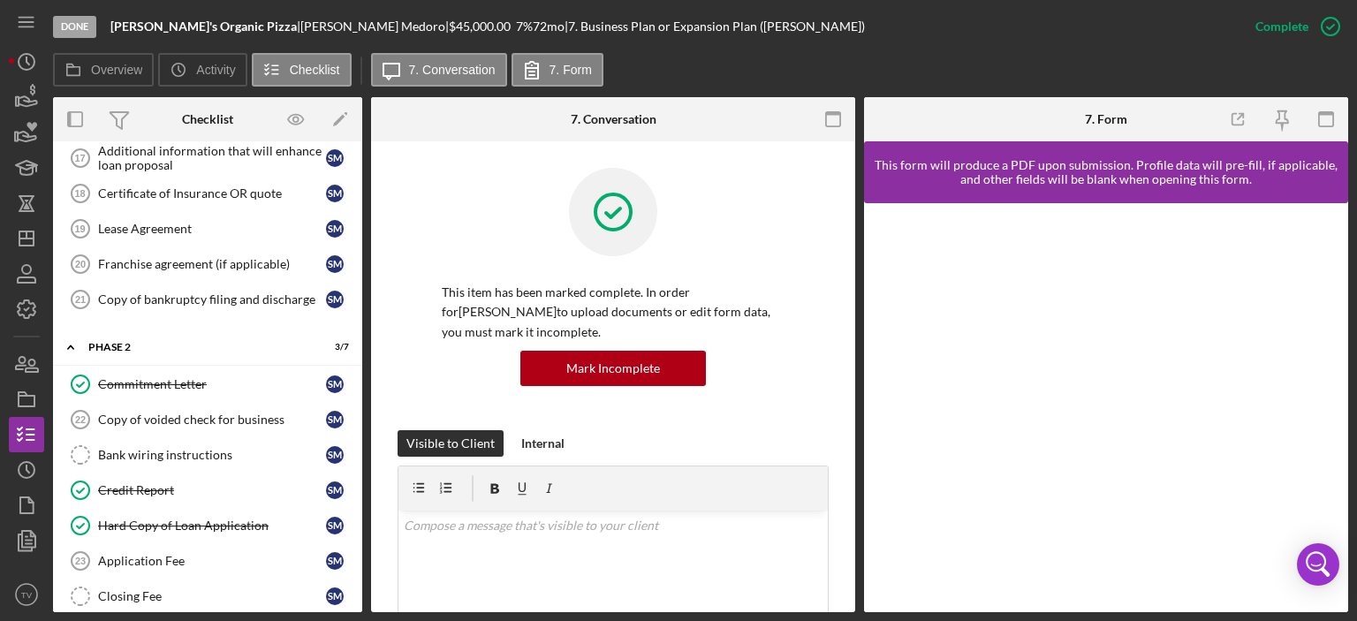
scroll to position [619, 0]
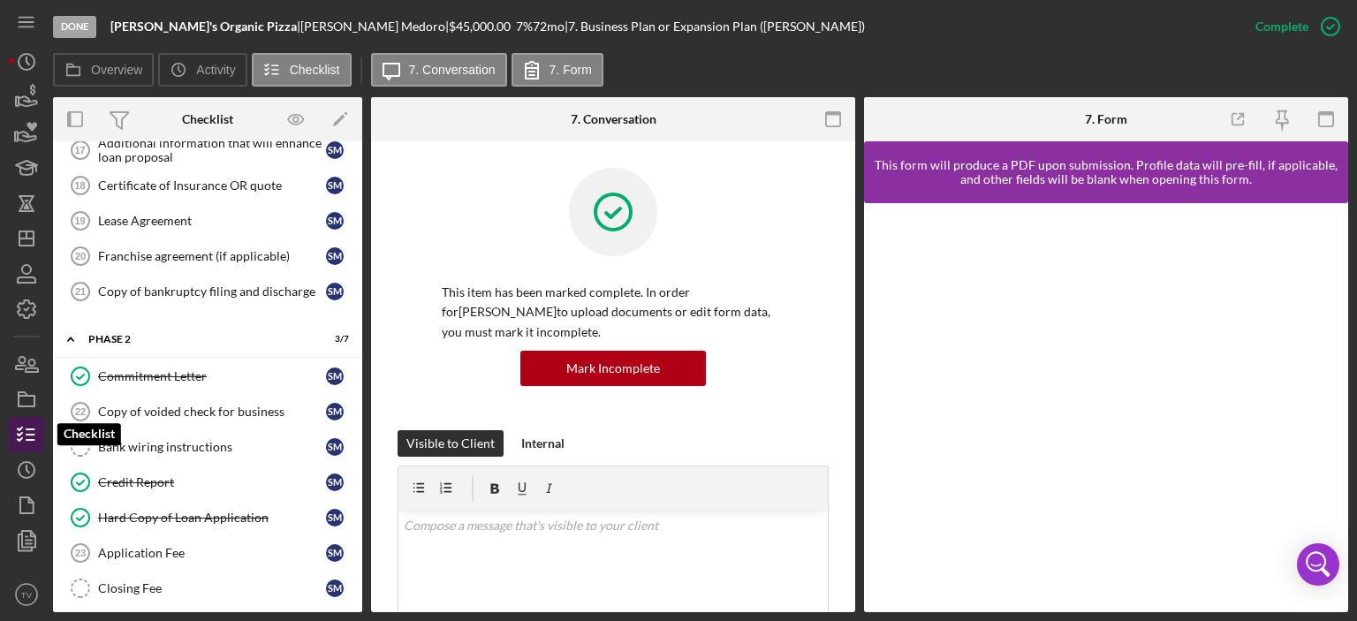
click at [34, 429] on line "button" at bounding box center [31, 429] width 8 height 0
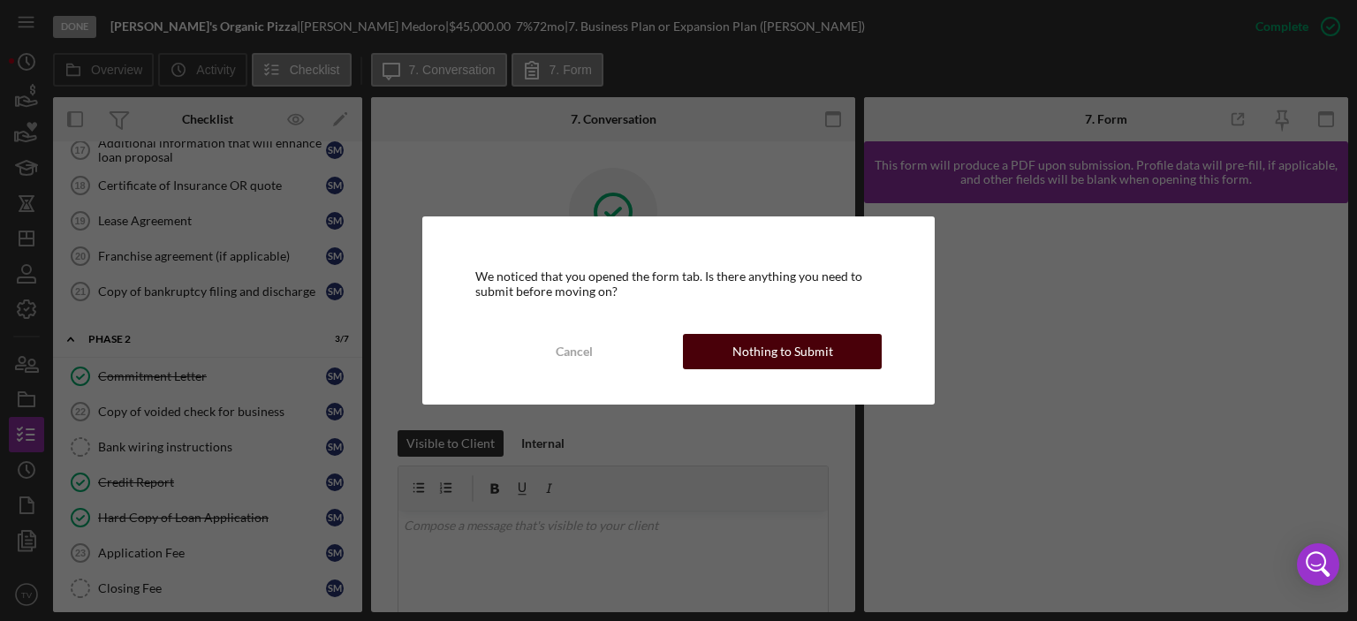
click at [786, 349] on div "Nothing to Submit" at bounding box center [783, 351] width 101 height 35
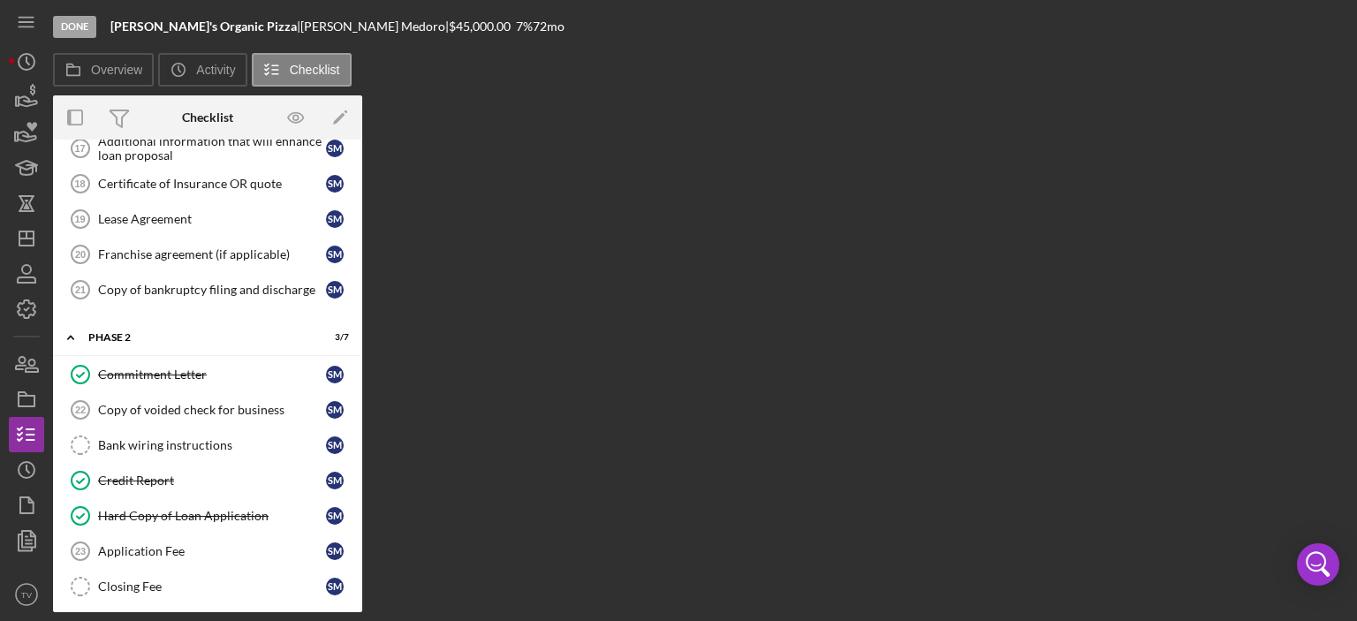
scroll to position [72, 0]
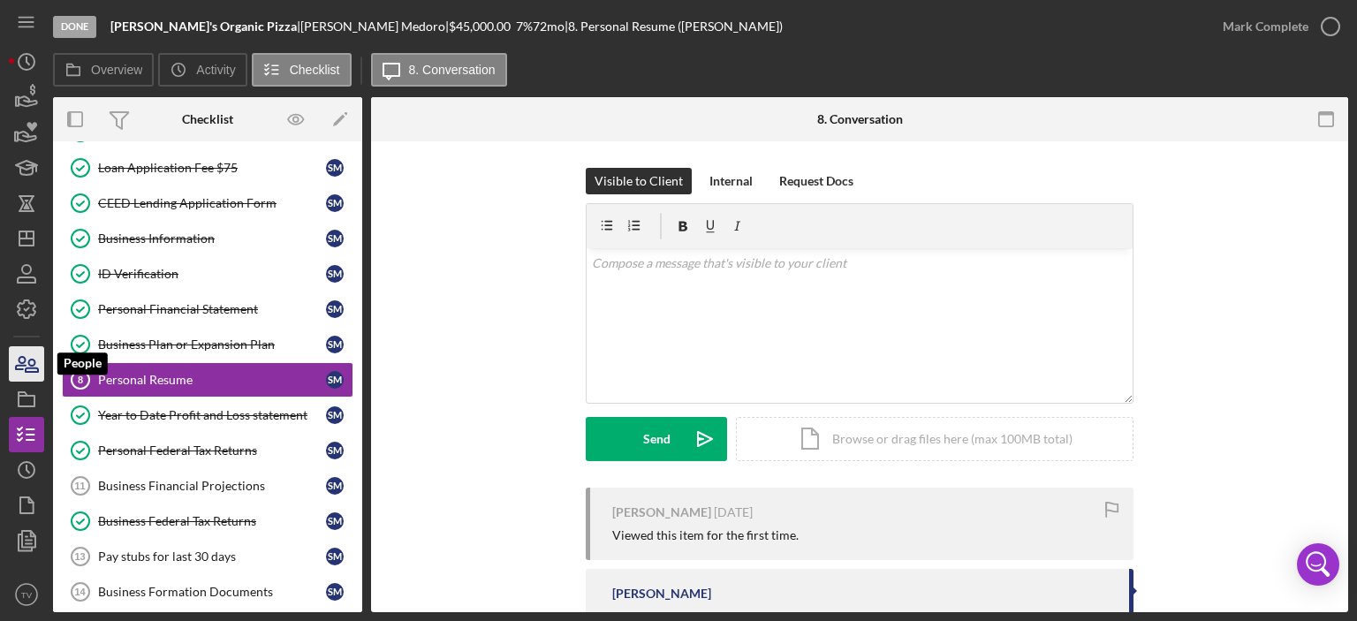
click at [28, 355] on icon "button" at bounding box center [26, 364] width 44 height 44
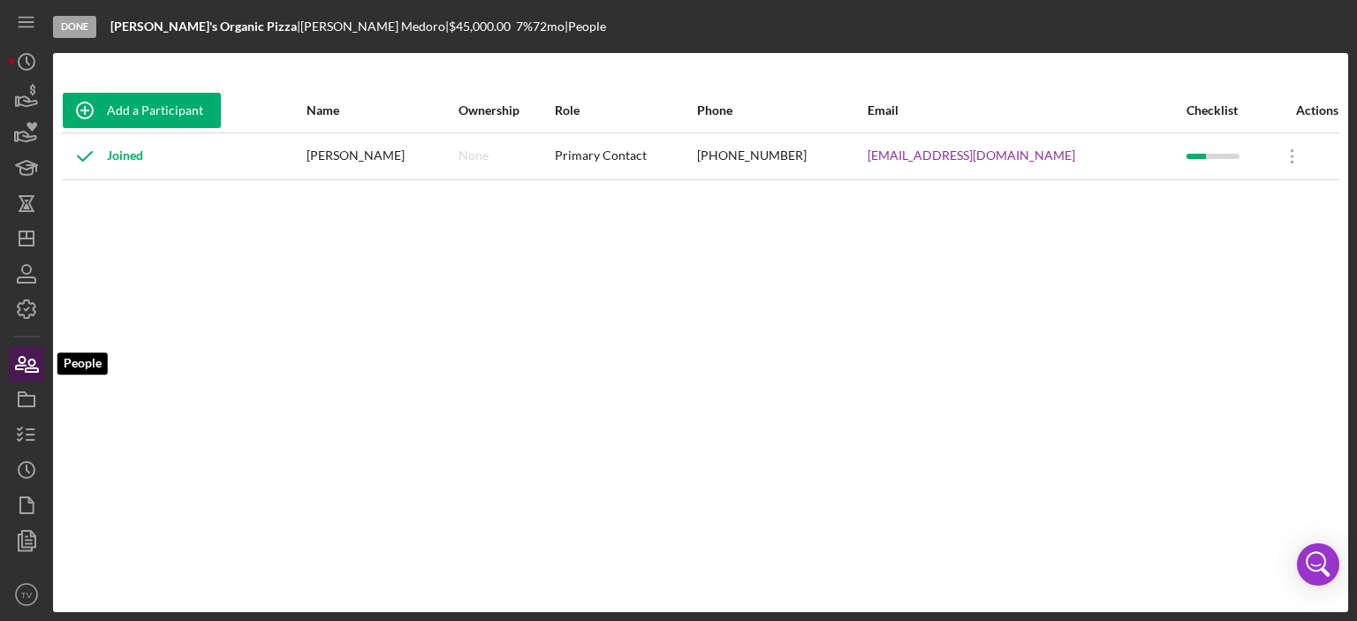
click at [28, 355] on icon "button" at bounding box center [26, 364] width 44 height 44
click at [1287, 161] on icon "Icon/Overflow" at bounding box center [1293, 156] width 44 height 44
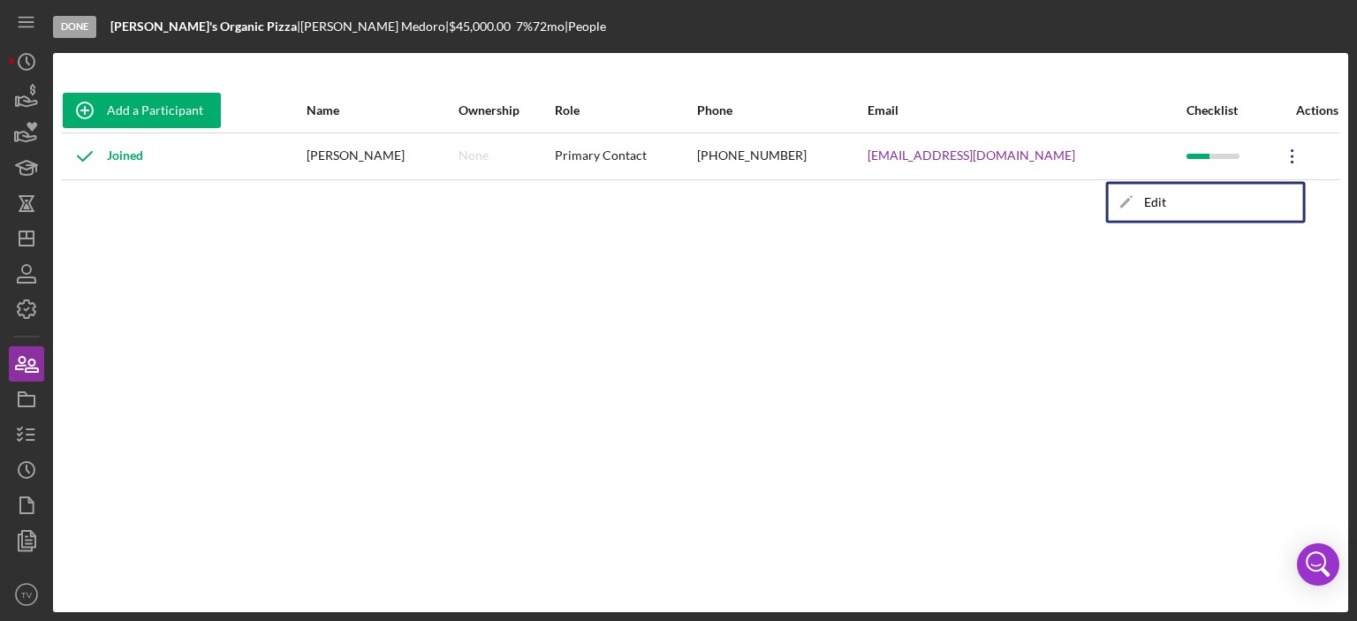
click at [1287, 161] on icon "Icon/Overflow" at bounding box center [1293, 156] width 44 height 44
click at [71, 30] on div "Done" at bounding box center [74, 27] width 43 height 22
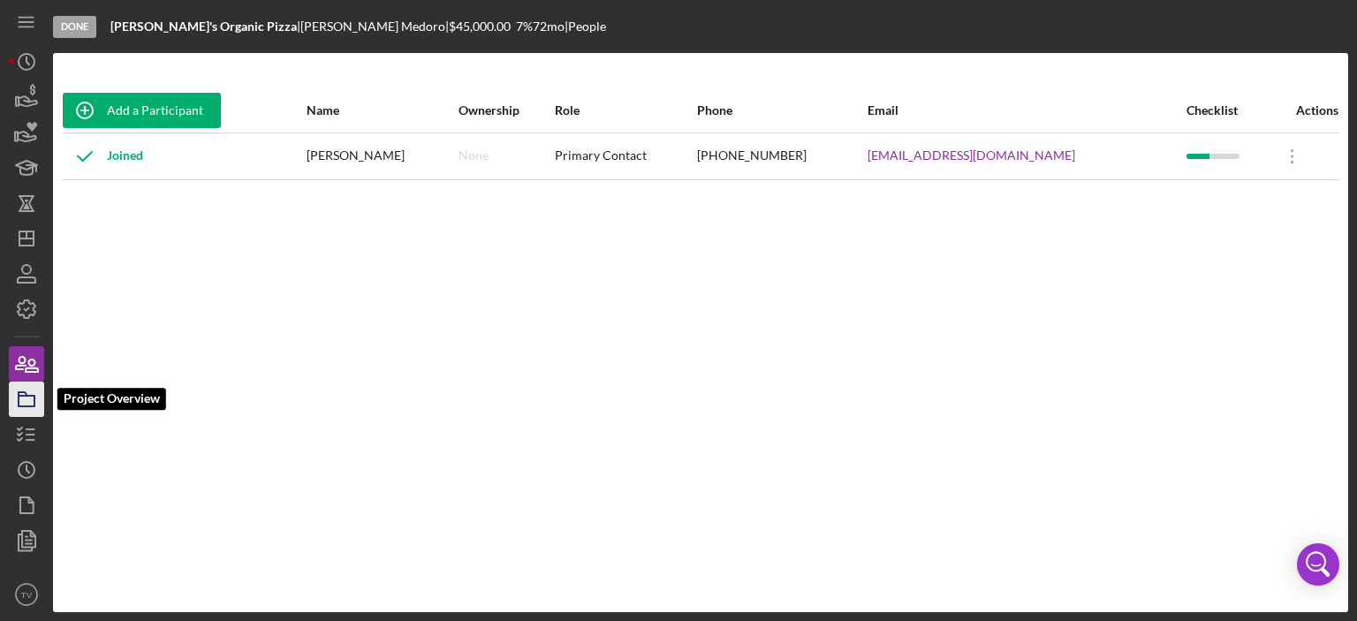
click at [23, 390] on icon "button" at bounding box center [26, 399] width 44 height 44
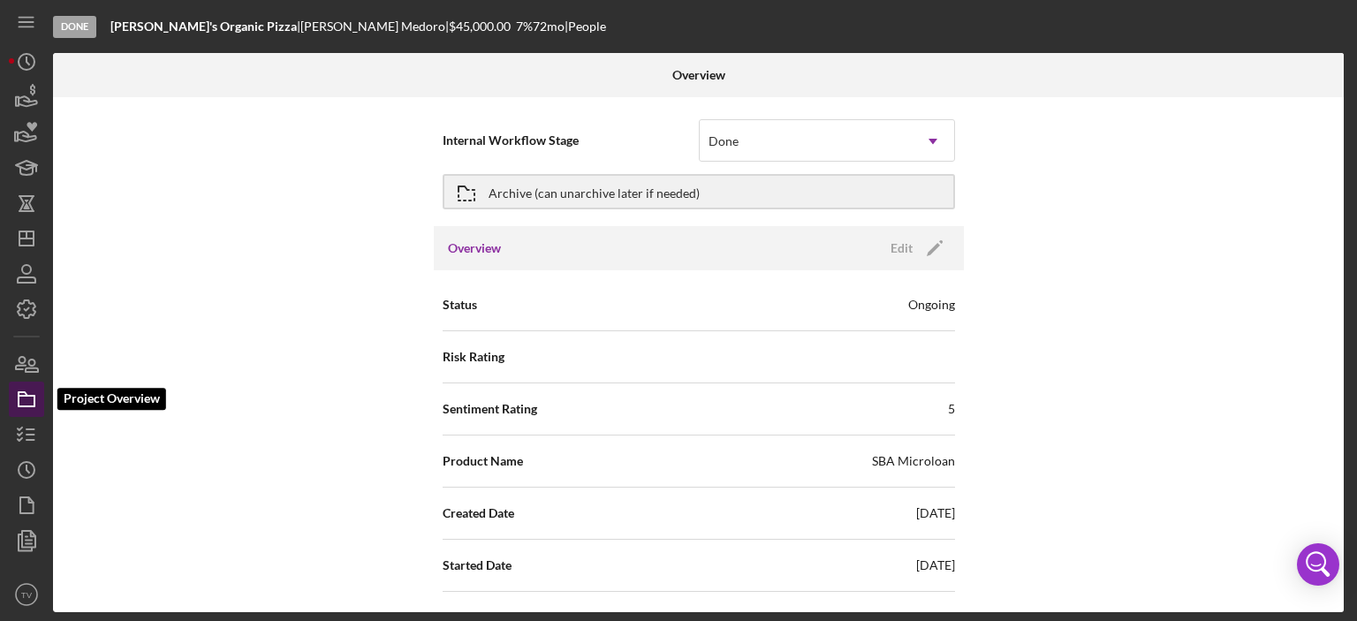
click at [23, 412] on icon "button" at bounding box center [26, 399] width 44 height 44
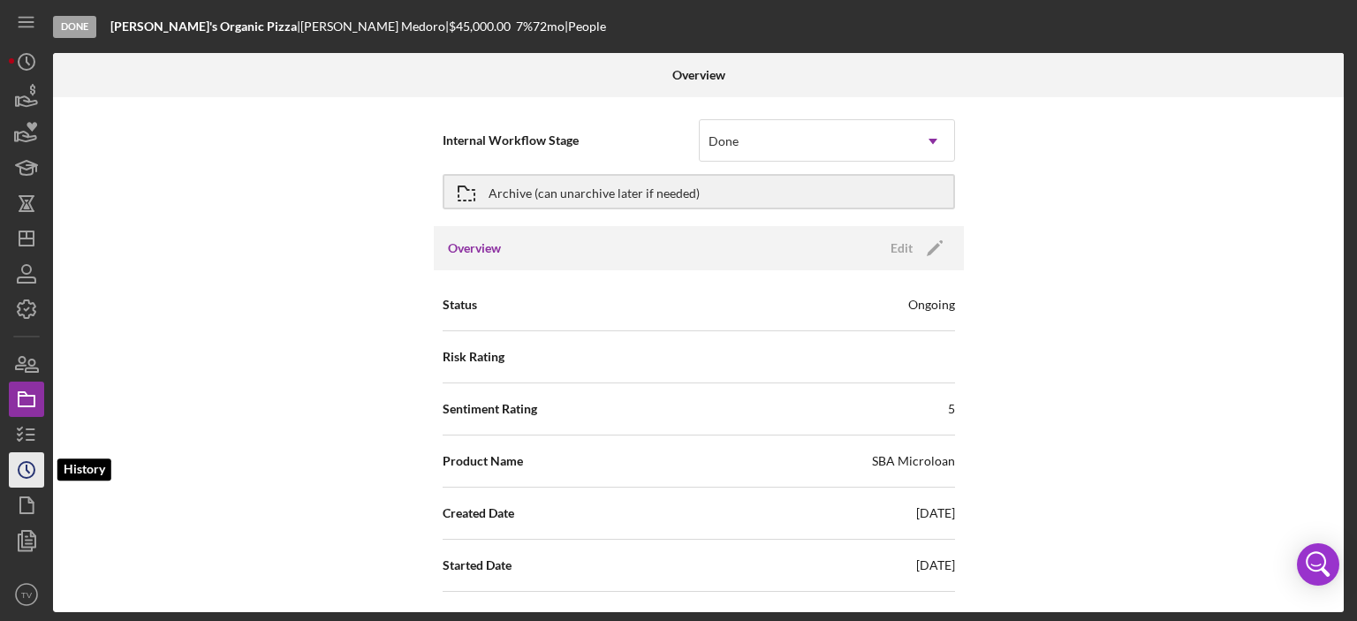
click at [21, 465] on circle "button" at bounding box center [27, 470] width 16 height 16
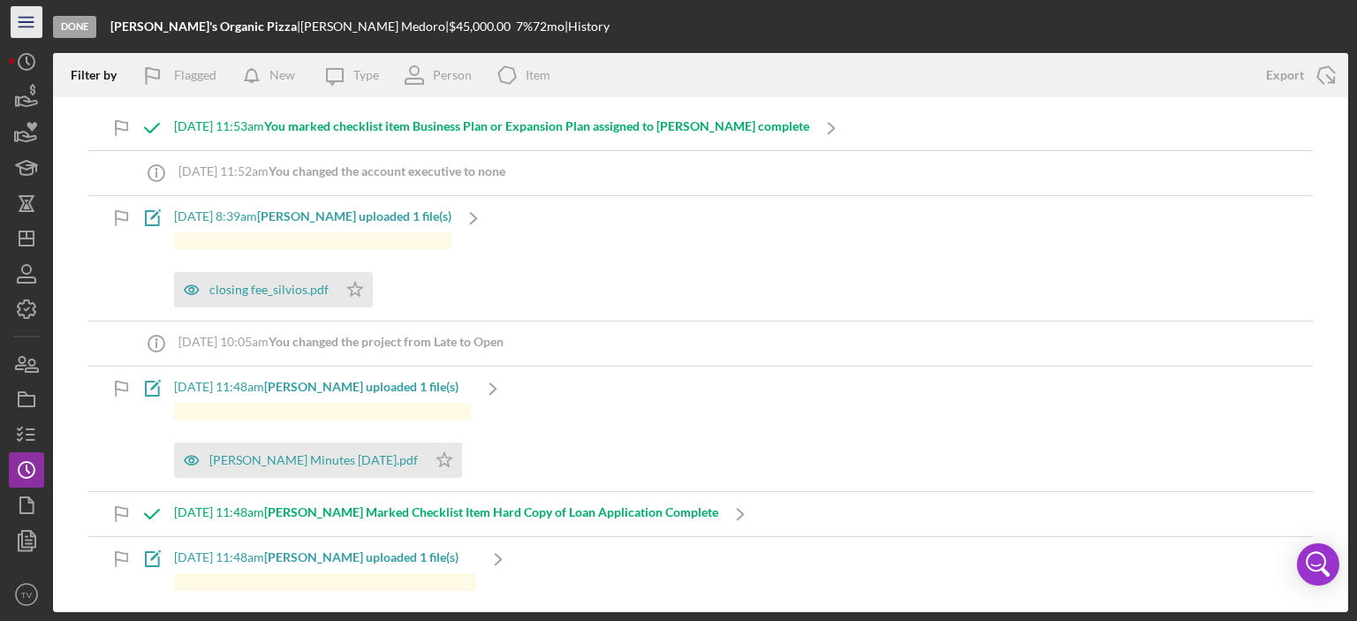
click at [27, 23] on icon "Icon/Menu" at bounding box center [27, 23] width 40 height 40
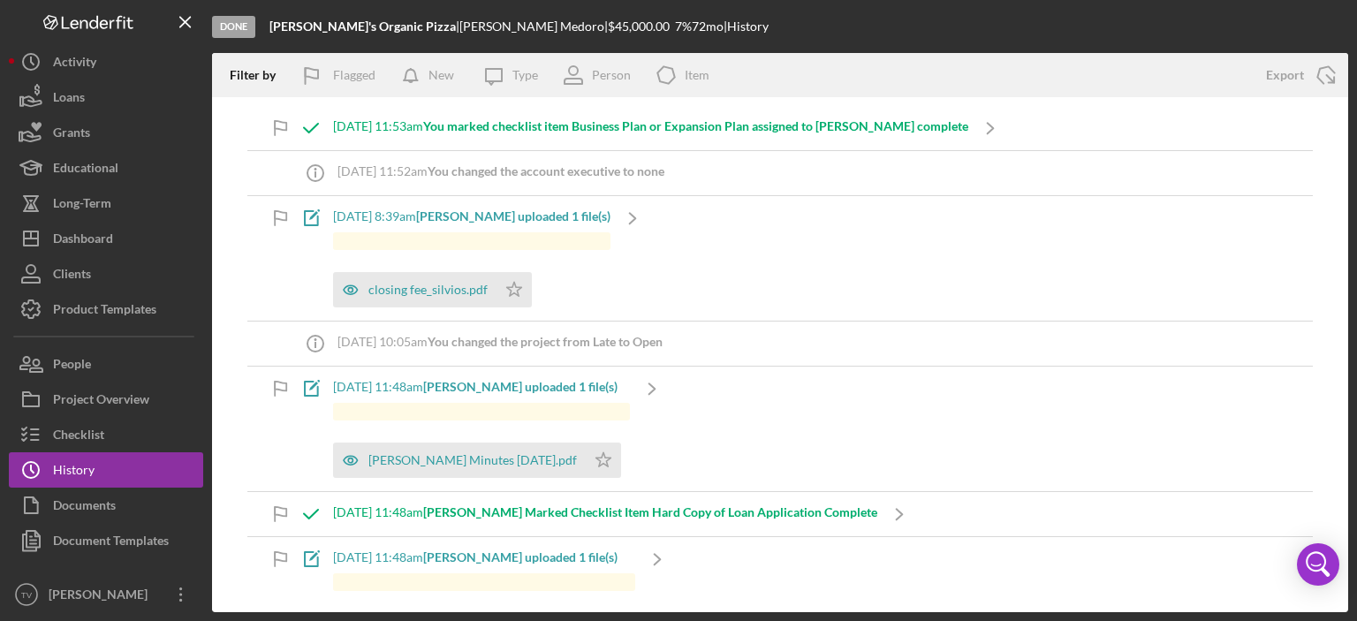
click at [238, 31] on div "Done" at bounding box center [233, 27] width 43 height 22
click at [187, 19] on icon "Icon/Menu Close" at bounding box center [186, 23] width 40 height 40
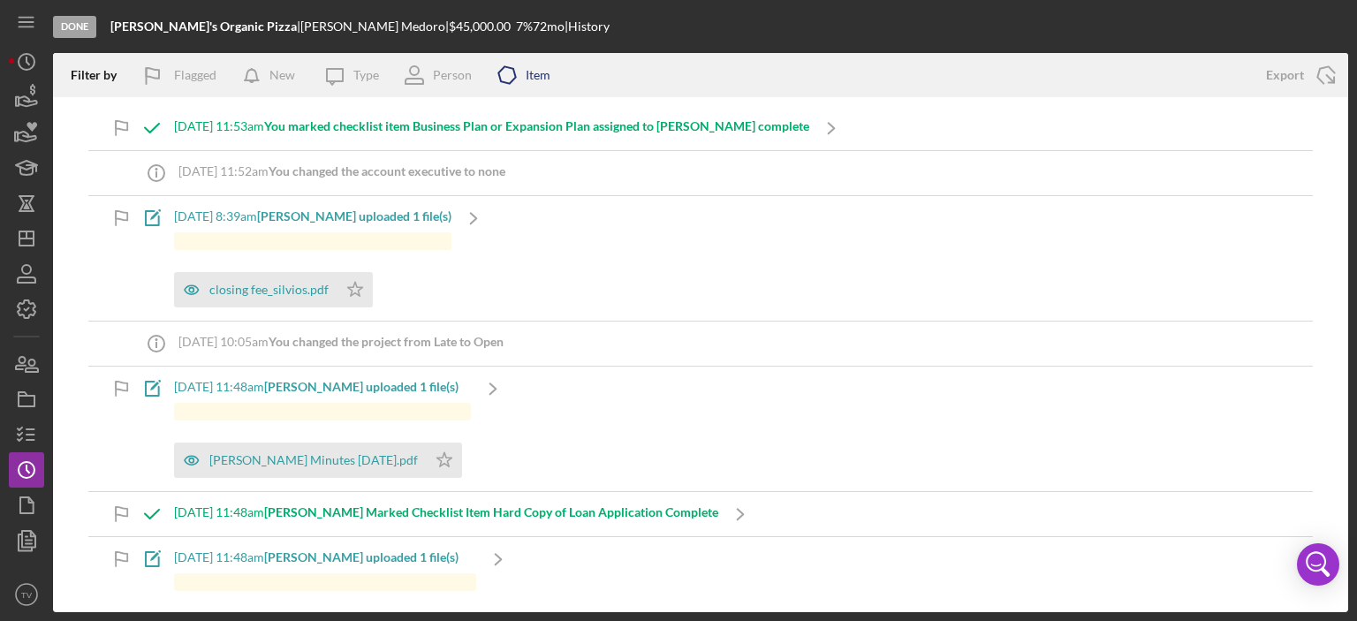
click at [527, 70] on icon "Icon/Product" at bounding box center [507, 75] width 44 height 44
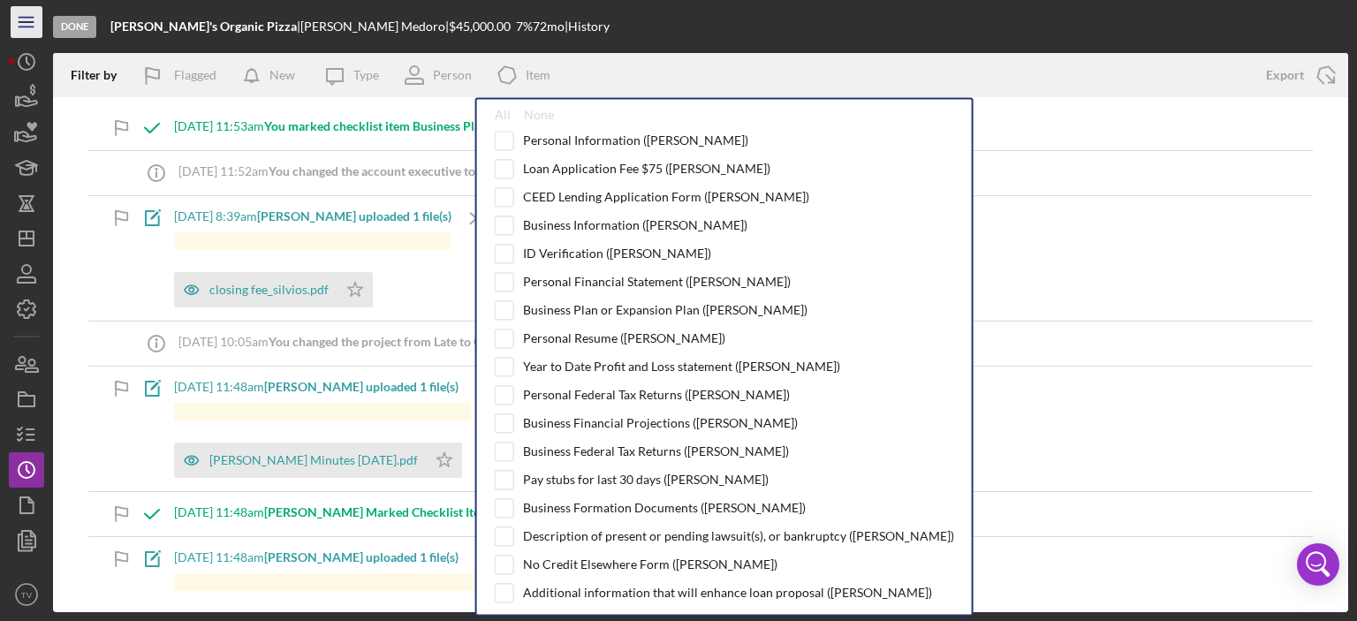
click at [27, 26] on icon "Icon/Menu" at bounding box center [27, 23] width 40 height 40
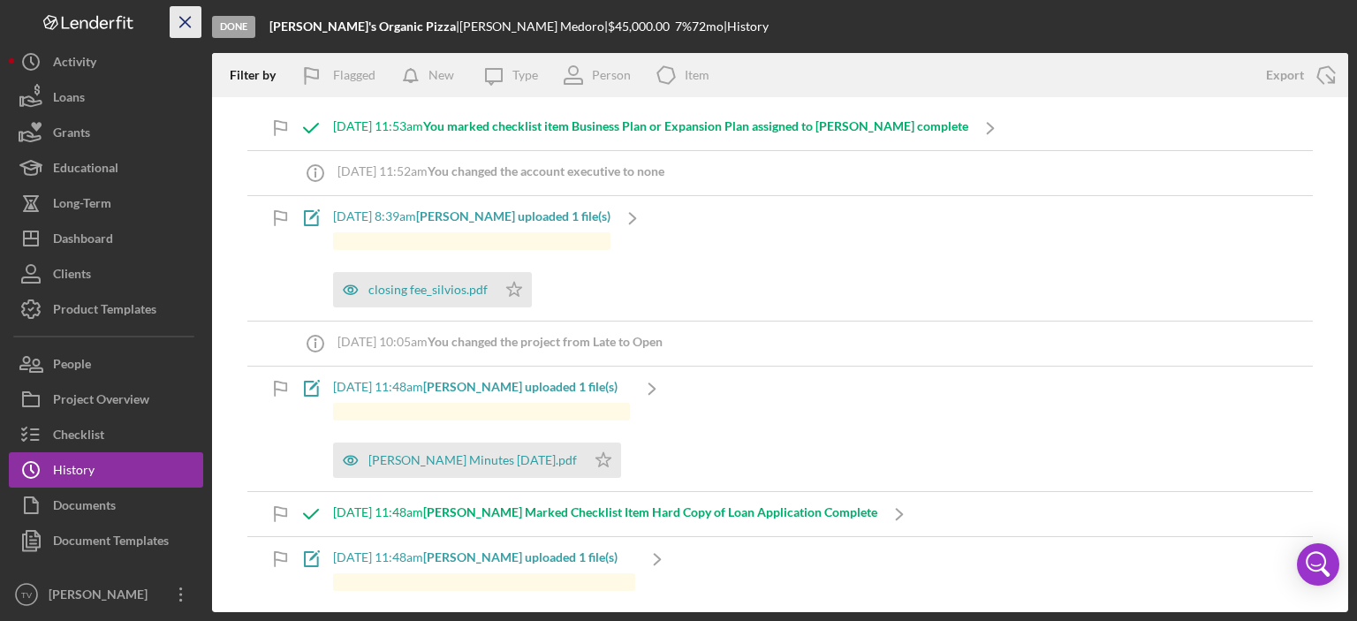
click at [191, 22] on icon "Icon/Menu Close" at bounding box center [186, 23] width 40 height 40
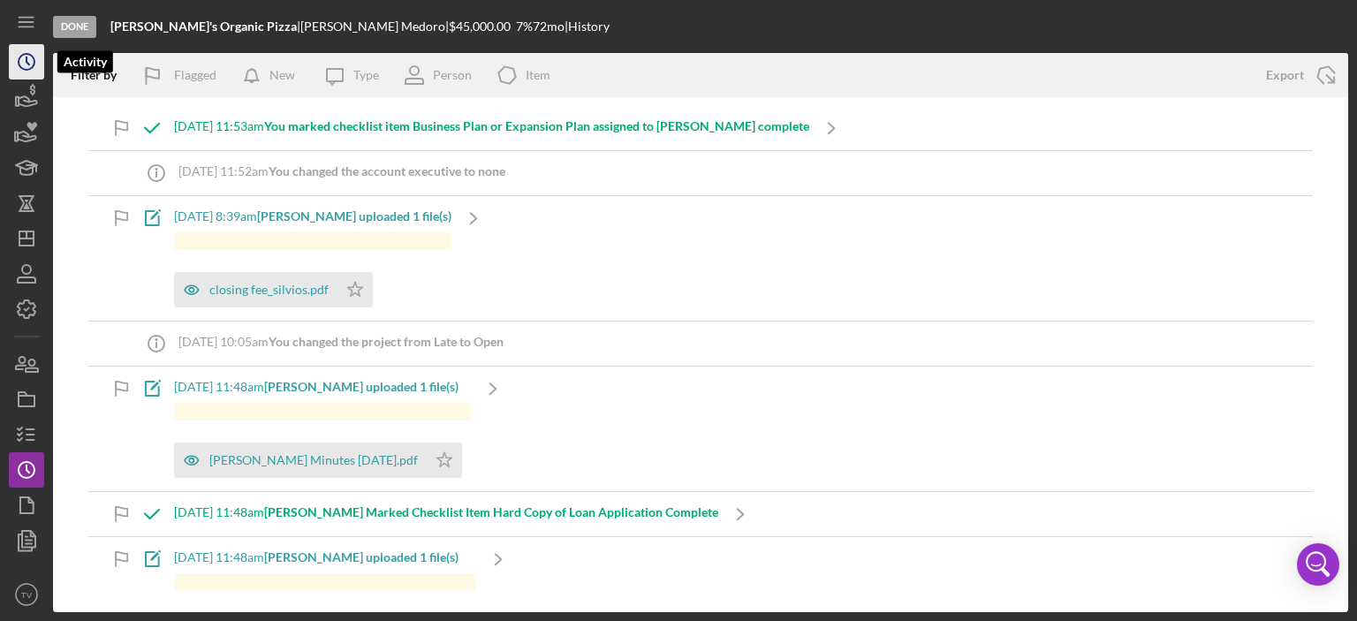
click at [30, 65] on icon "Icon/History" at bounding box center [26, 62] width 44 height 44
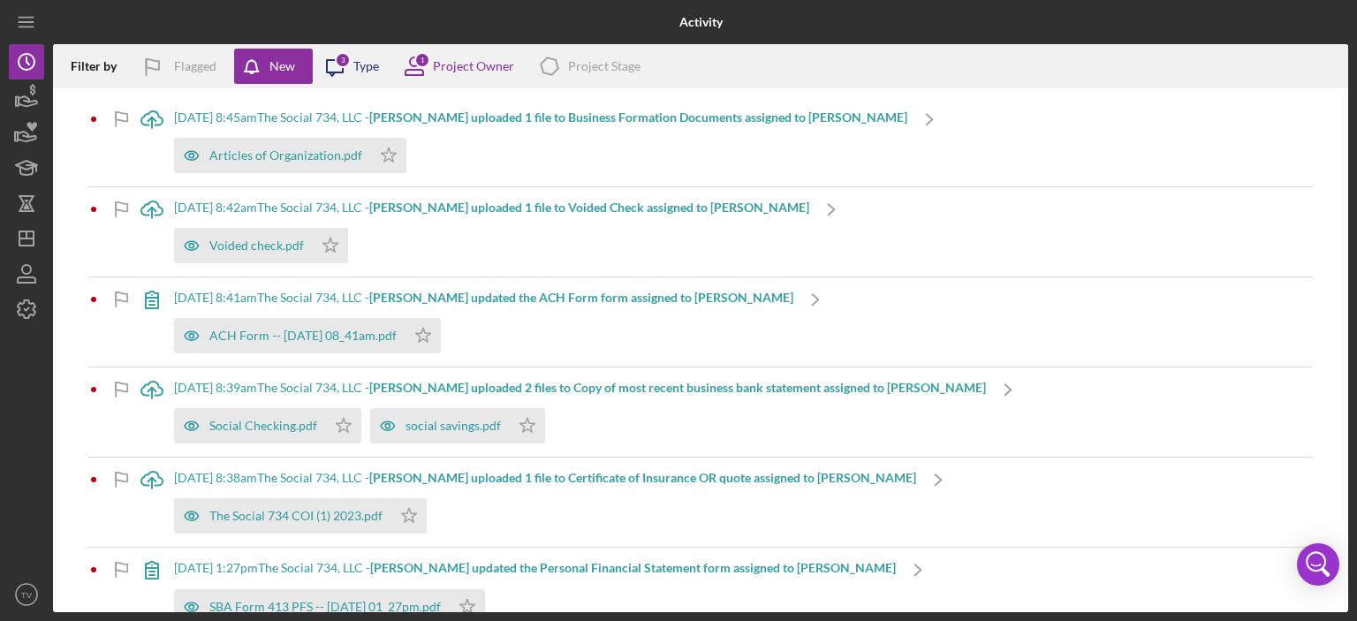
click at [360, 65] on div "Type" at bounding box center [366, 66] width 26 height 14
click at [587, 71] on div "Project Stage" at bounding box center [604, 66] width 72 height 14
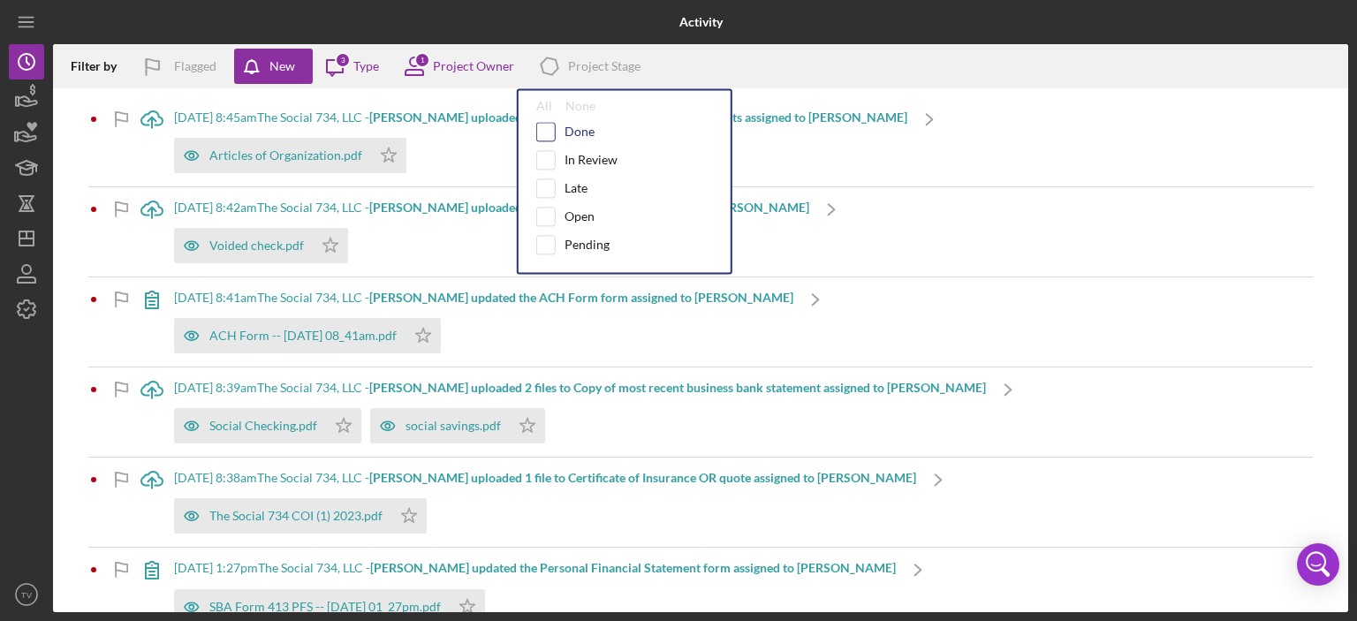
click at [550, 129] on input "checkbox" at bounding box center [546, 132] width 18 height 18
checkbox input "true"
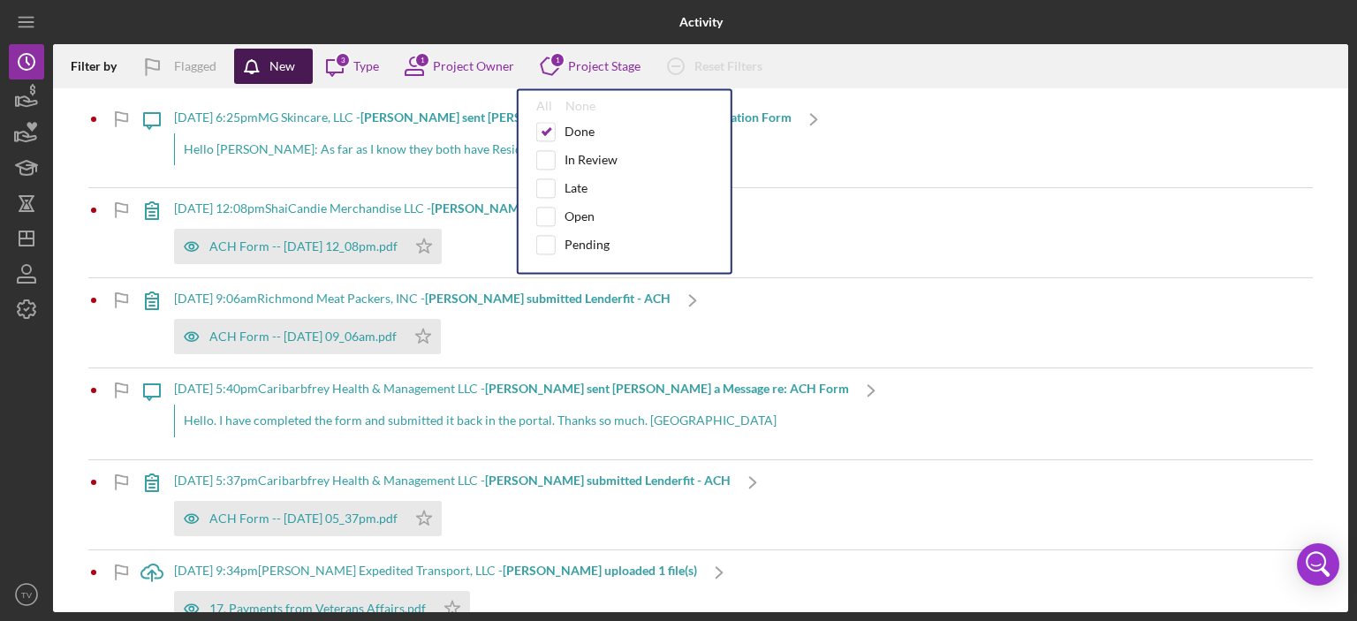
click at [270, 63] on div "New" at bounding box center [283, 66] width 26 height 35
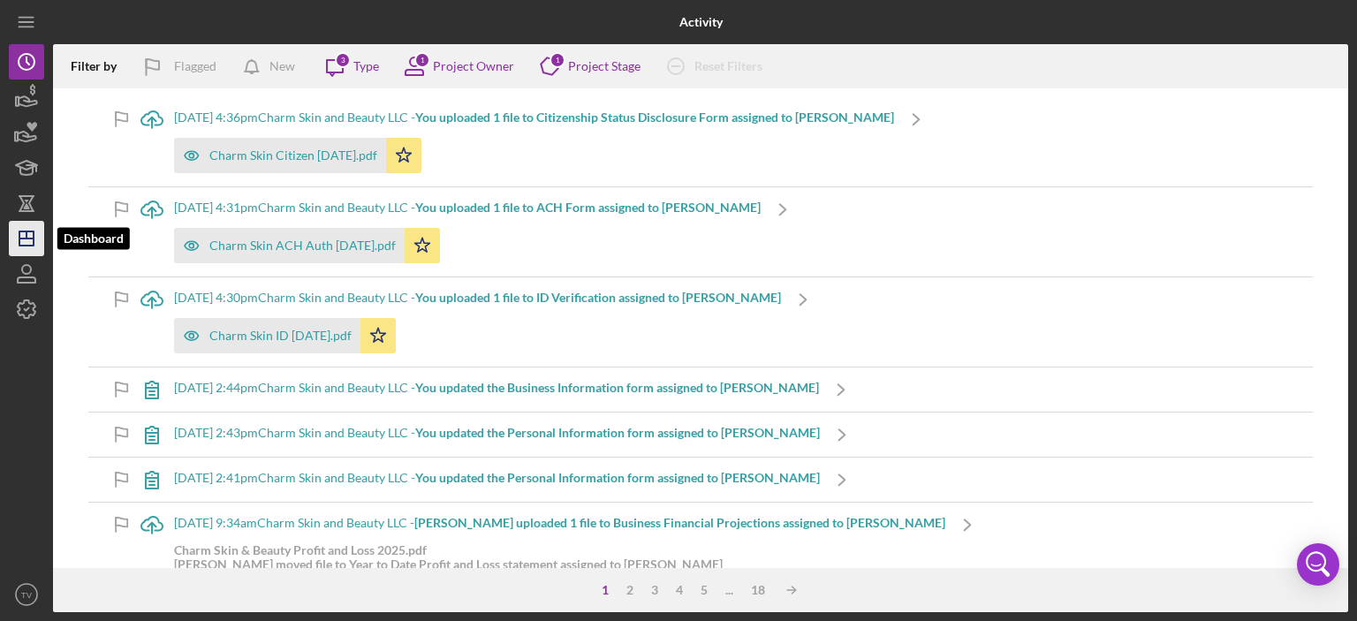
click at [30, 237] on icon "Icon/Dashboard" at bounding box center [26, 239] width 44 height 44
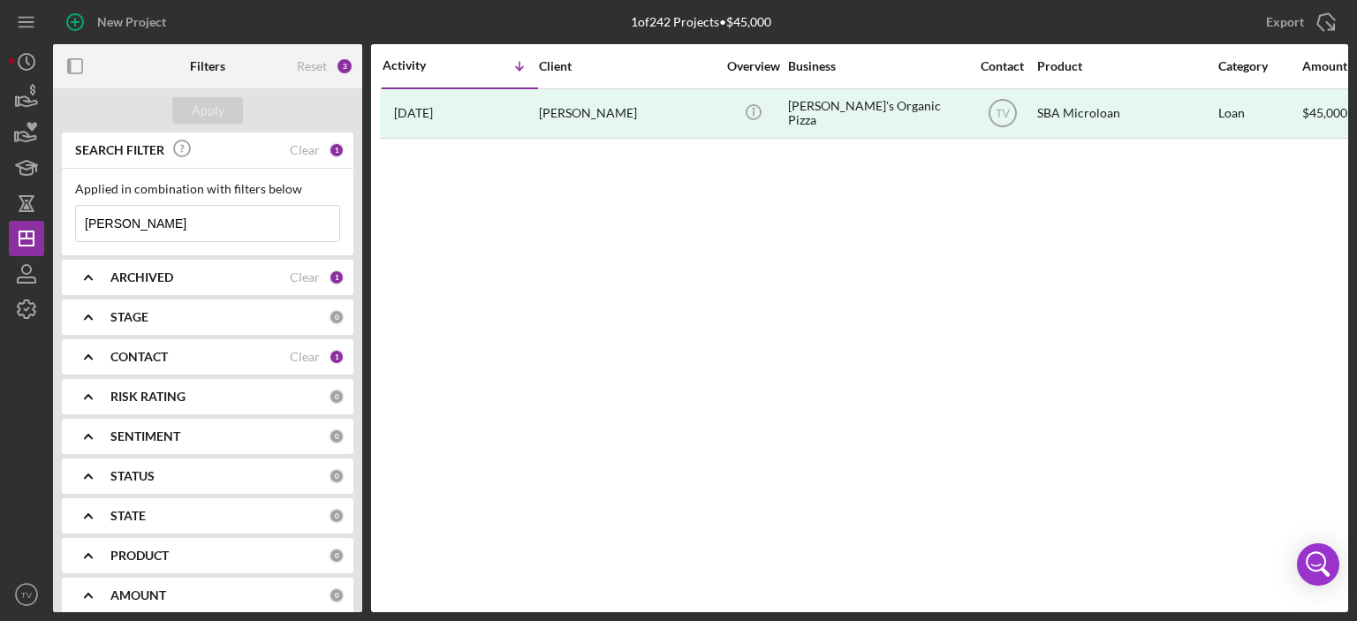
click at [520, 66] on line at bounding box center [520, 66] width 0 height 8
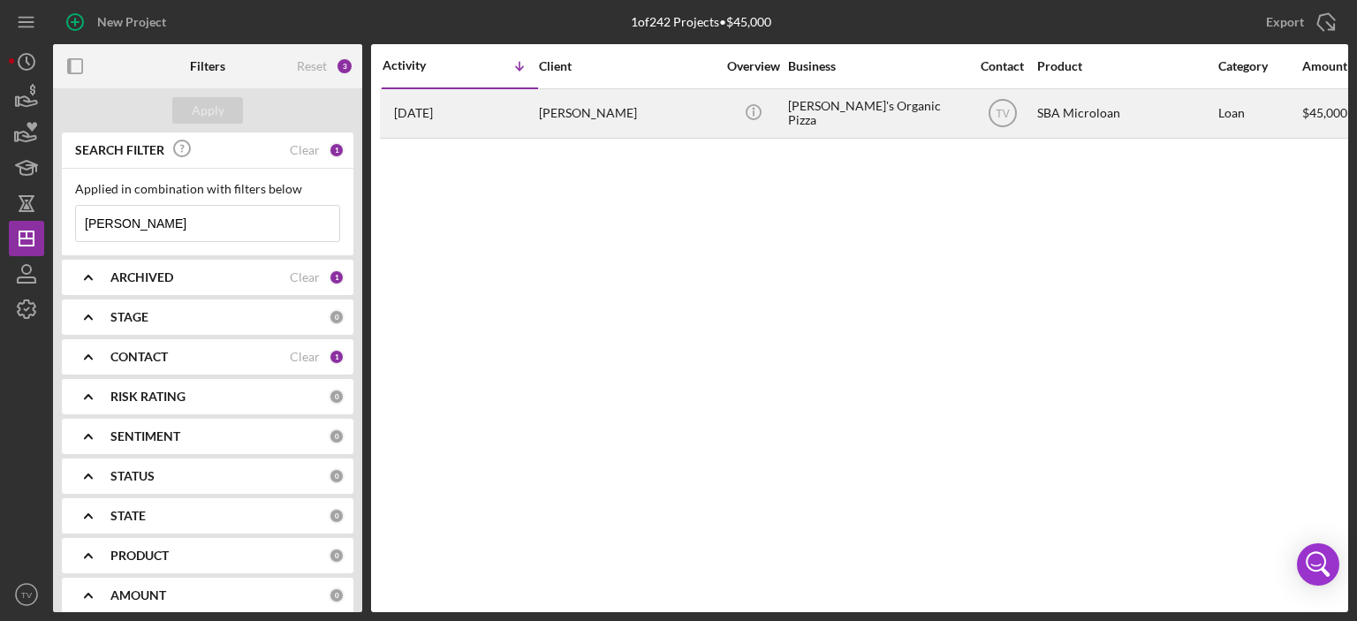
click at [433, 112] on time "[DATE]" at bounding box center [413, 113] width 39 height 14
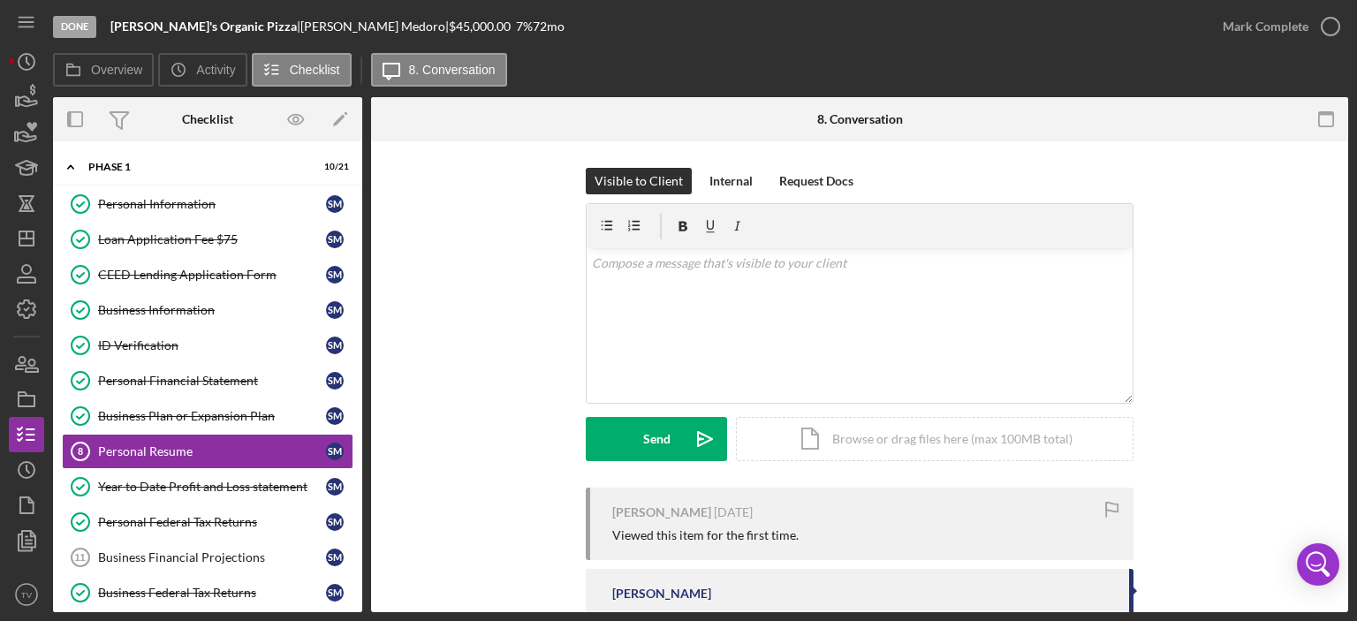
scroll to position [72, 0]
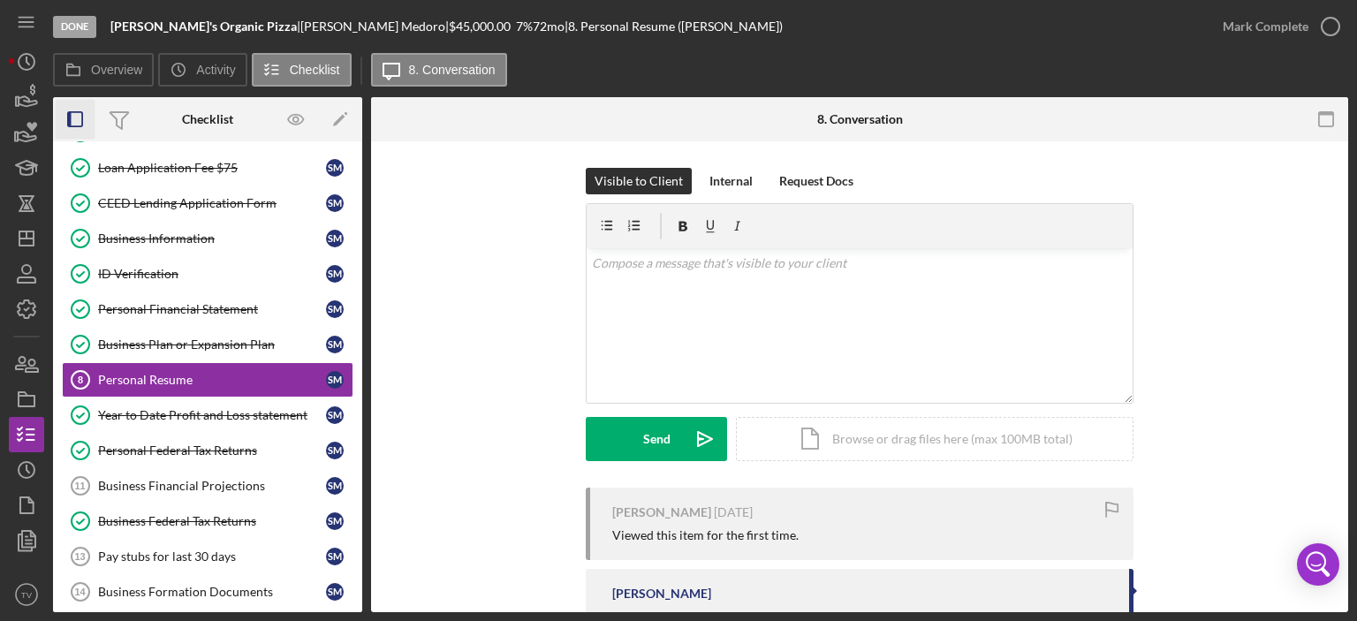
click at [76, 119] on icon "button" at bounding box center [76, 120] width 40 height 40
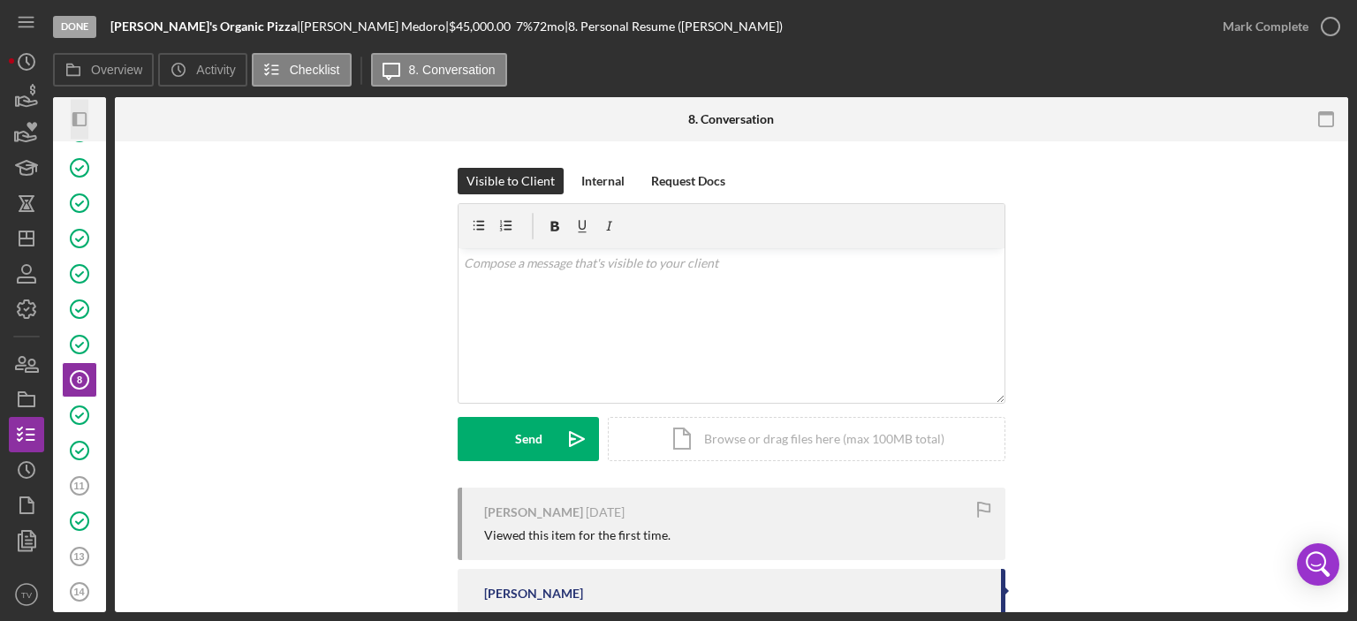
click at [76, 119] on icon "button" at bounding box center [74, 119] width 4 height 14
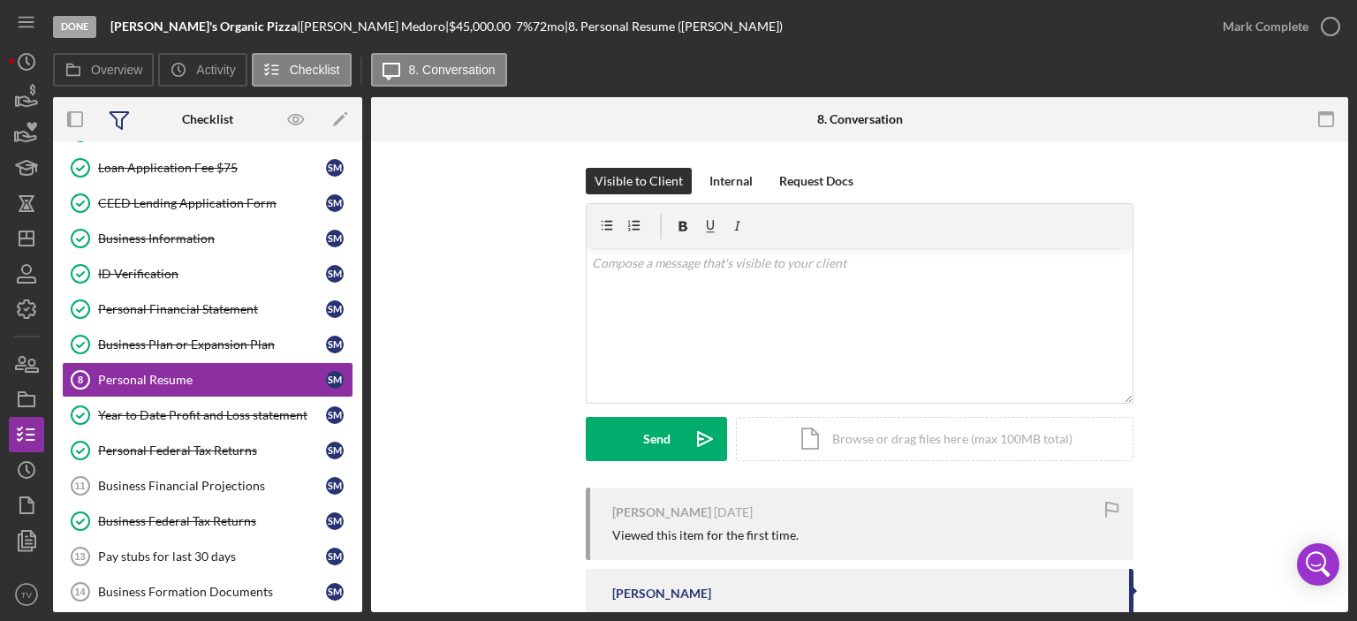
click at [120, 117] on icon at bounding box center [119, 119] width 44 height 44
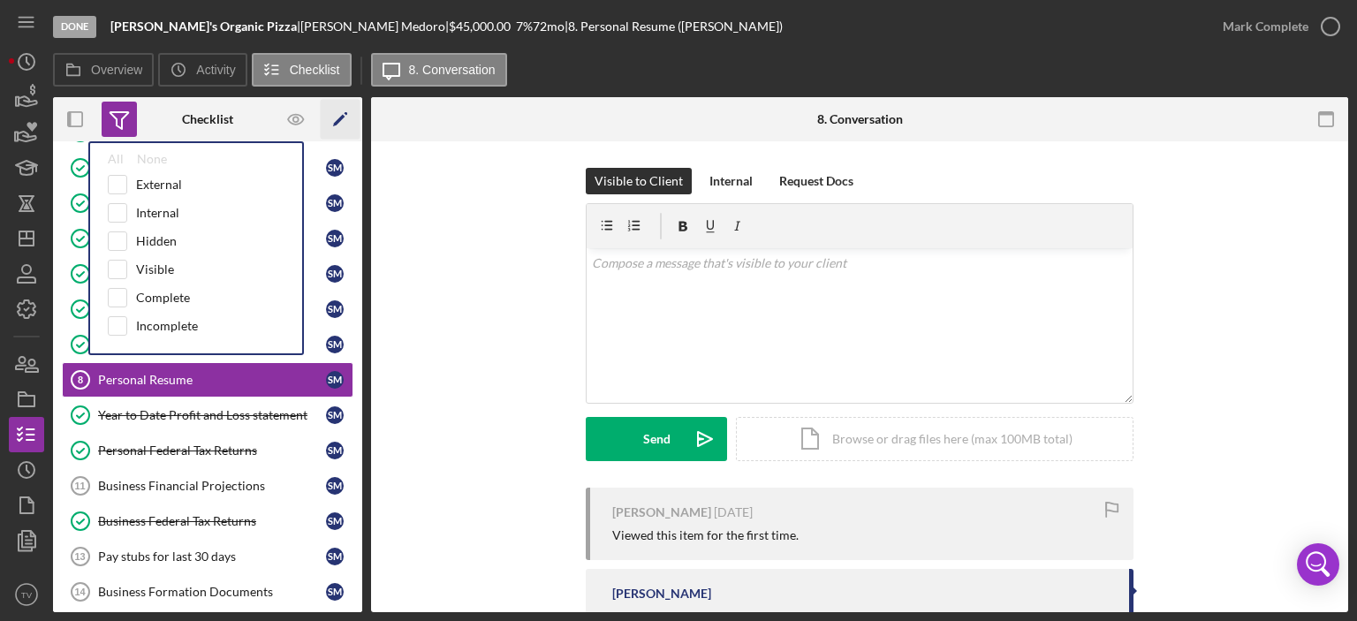
click at [343, 121] on icon "Icon/Edit" at bounding box center [341, 120] width 40 height 40
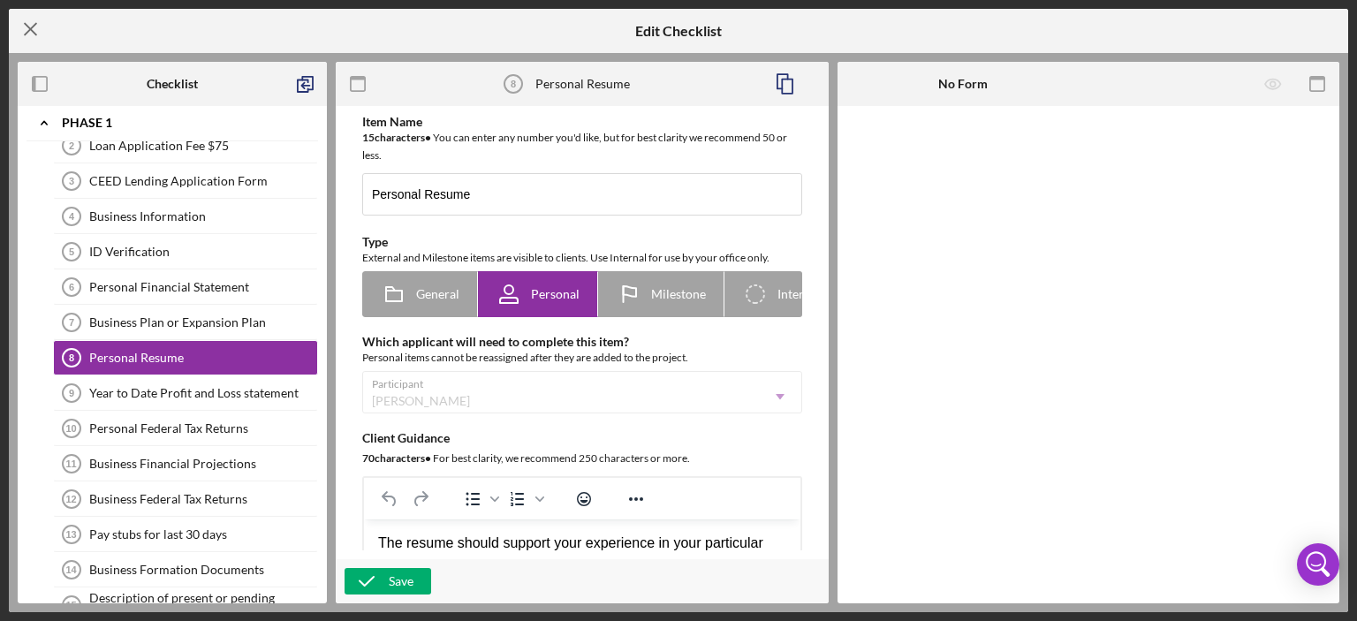
click at [32, 31] on line at bounding box center [30, 29] width 11 height 11
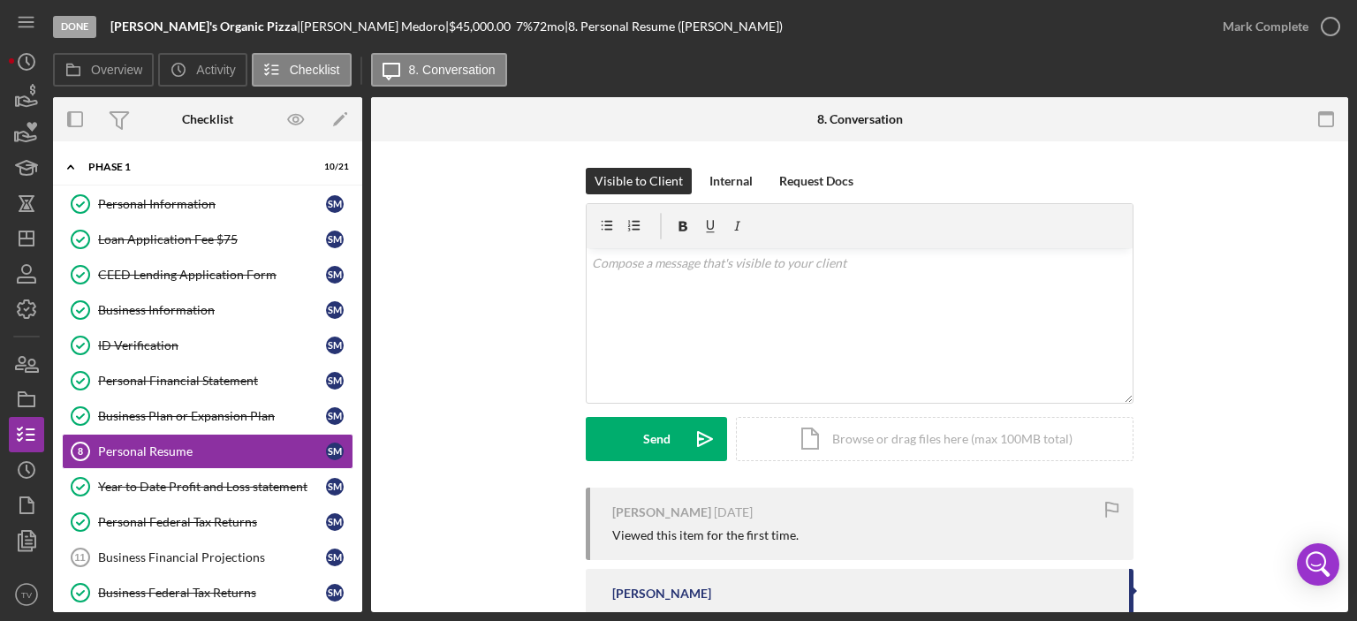
scroll to position [72, 0]
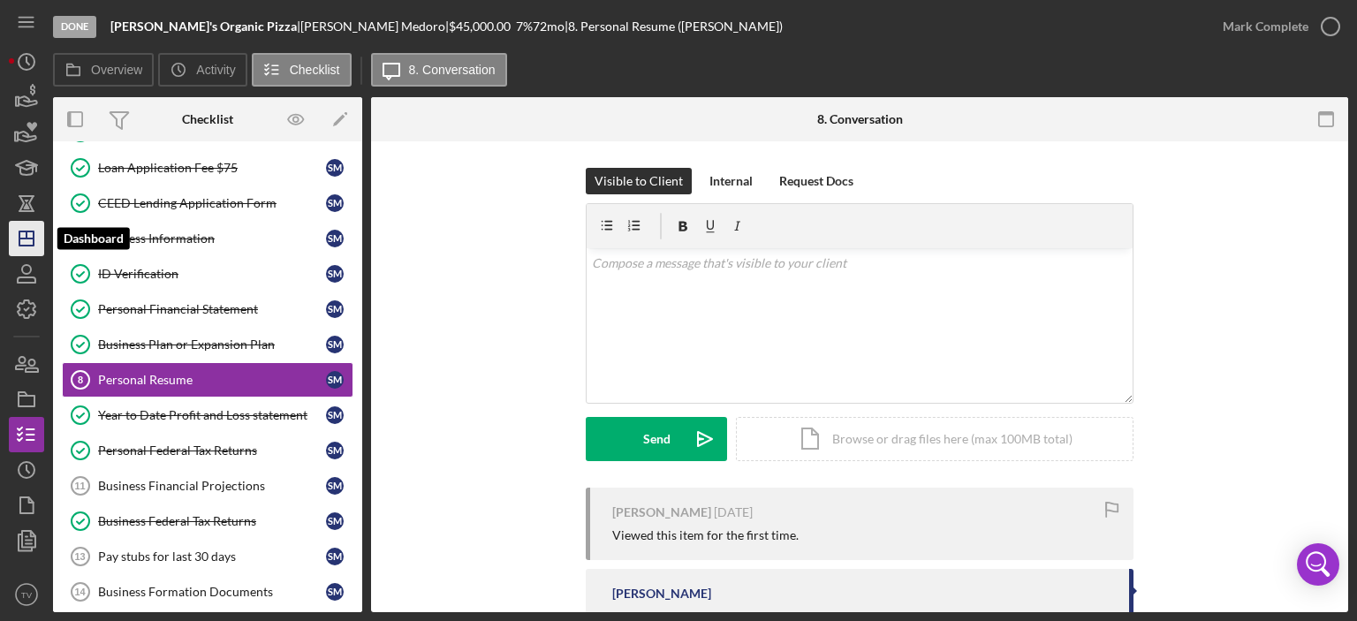
click at [34, 232] on icon "Icon/Dashboard" at bounding box center [26, 239] width 44 height 44
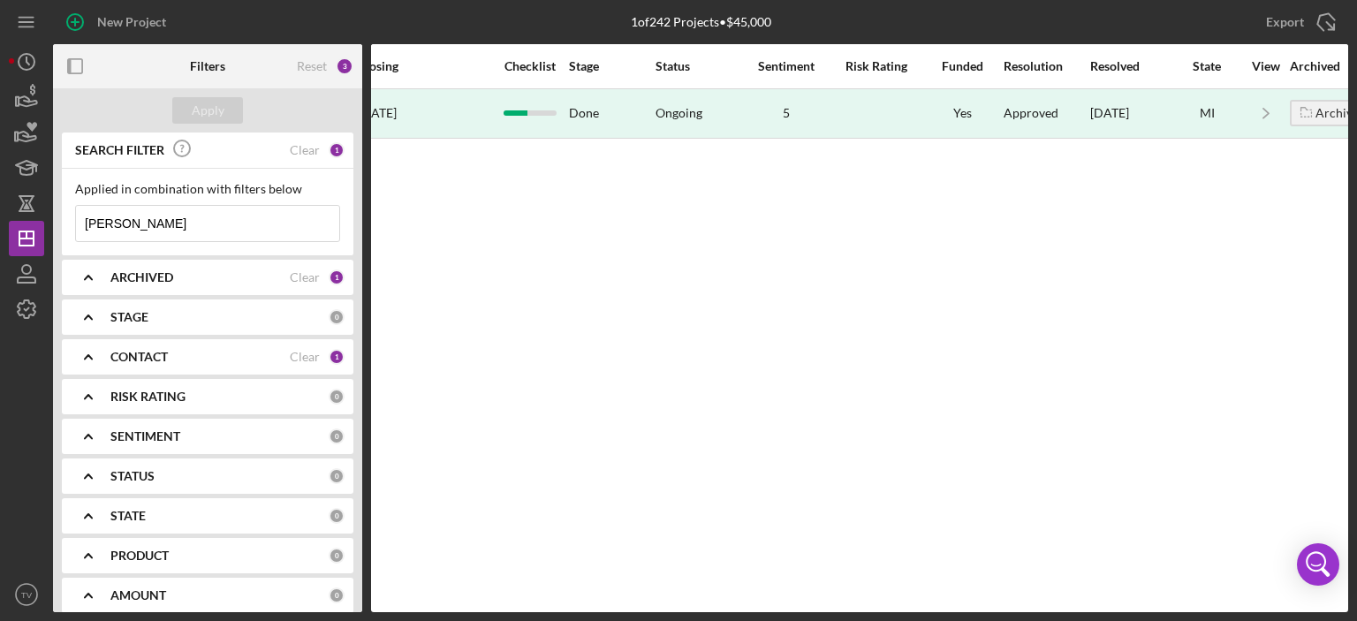
scroll to position [0, 1135]
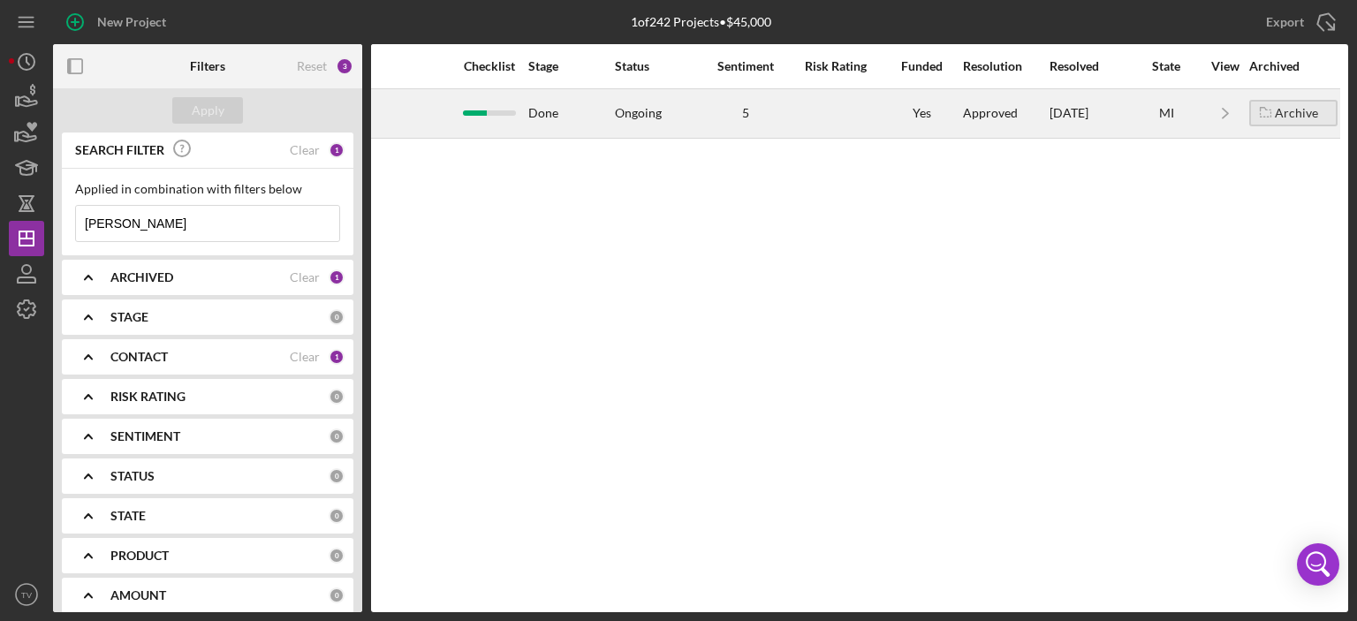
click at [1305, 111] on div "Archive" at bounding box center [1296, 113] width 43 height 27
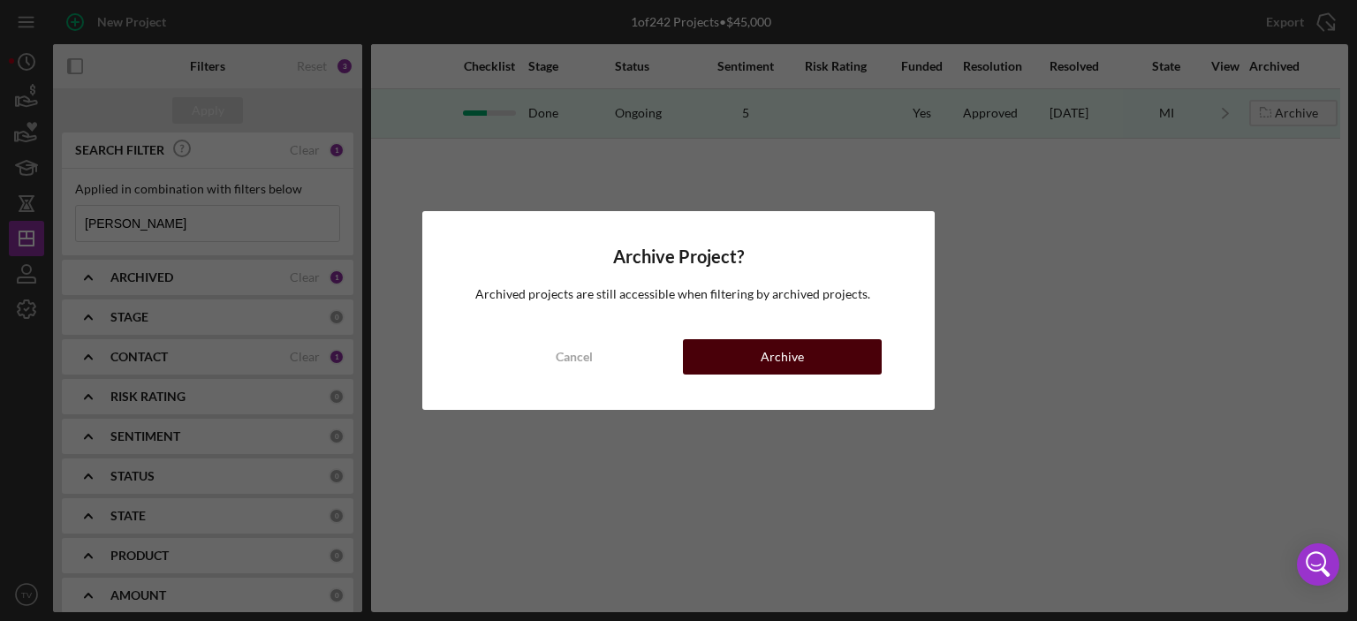
click at [740, 356] on button "Archive" at bounding box center [782, 356] width 199 height 35
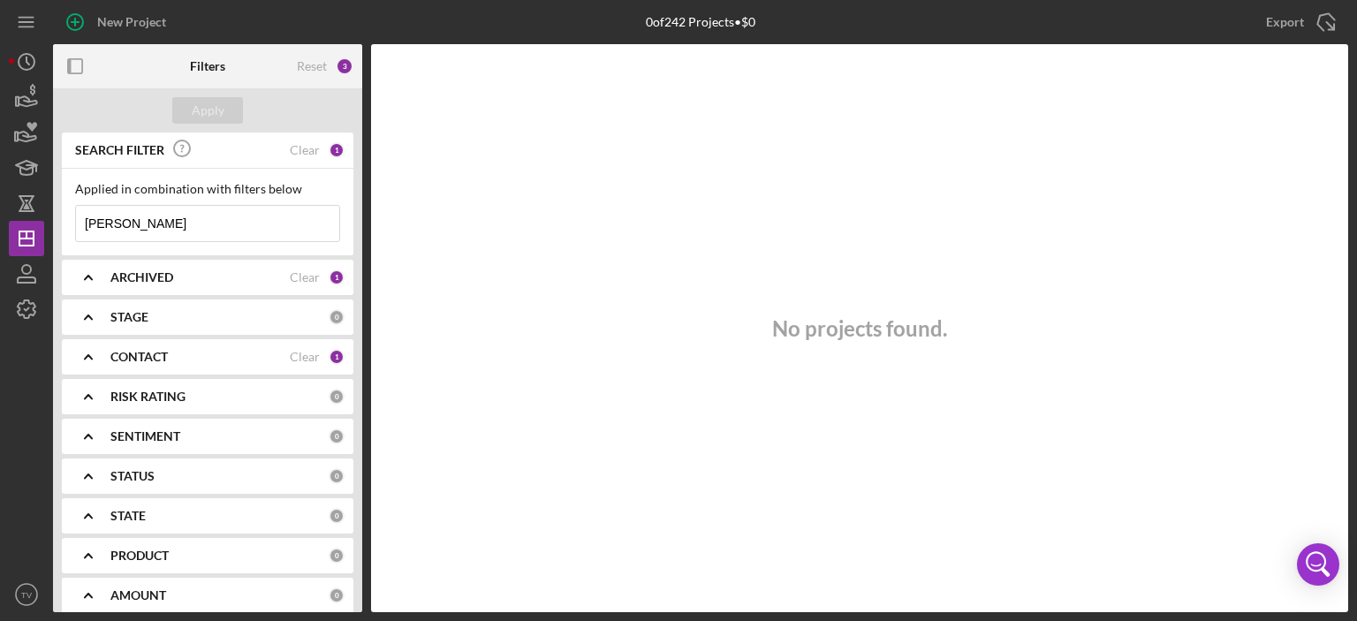
click at [334, 148] on div "1" at bounding box center [337, 150] width 16 height 16
click at [311, 152] on div "Clear" at bounding box center [305, 150] width 30 height 14
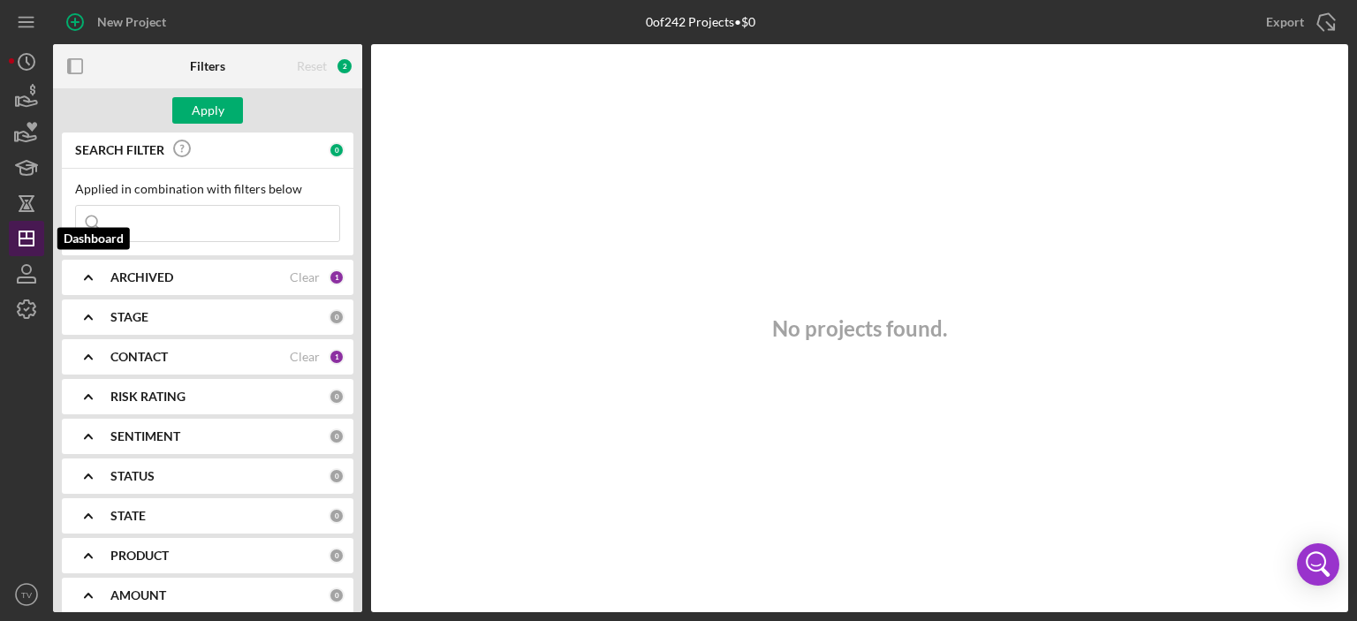
click at [27, 239] on line "button" at bounding box center [26, 239] width 14 height 0
click at [23, 239] on line "button" at bounding box center [26, 239] width 14 height 0
click at [25, 22] on line "button" at bounding box center [26, 22] width 14 height 0
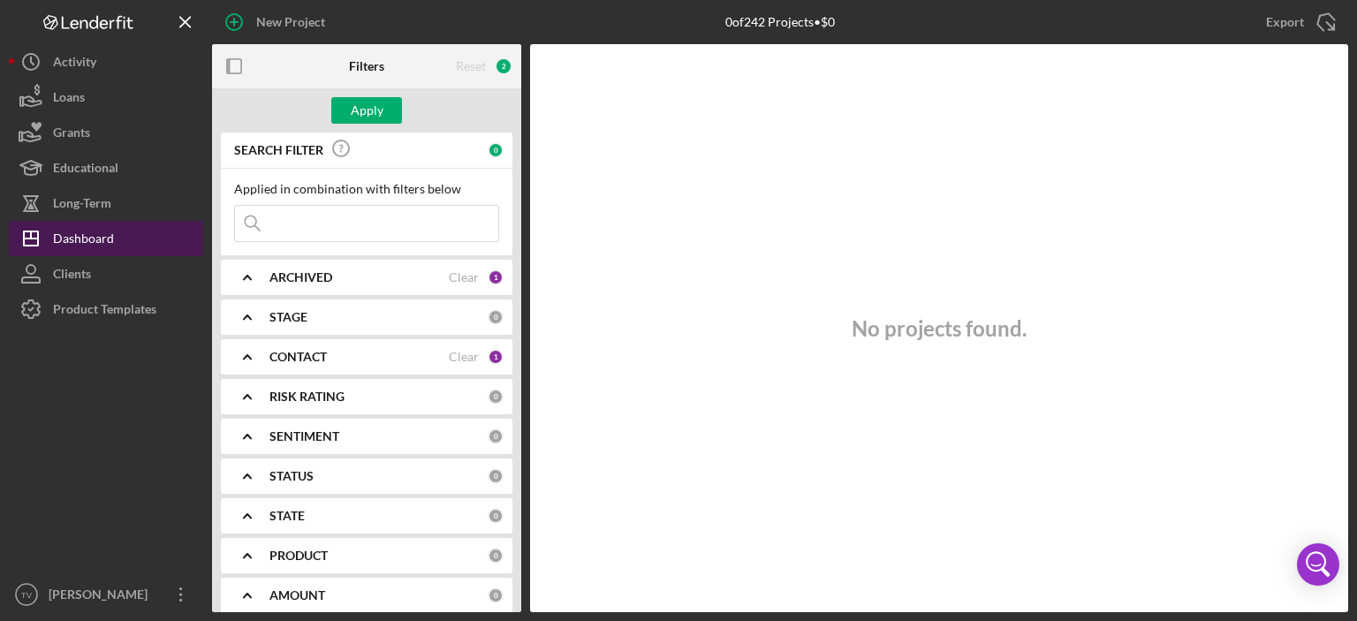
click at [78, 245] on div "Dashboard" at bounding box center [83, 241] width 61 height 40
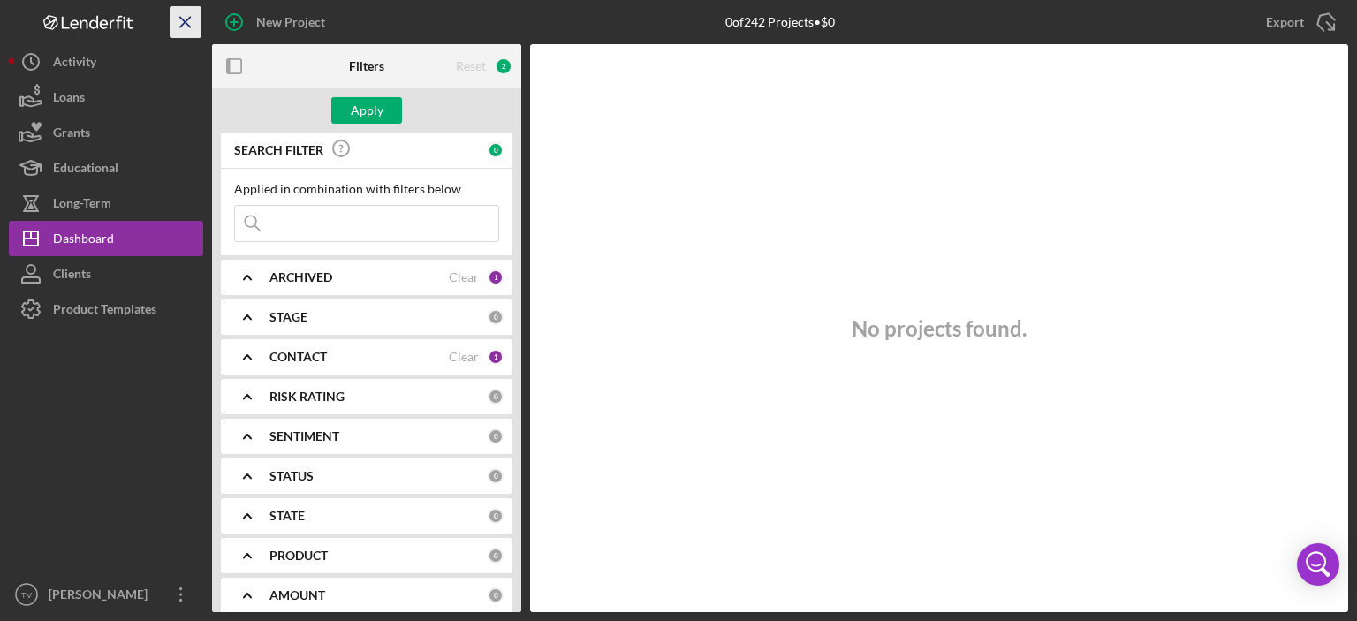
click at [188, 27] on icon "Icon/Menu Close" at bounding box center [186, 23] width 40 height 40
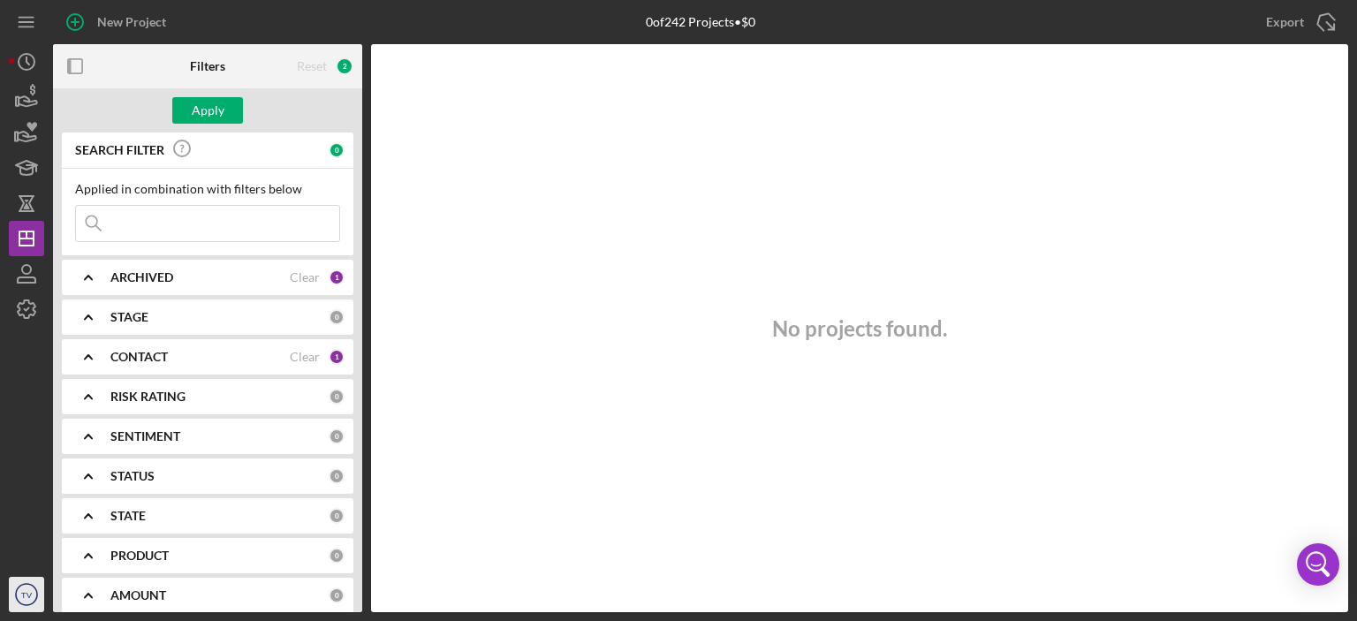
click at [27, 598] on text "TV" at bounding box center [26, 595] width 11 height 10
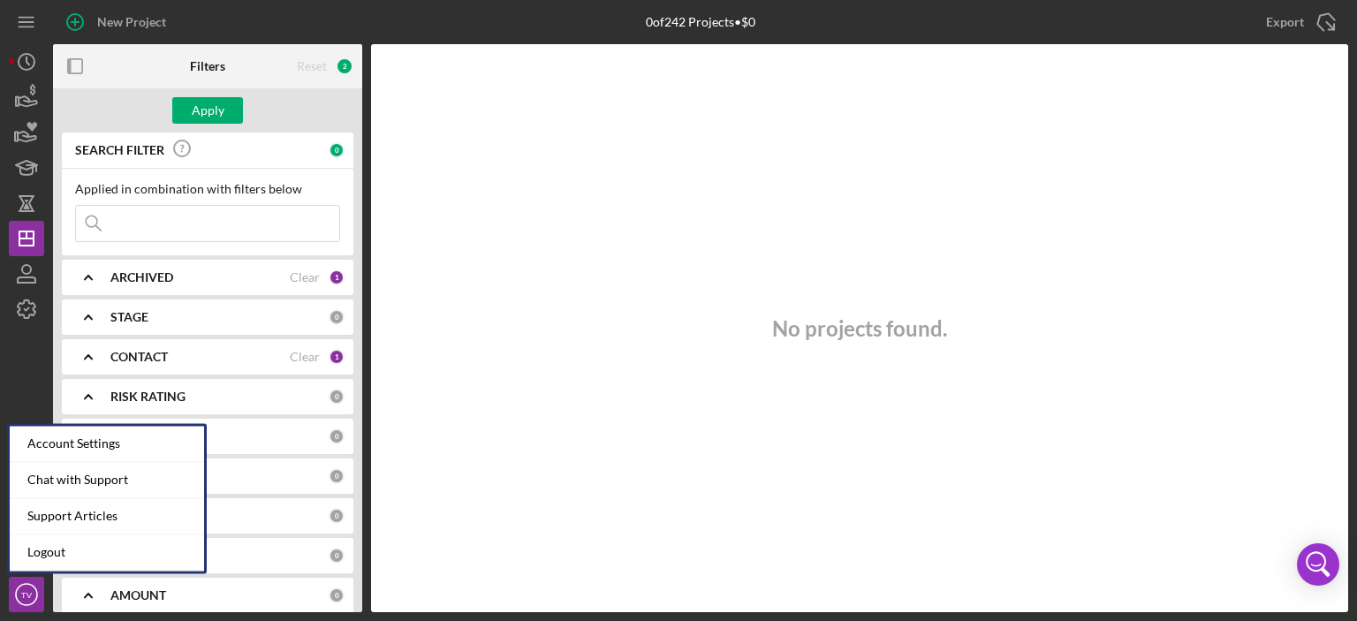
click at [715, 338] on div "No projects found." at bounding box center [859, 328] width 977 height 568
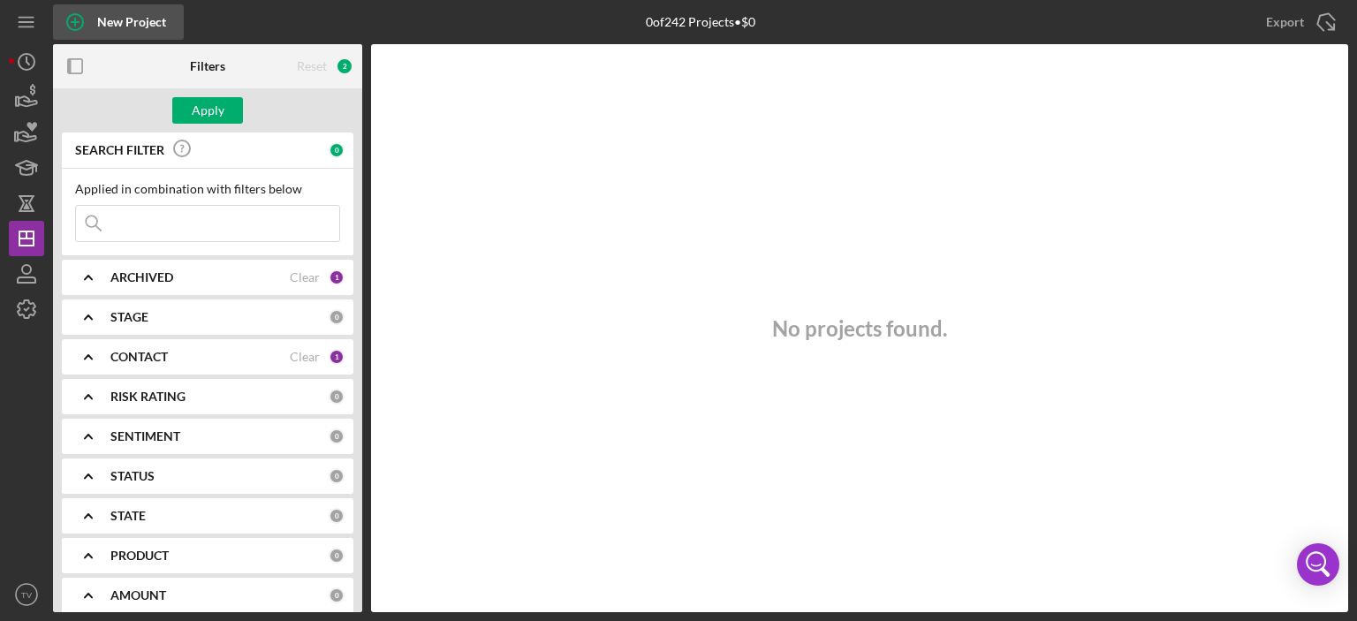
click at [106, 24] on div "New Project" at bounding box center [131, 21] width 69 height 35
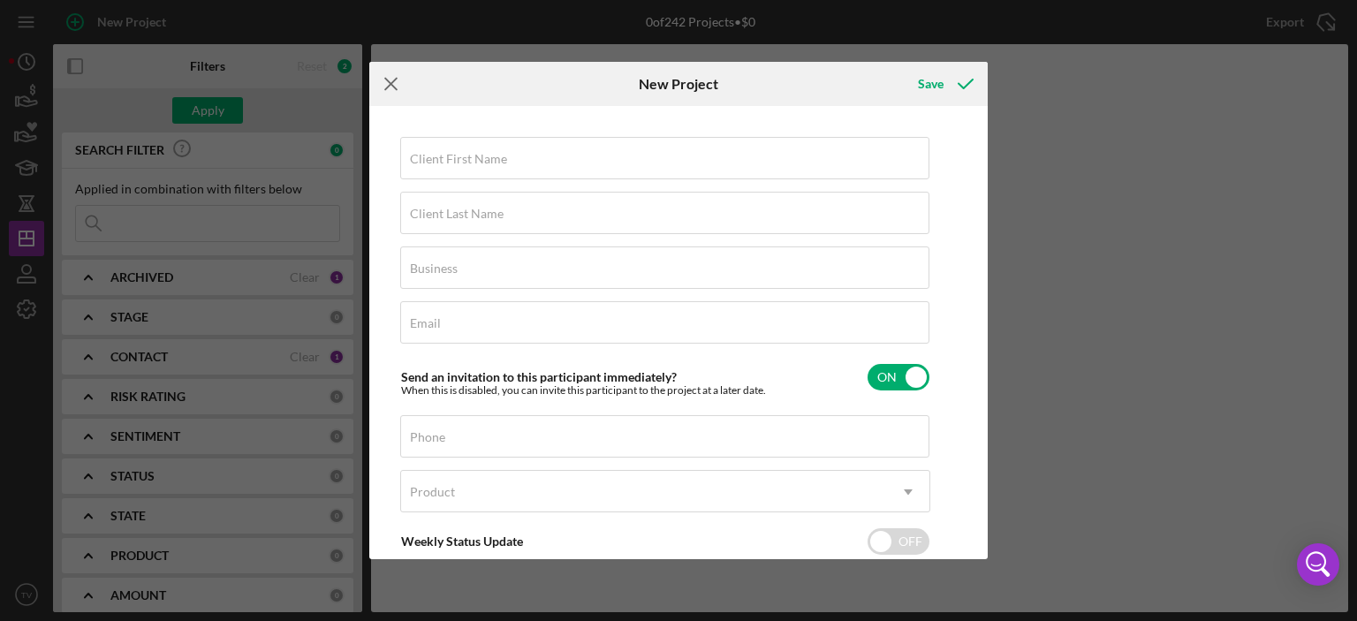
click at [392, 85] on line at bounding box center [390, 84] width 11 height 11
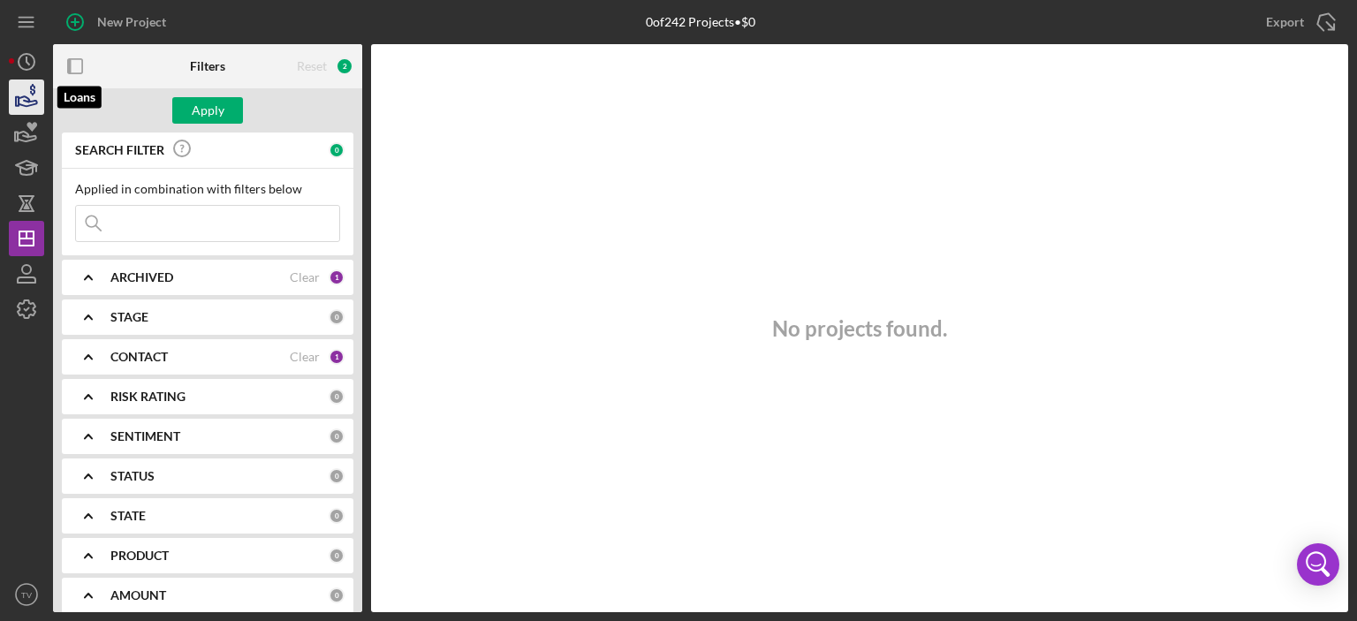
click at [35, 95] on icon "button" at bounding box center [26, 97] width 44 height 44
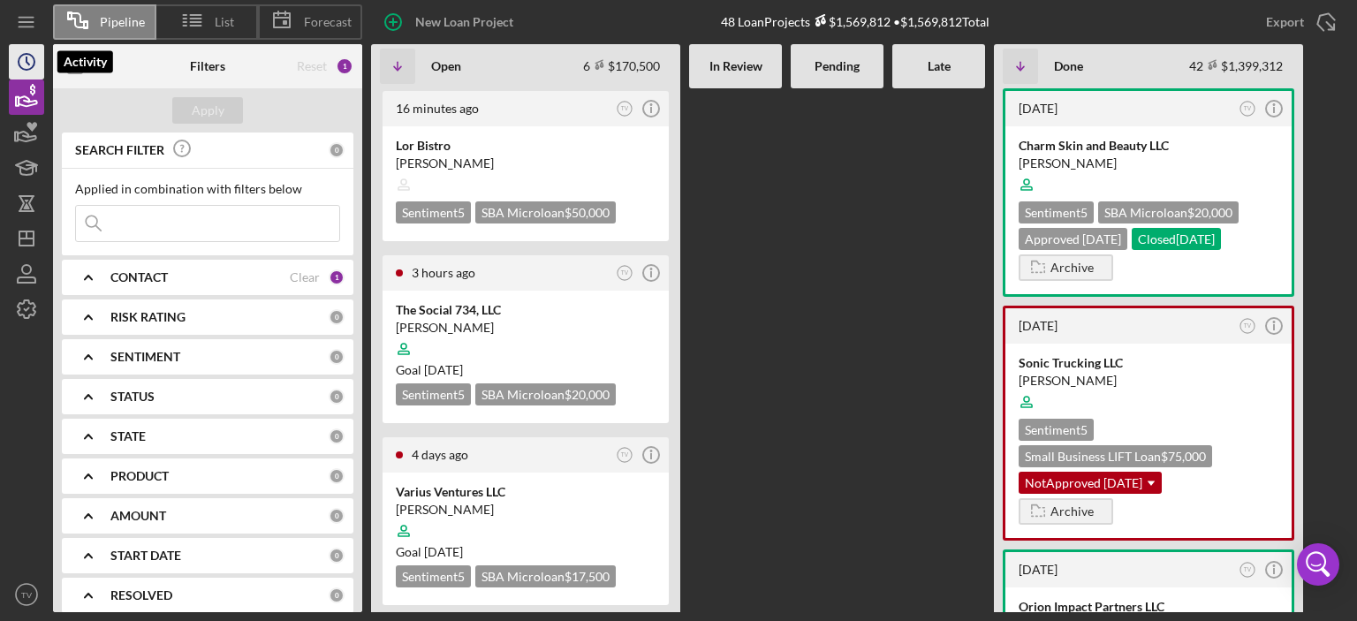
click at [33, 65] on circle "button" at bounding box center [27, 62] width 16 height 16
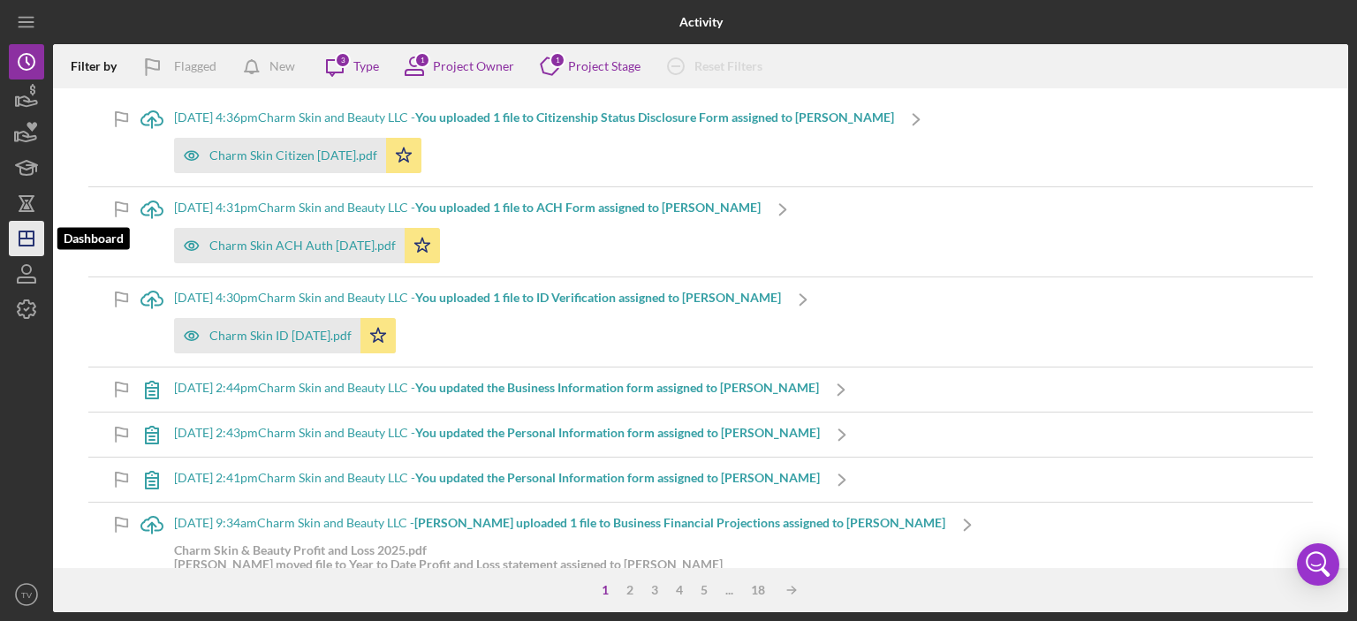
click at [25, 234] on icon "Icon/Dashboard" at bounding box center [26, 239] width 44 height 44
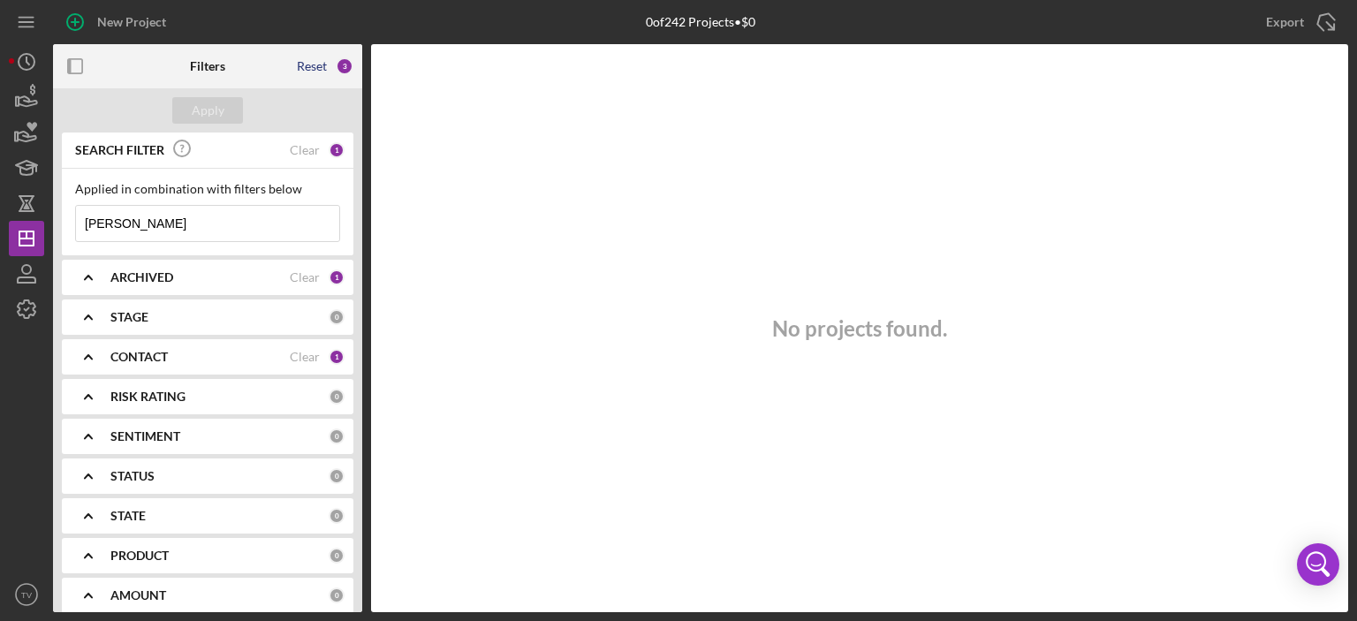
click at [318, 60] on div "Reset" at bounding box center [312, 66] width 30 height 14
click at [316, 66] on div "Reset" at bounding box center [312, 66] width 30 height 14
click at [312, 274] on div "Clear" at bounding box center [305, 277] width 30 height 14
click at [300, 350] on div "Clear" at bounding box center [305, 357] width 30 height 14
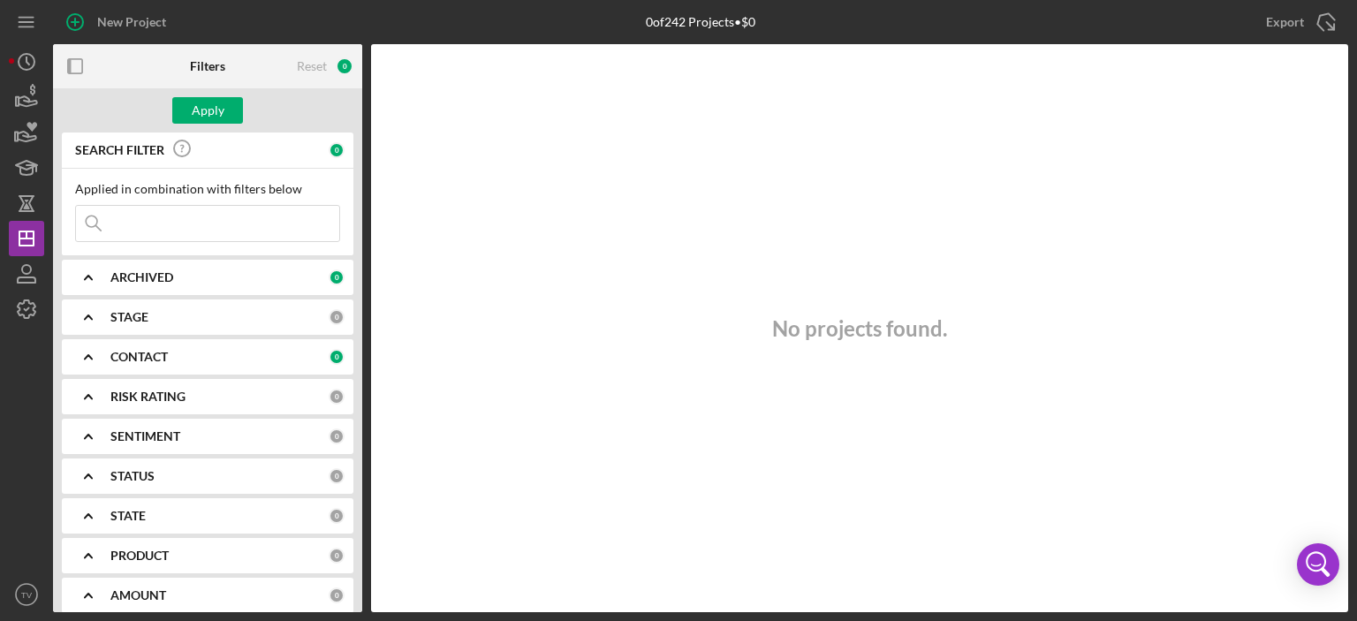
click at [18, 477] on div at bounding box center [26, 452] width 35 height 250
click at [25, 274] on icon "button" at bounding box center [26, 269] width 9 height 9
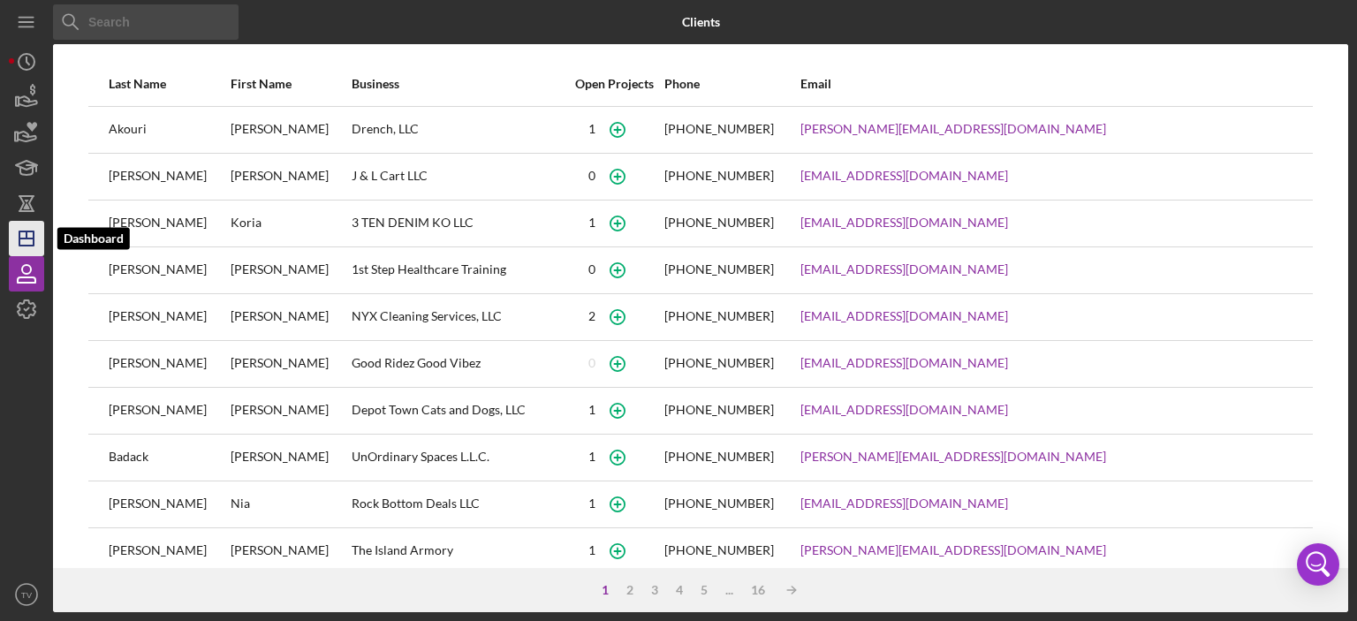
click at [25, 239] on line "button" at bounding box center [26, 239] width 14 height 0
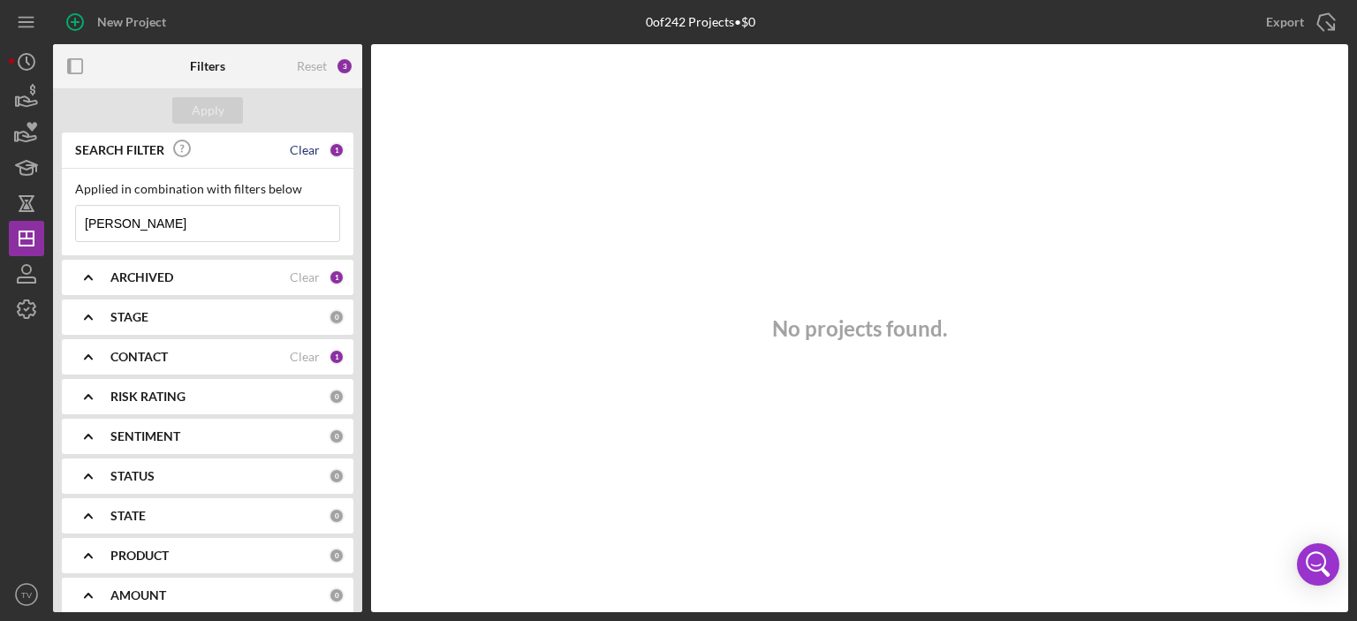
click at [307, 148] on div "Clear" at bounding box center [305, 150] width 30 height 14
click at [302, 277] on div "Clear" at bounding box center [305, 277] width 30 height 14
click at [294, 353] on div "Clear" at bounding box center [305, 357] width 30 height 14
click at [209, 106] on div "Apply" at bounding box center [208, 110] width 33 height 27
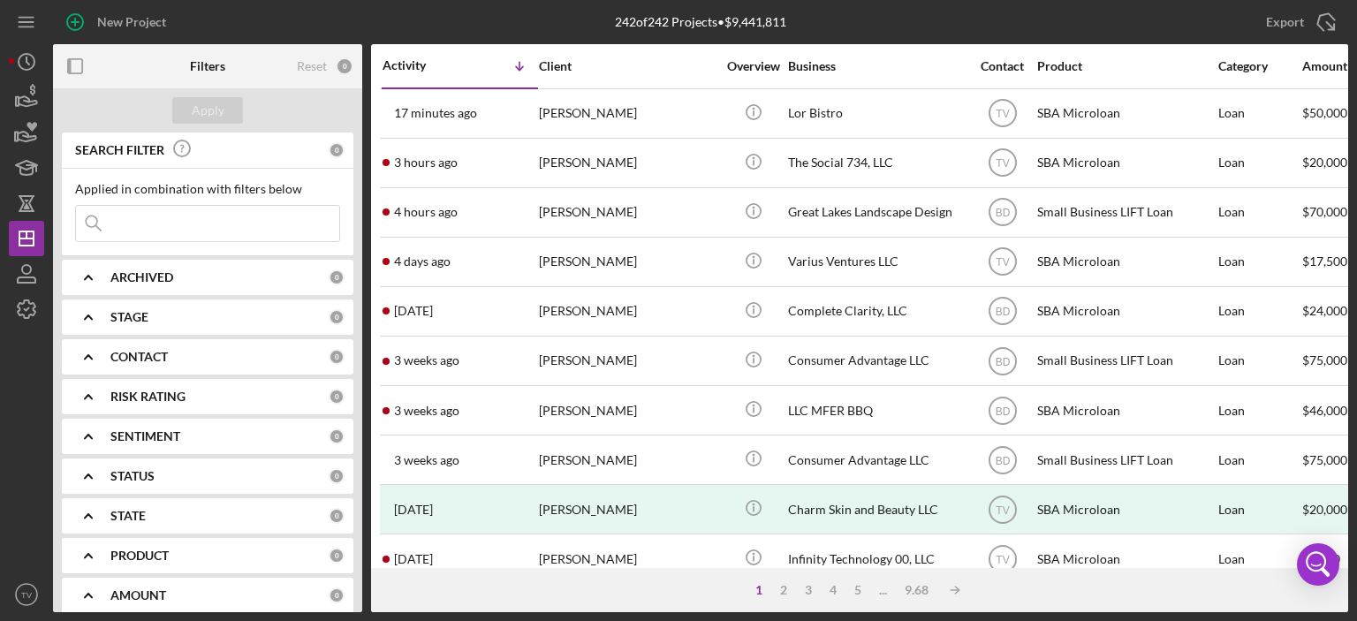
click at [93, 367] on icon "Icon/Expander" at bounding box center [88, 357] width 44 height 44
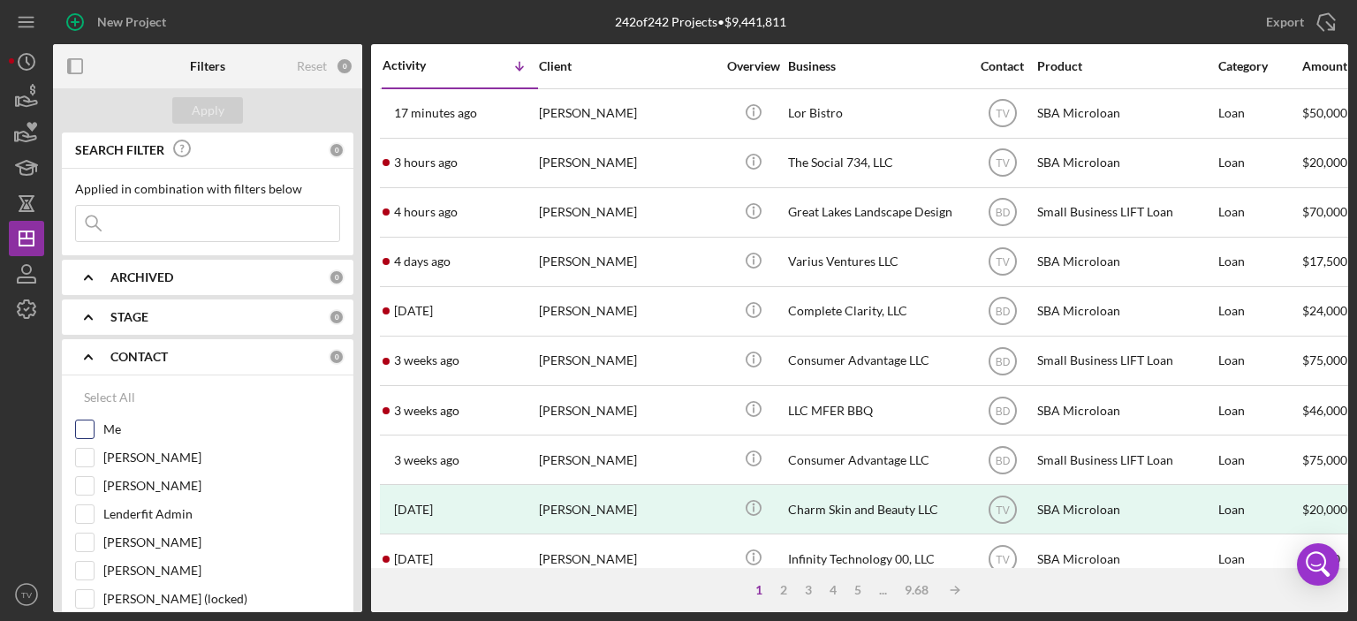
click at [81, 423] on input "Me" at bounding box center [85, 430] width 18 height 18
checkbox input "true"
click at [329, 271] on div "0" at bounding box center [337, 278] width 16 height 16
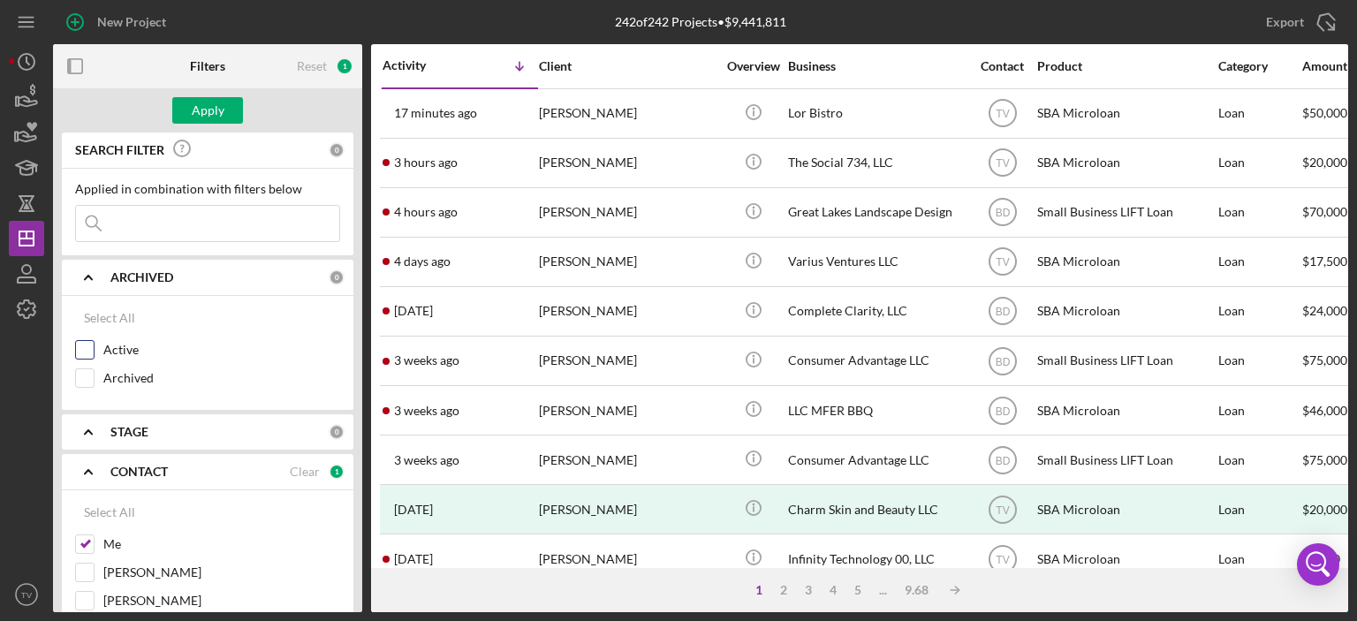
click at [89, 356] on input "Active" at bounding box center [85, 350] width 18 height 18
checkbox input "true"
click at [206, 116] on div "Apply" at bounding box center [208, 110] width 33 height 27
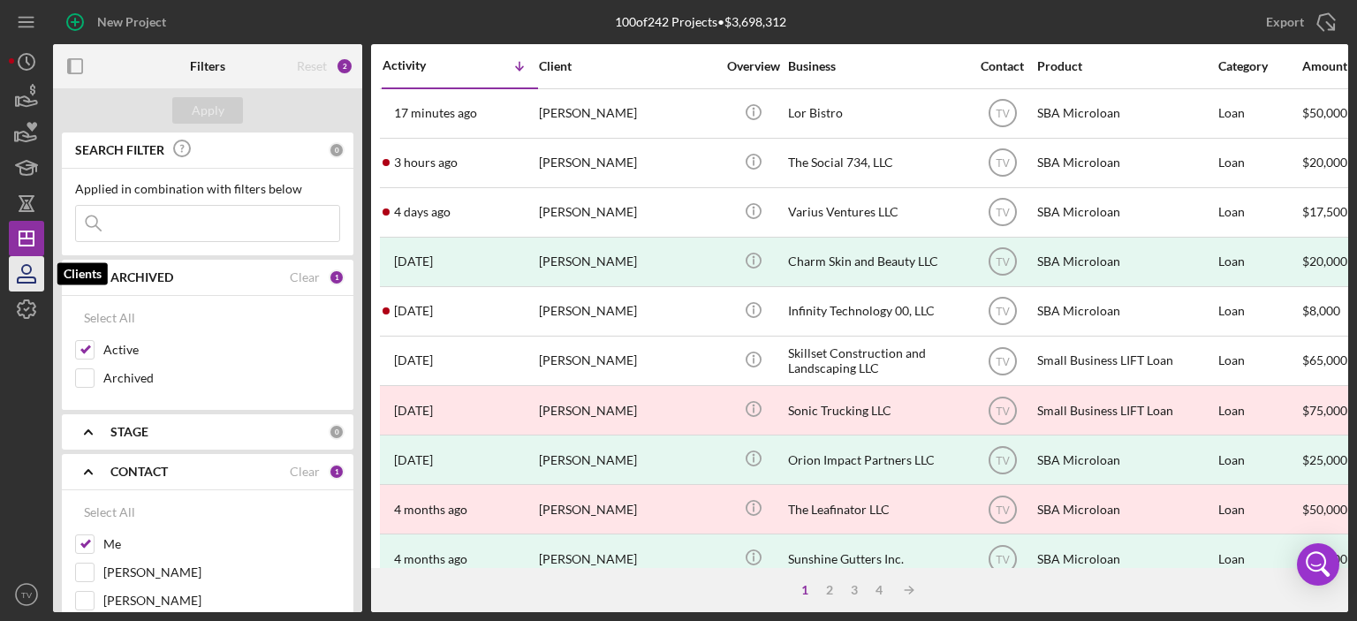
click at [25, 265] on icon "button" at bounding box center [26, 269] width 9 height 9
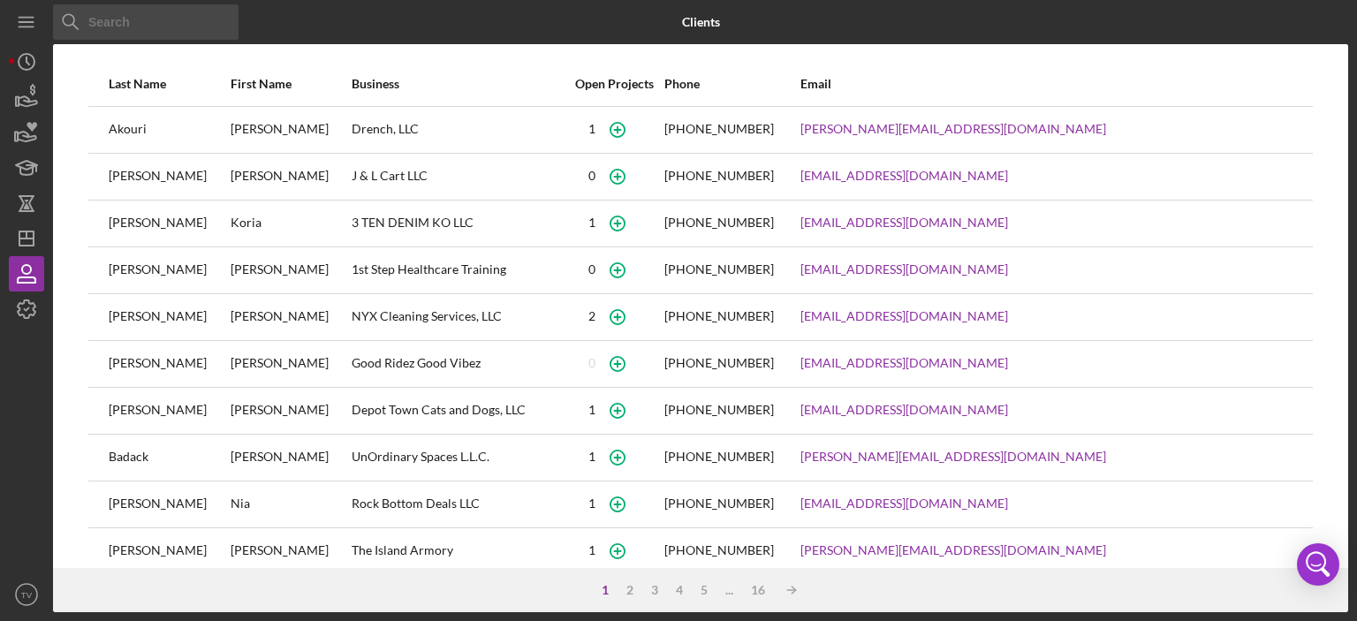
click at [107, 20] on input at bounding box center [146, 21] width 186 height 35
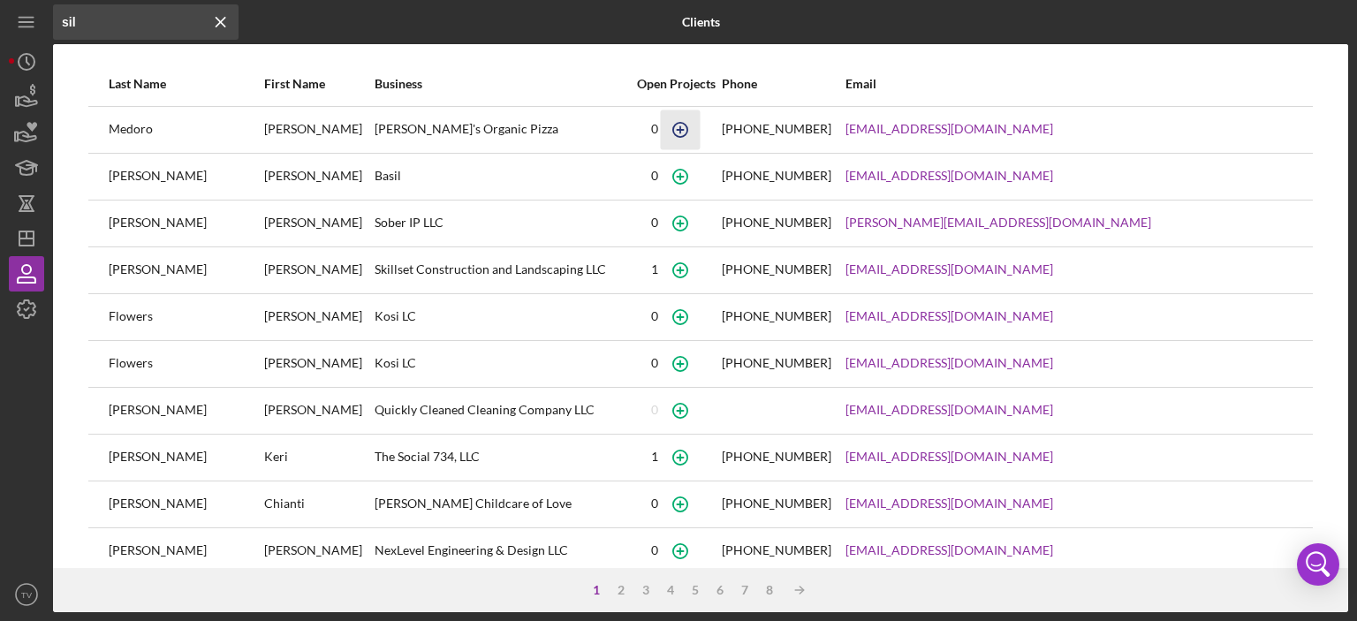
type input "sil"
click at [684, 127] on icon "button" at bounding box center [680, 129] width 8 height 8
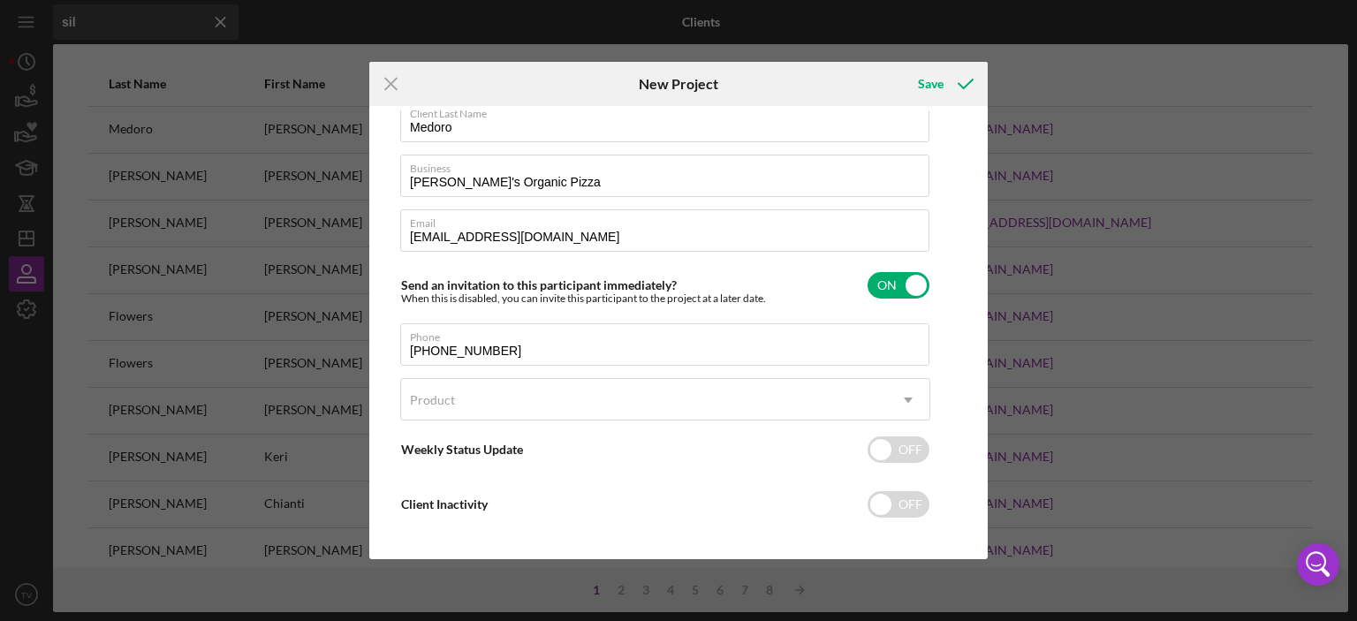
scroll to position [103, 0]
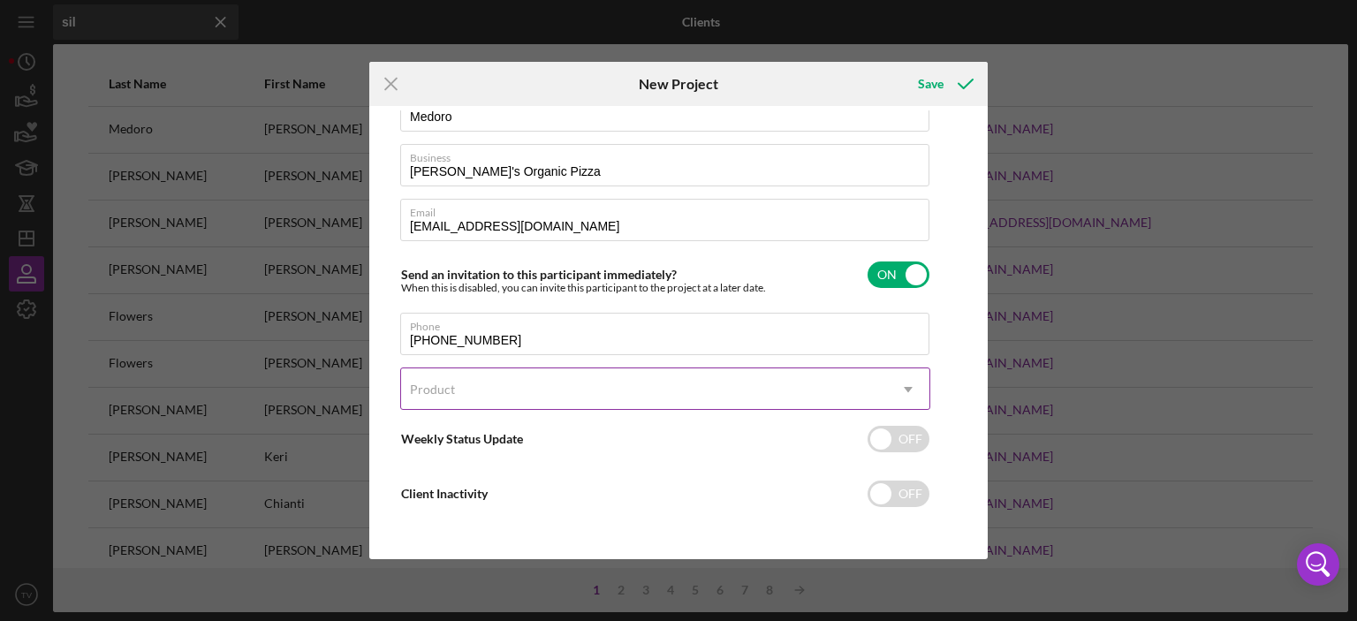
click at [908, 387] on use at bounding box center [908, 389] width 9 height 5
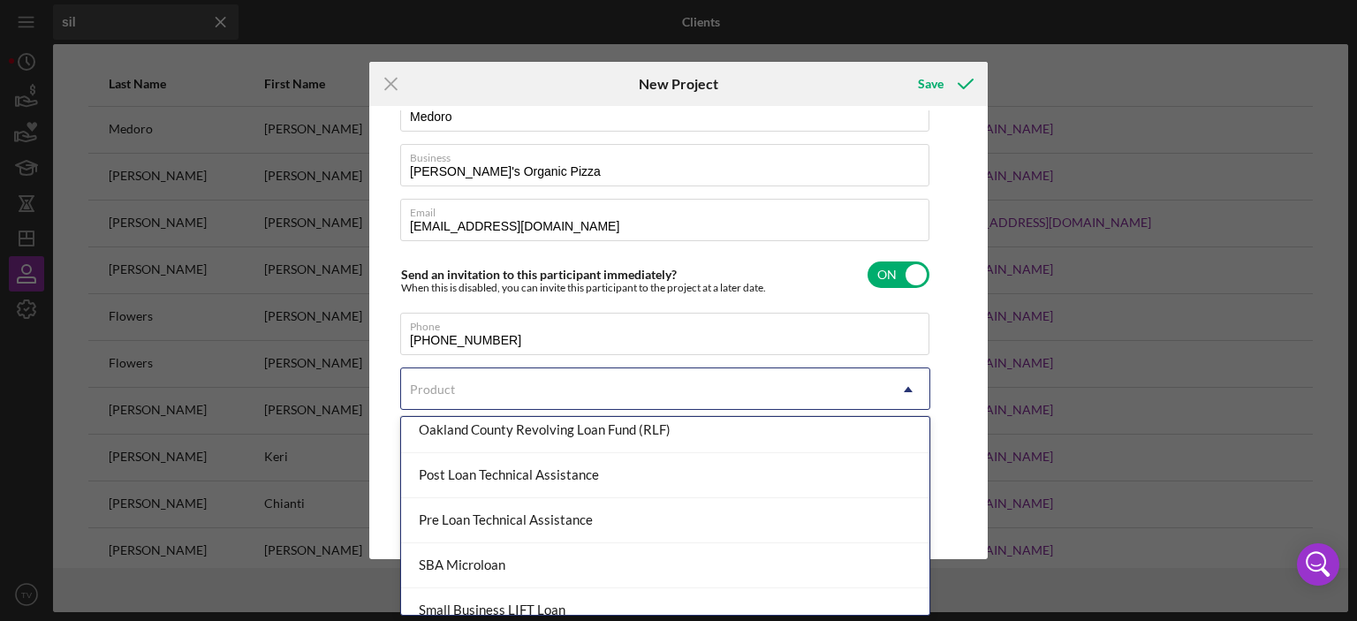
scroll to position [161, 0]
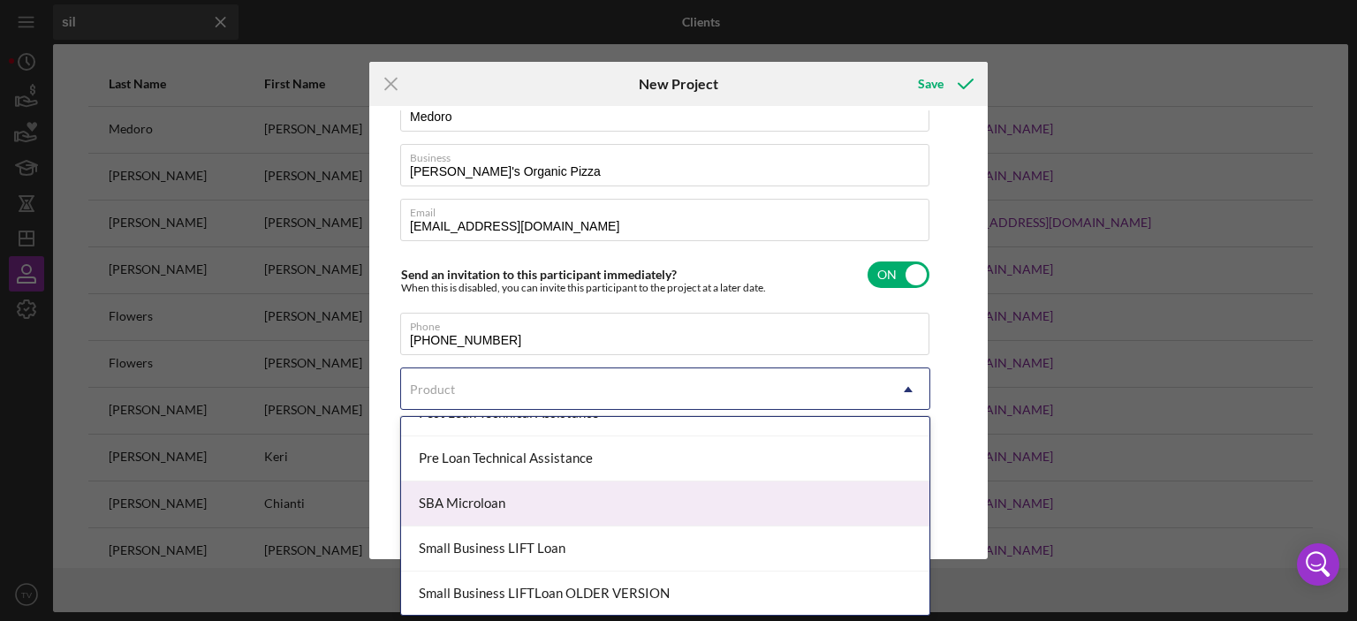
click at [478, 505] on div "SBA Microloan" at bounding box center [665, 504] width 528 height 45
checkbox input "true"
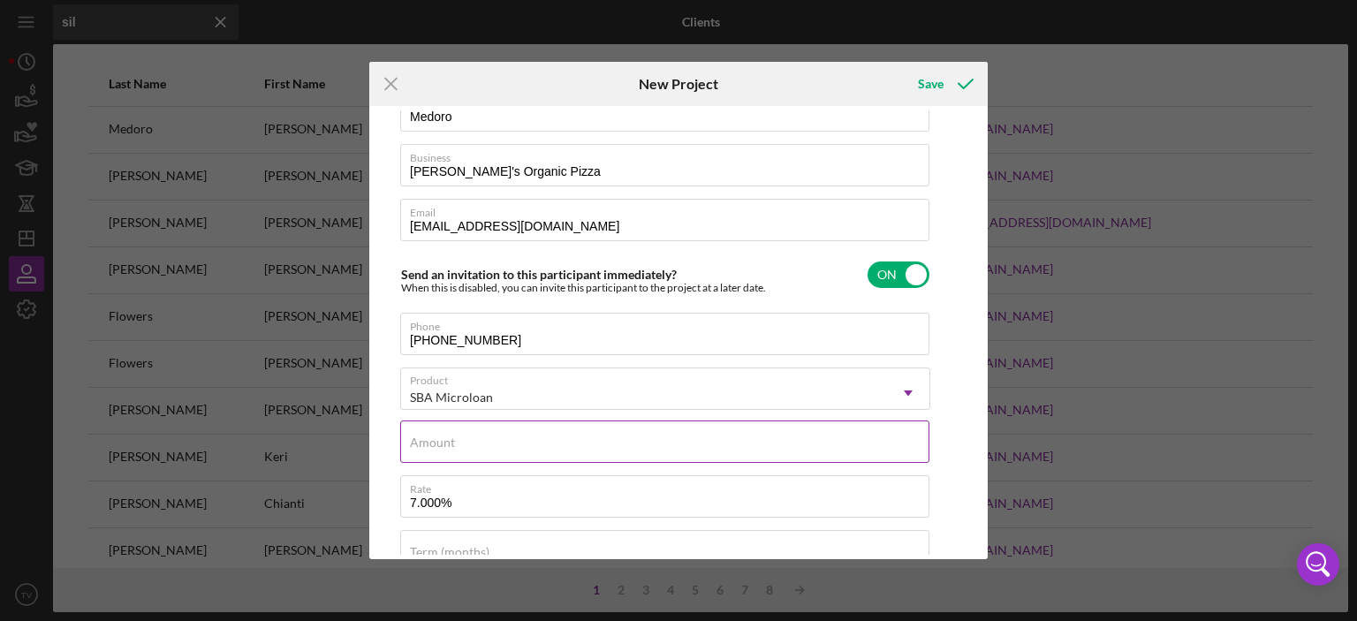
click at [488, 444] on input "Amount" at bounding box center [664, 442] width 529 height 42
type input "$50,000"
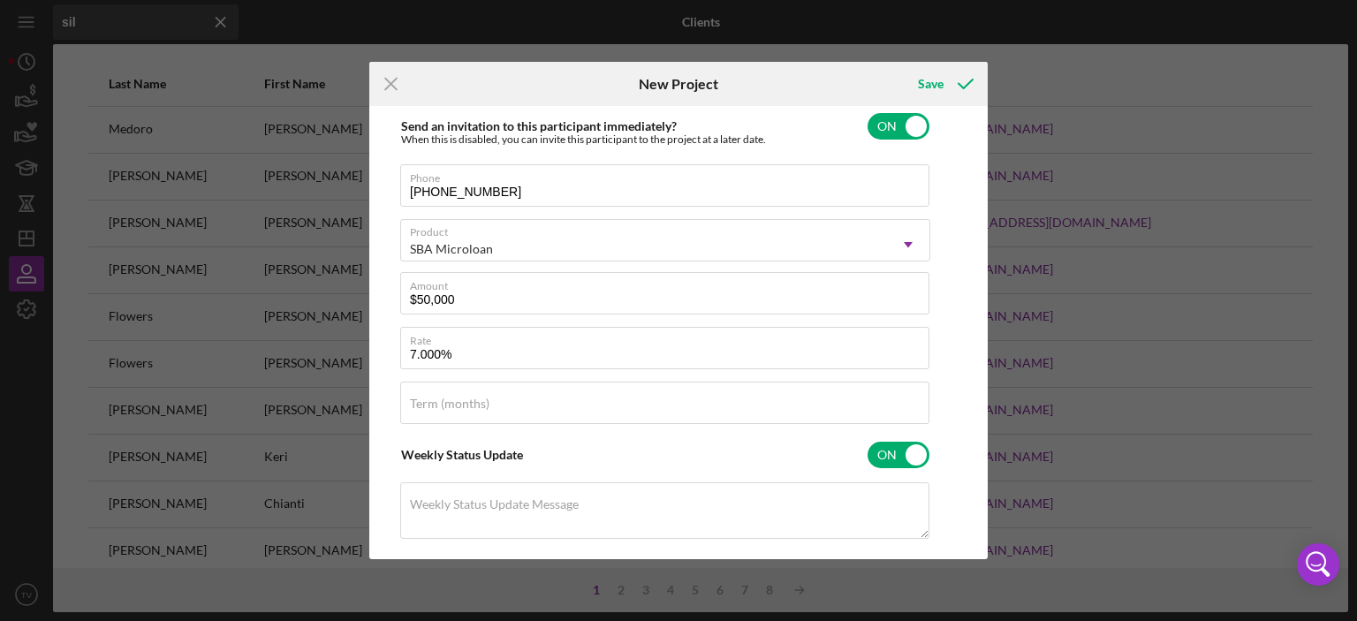
scroll to position [265, 0]
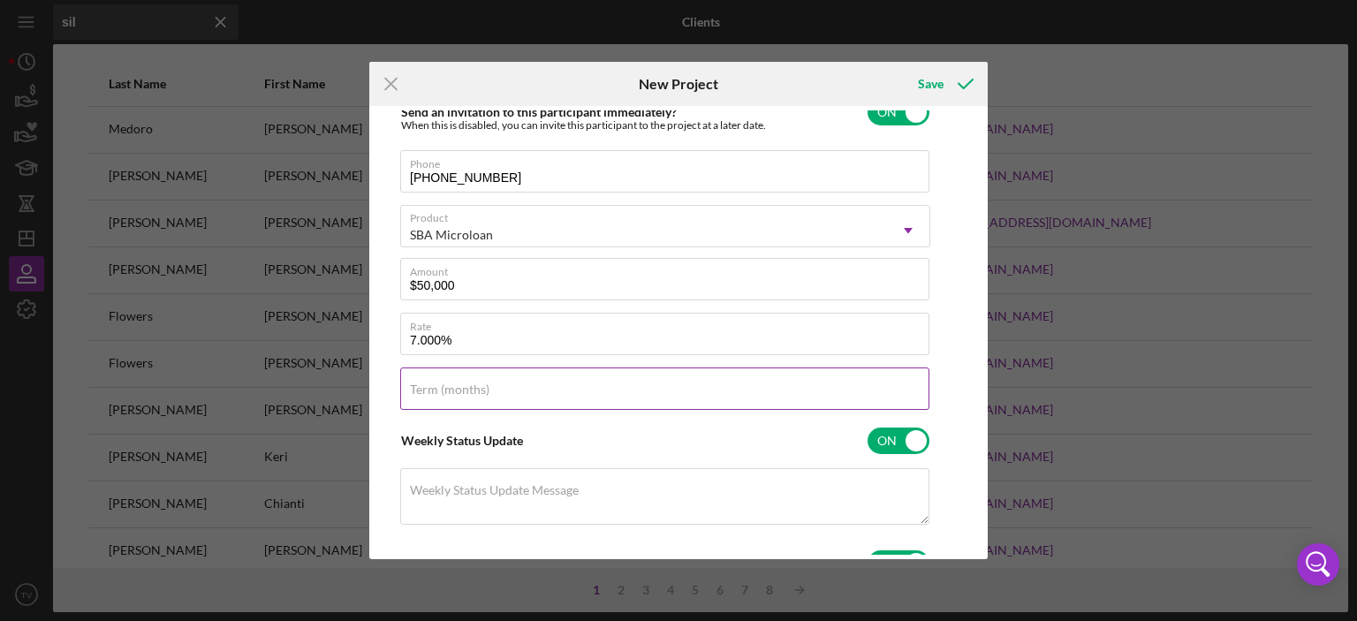
click at [551, 388] on div "Term (months)" at bounding box center [665, 390] width 530 height 44
type input "72"
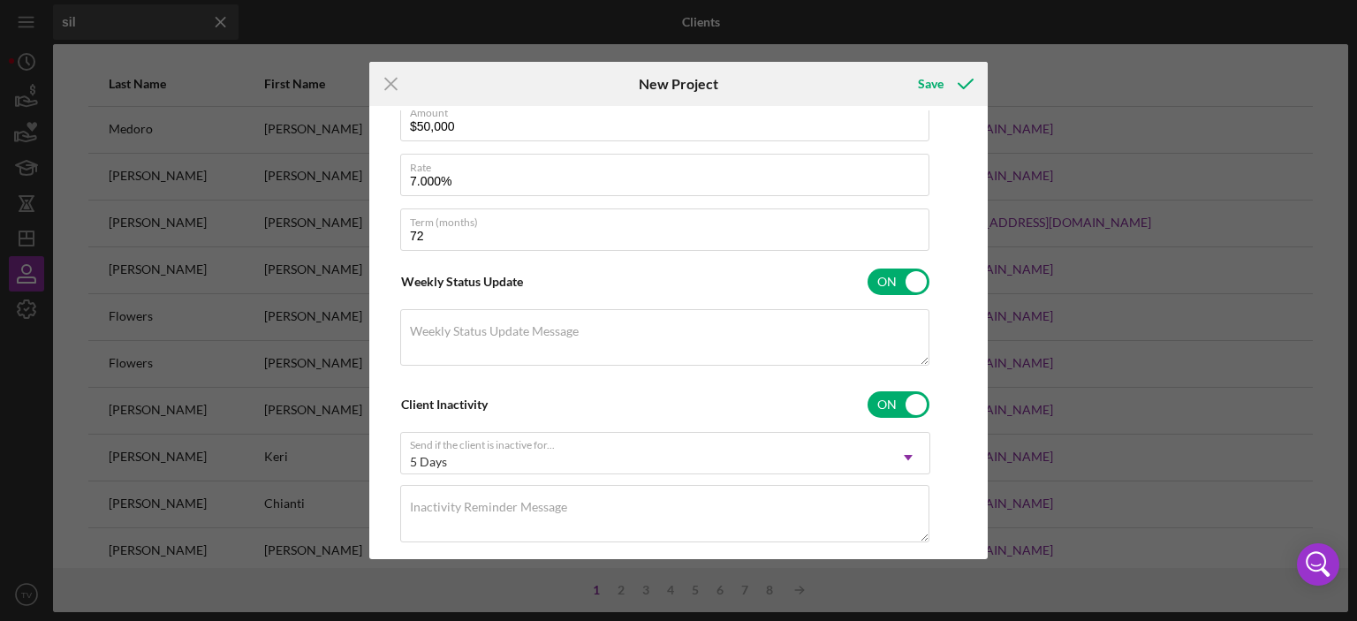
scroll to position [457, 0]
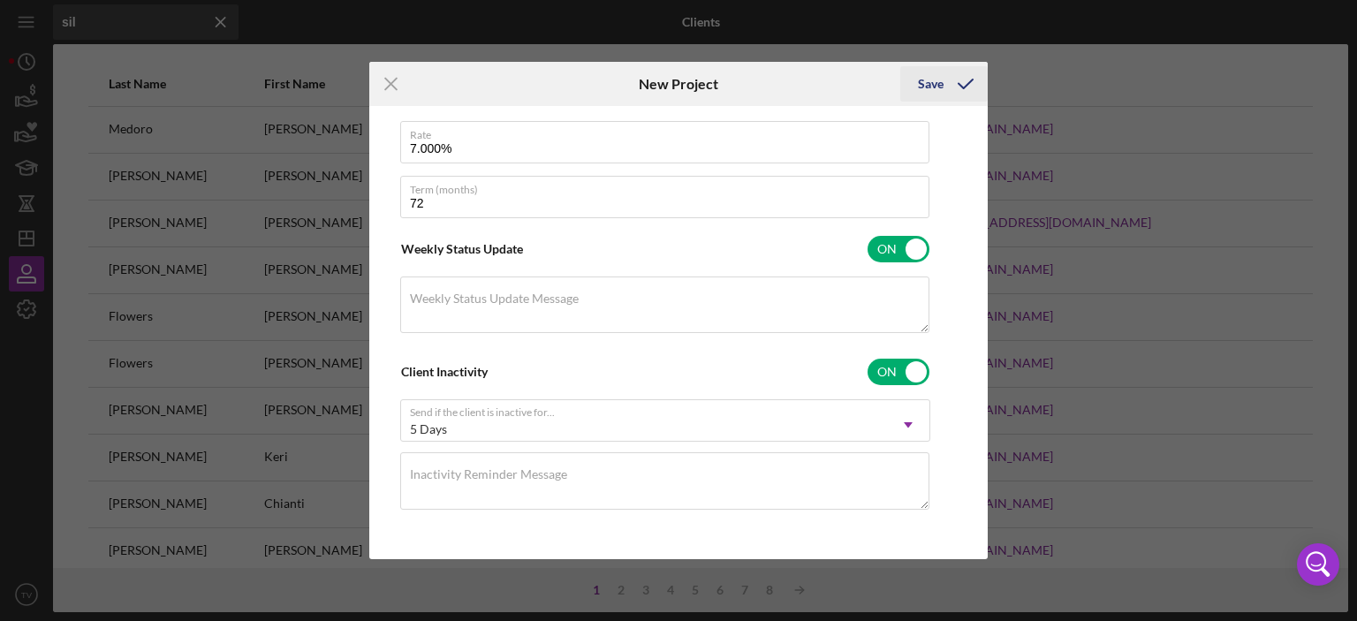
click at [928, 80] on div "Save" at bounding box center [931, 83] width 26 height 35
checkbox input "false"
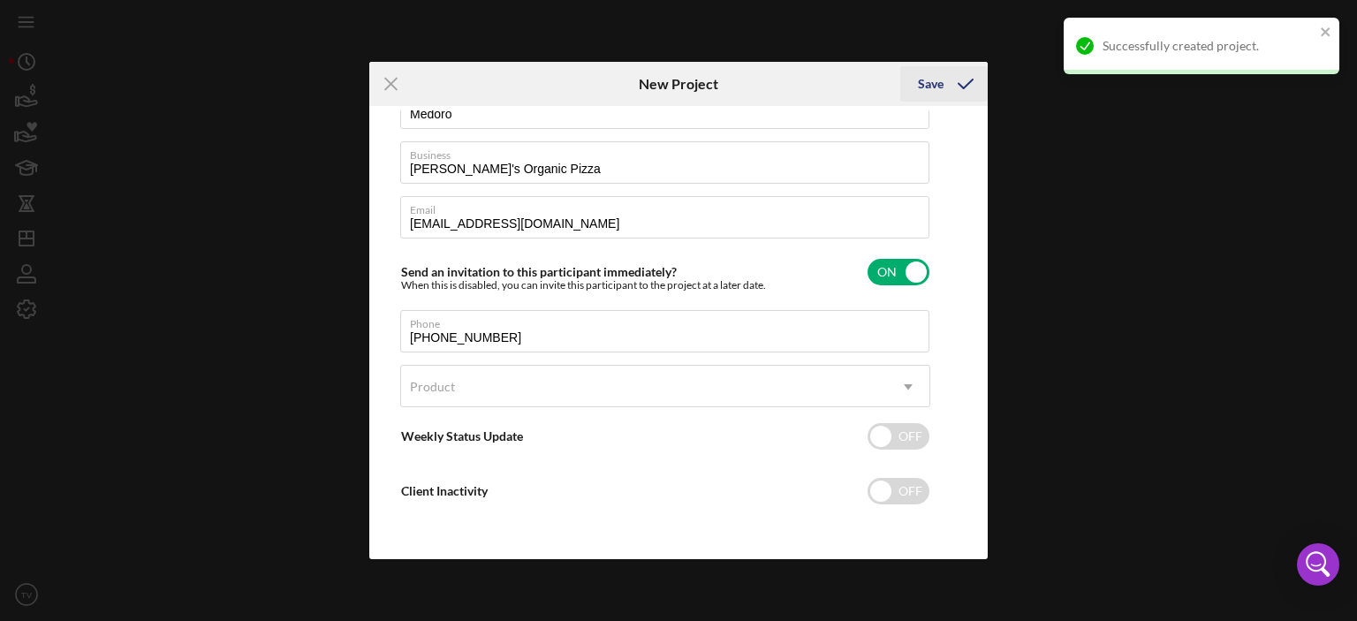
scroll to position [103, 0]
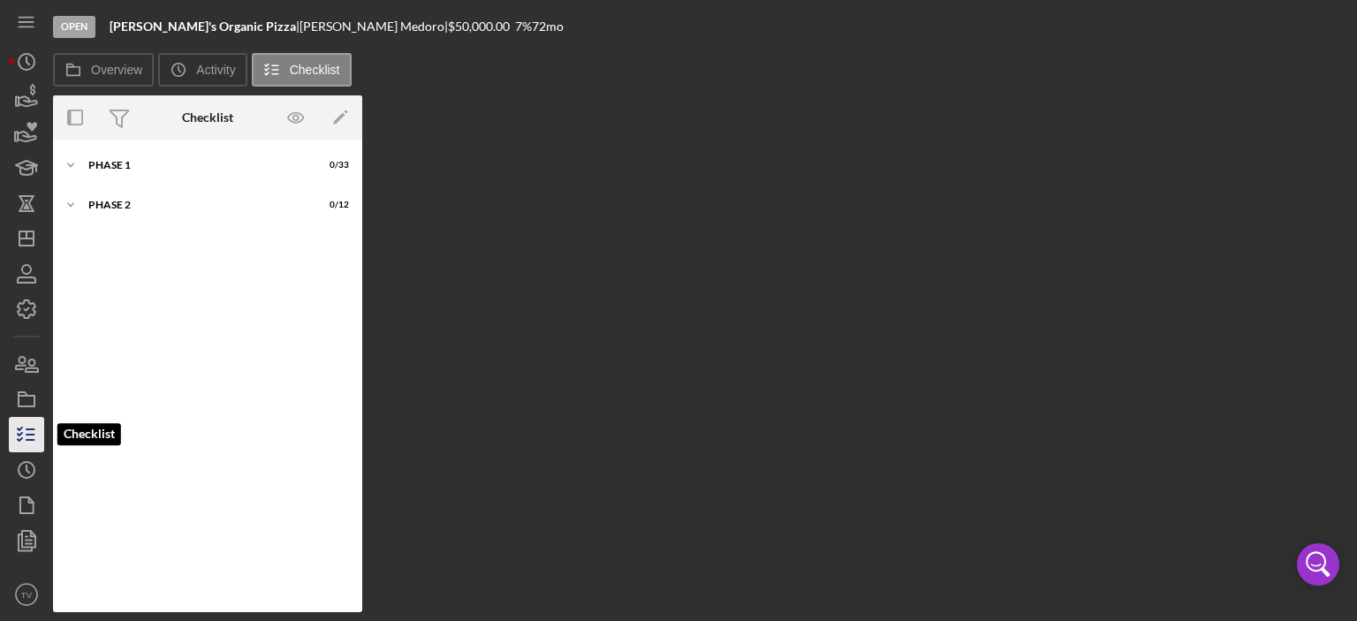
click at [27, 431] on icon "button" at bounding box center [26, 435] width 44 height 44
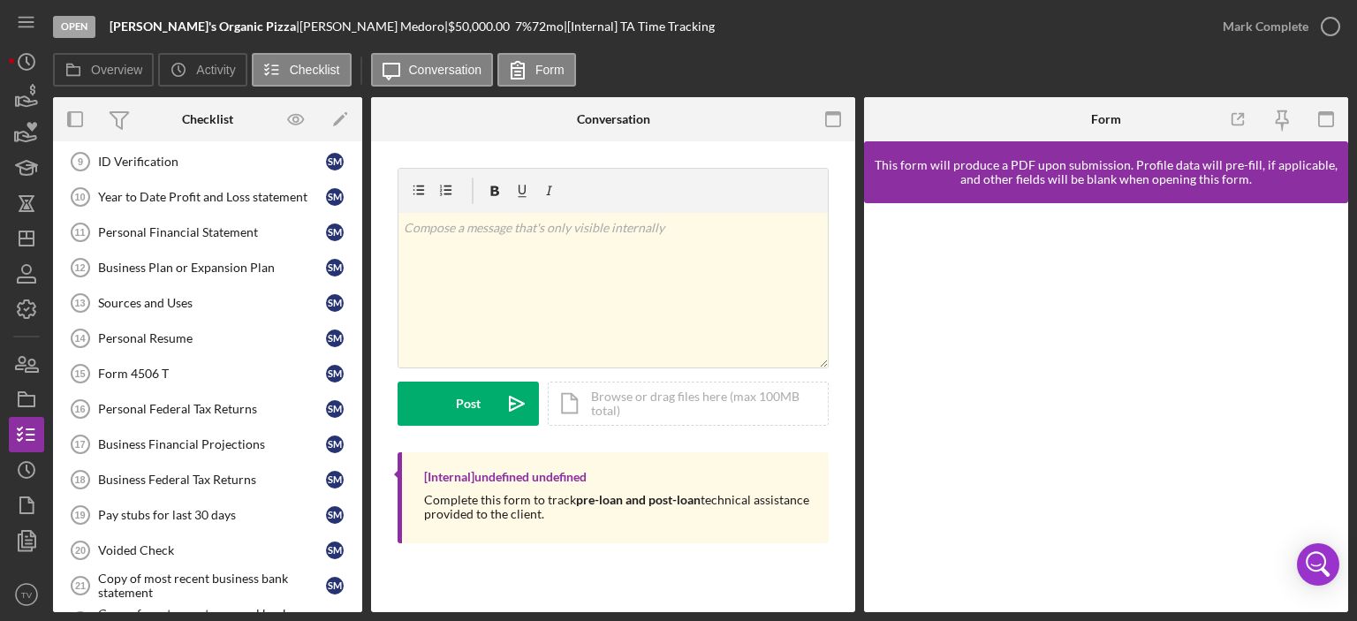
scroll to position [364, 0]
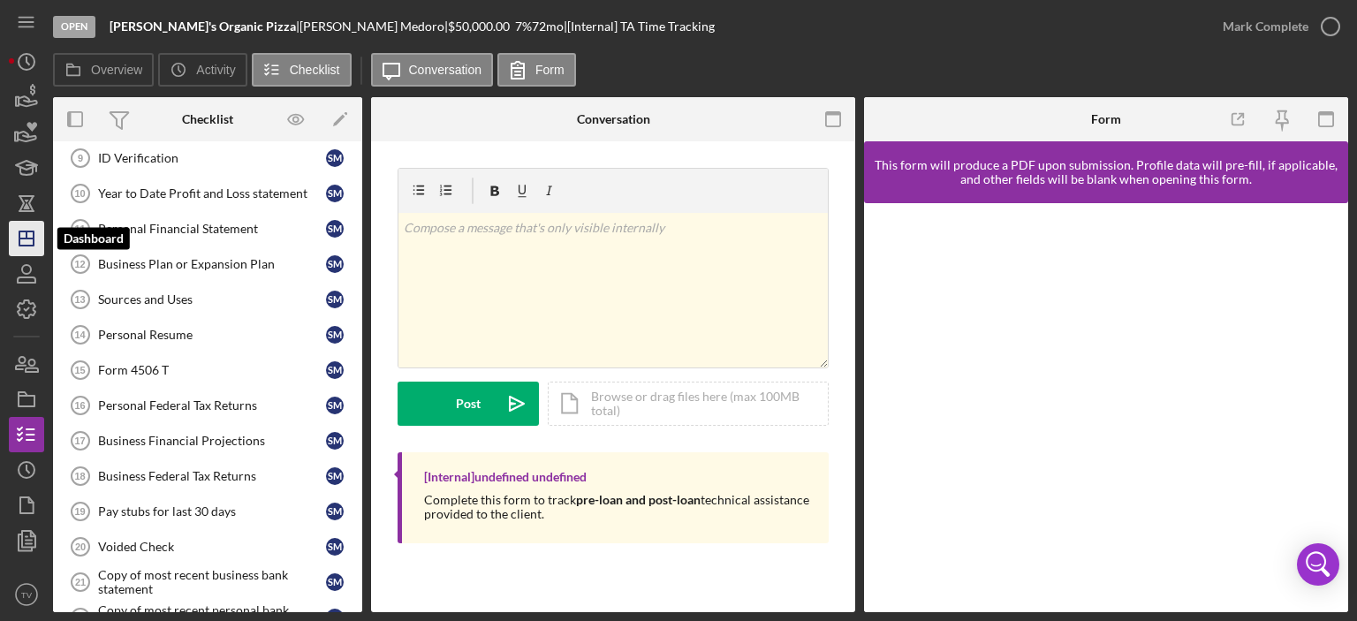
click at [27, 236] on icon "Icon/Dashboard" at bounding box center [26, 239] width 44 height 44
